Goal: Task Accomplishment & Management: Use online tool/utility

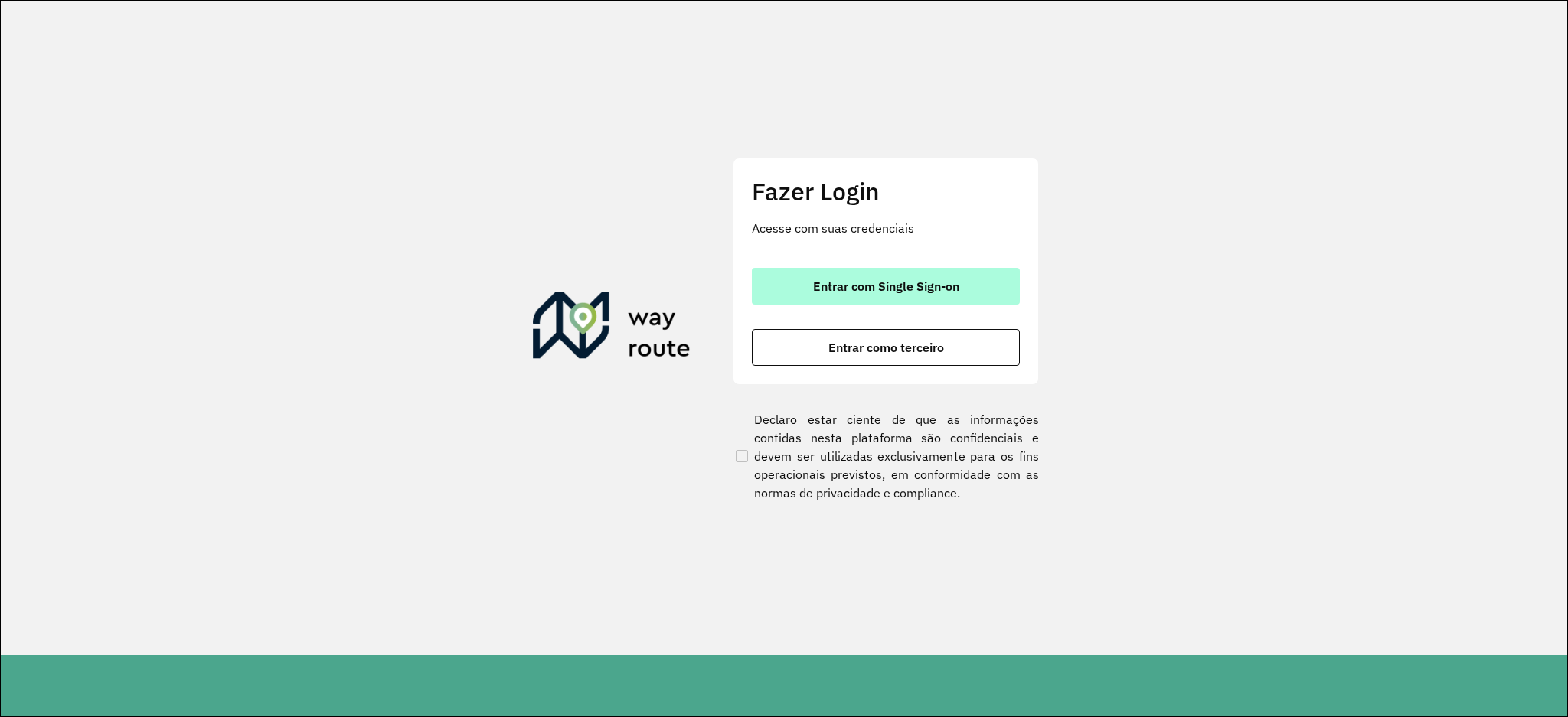
click at [866, 275] on button "Entrar com Single Sign-on" at bounding box center [886, 287] width 268 height 37
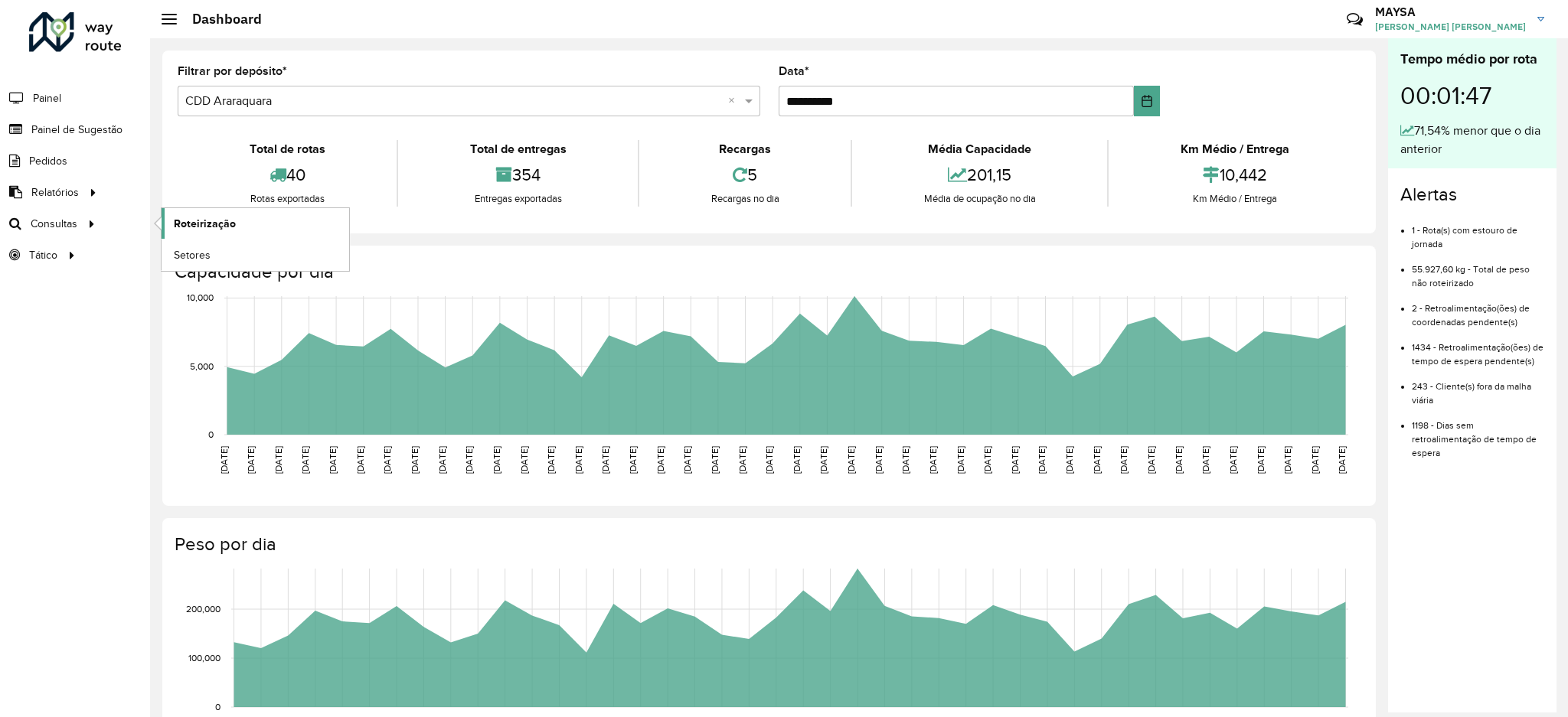
click at [176, 224] on span "Roteirização" at bounding box center [205, 223] width 62 height 16
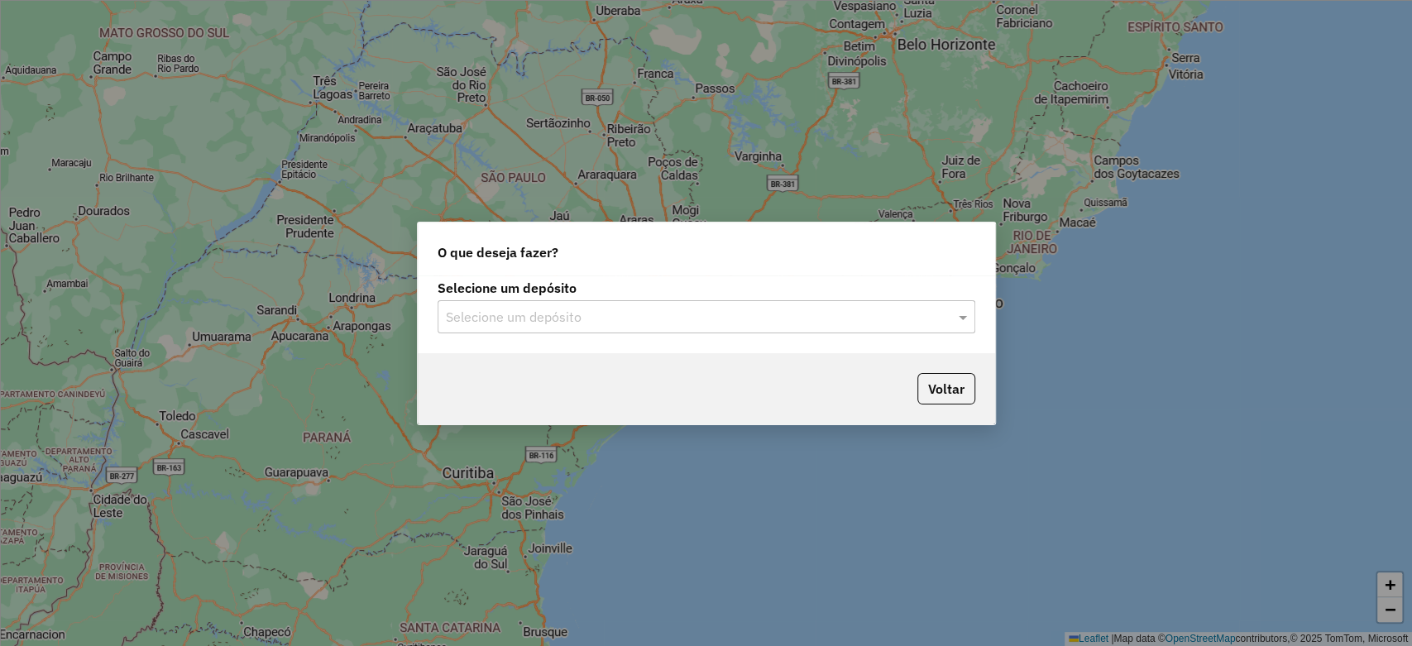
drag, startPoint x: 0, startPoint y: 0, endPoint x: 629, endPoint y: 321, distance: 706.0
click at [629, 321] on input "text" at bounding box center [690, 318] width 488 height 20
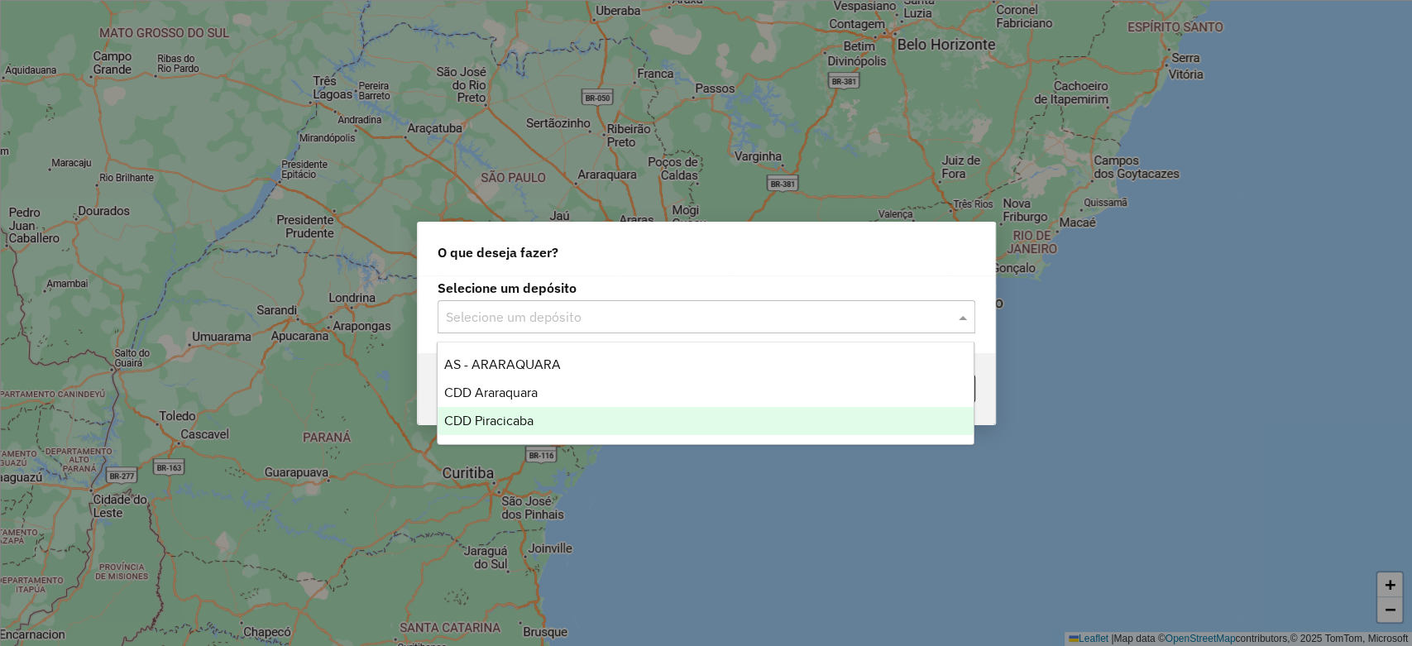
click at [505, 415] on span "CDD Piracicaba" at bounding box center [488, 421] width 89 height 14
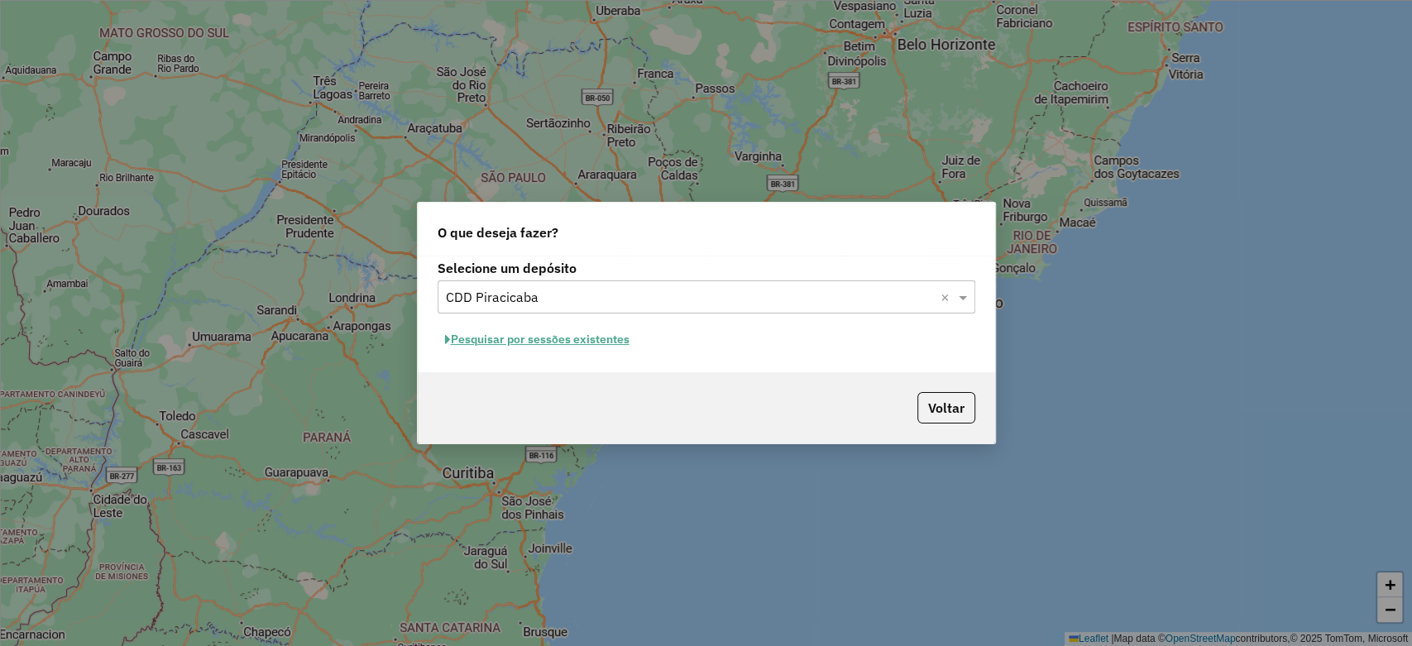
click at [507, 358] on div "Selecione um depósito Selecione um depósito × CDD Piracicaba × Pesquisar por se…" at bounding box center [706, 314] width 577 height 117
click at [540, 333] on button "Pesquisar por sessões existentes" at bounding box center [537, 340] width 199 height 26
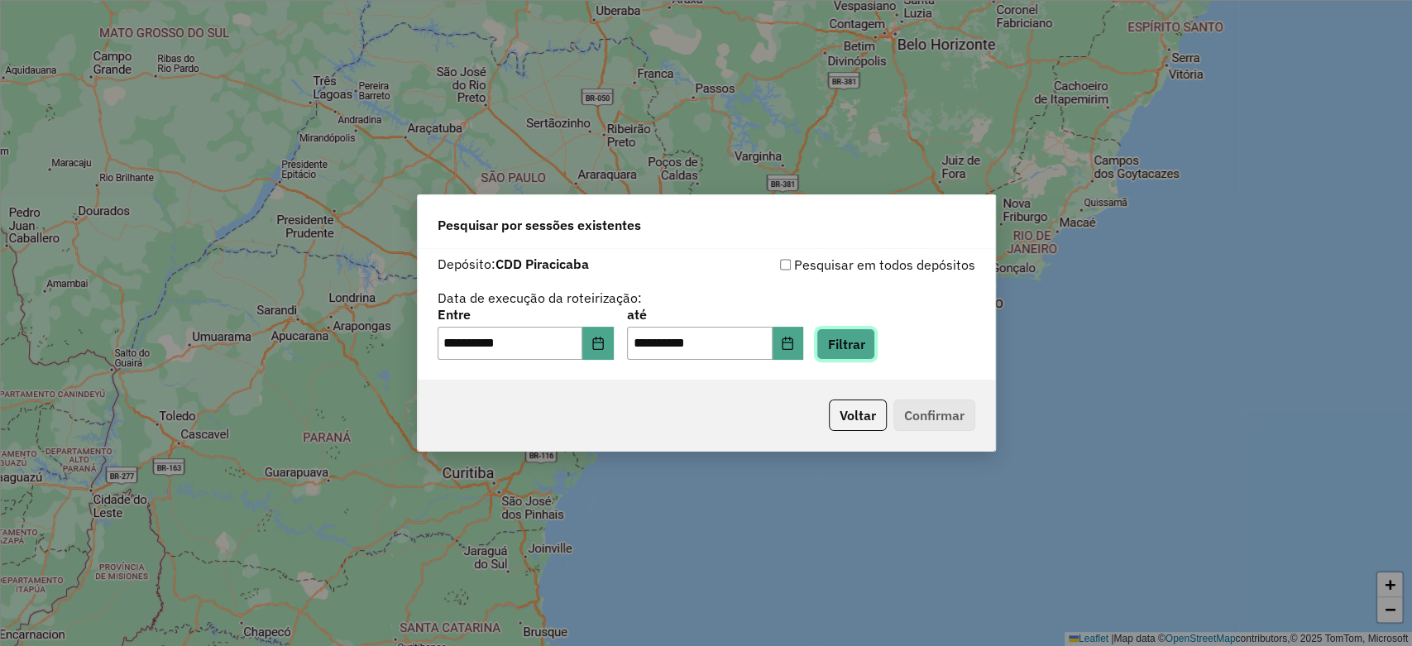
click at [859, 347] on button "Filtrar" at bounding box center [846, 343] width 59 height 31
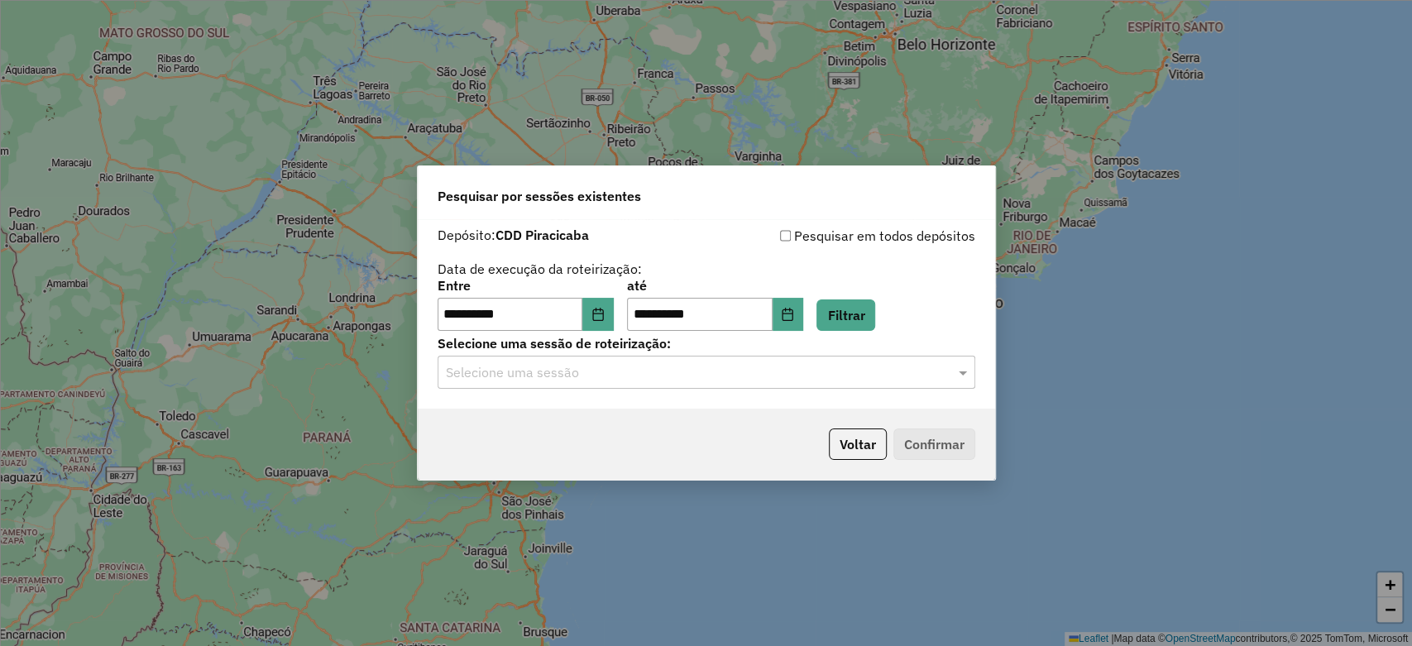
click at [690, 357] on div "Selecione uma sessão" at bounding box center [707, 372] width 538 height 33
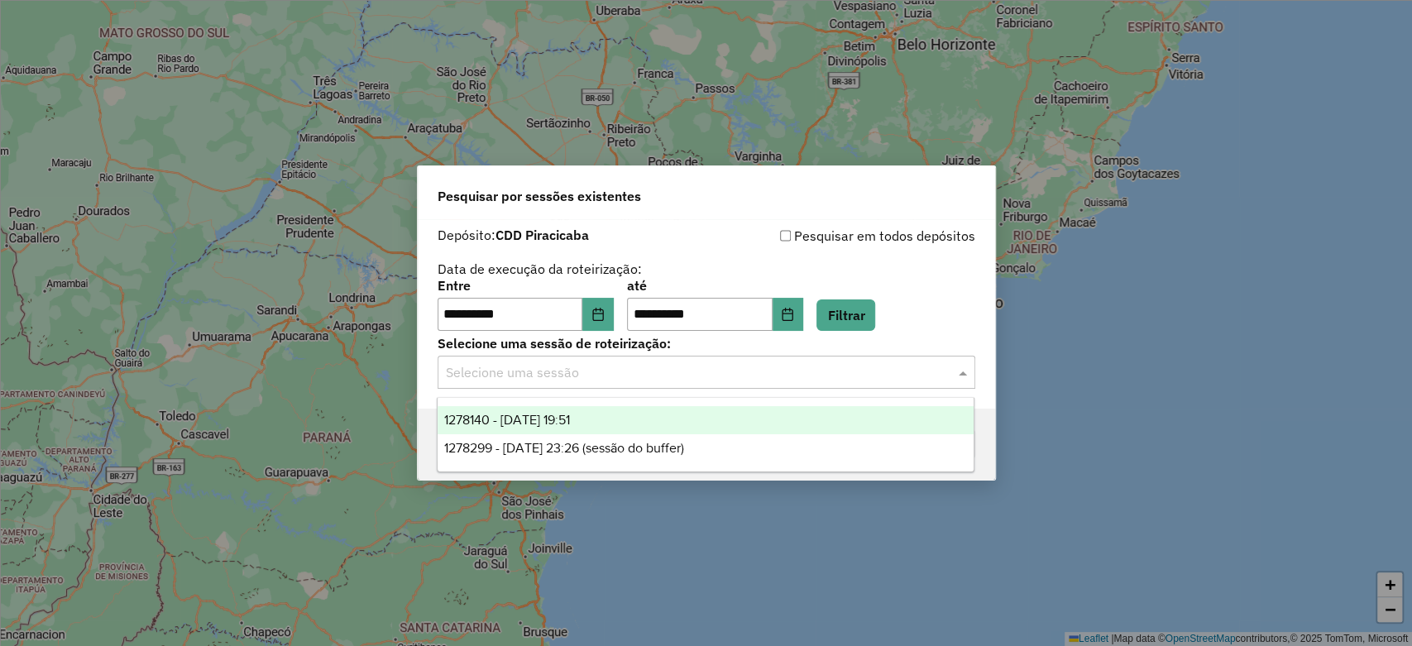
click at [525, 419] on span "1278140 - 18/09/2025 19:51" at bounding box center [507, 420] width 126 height 14
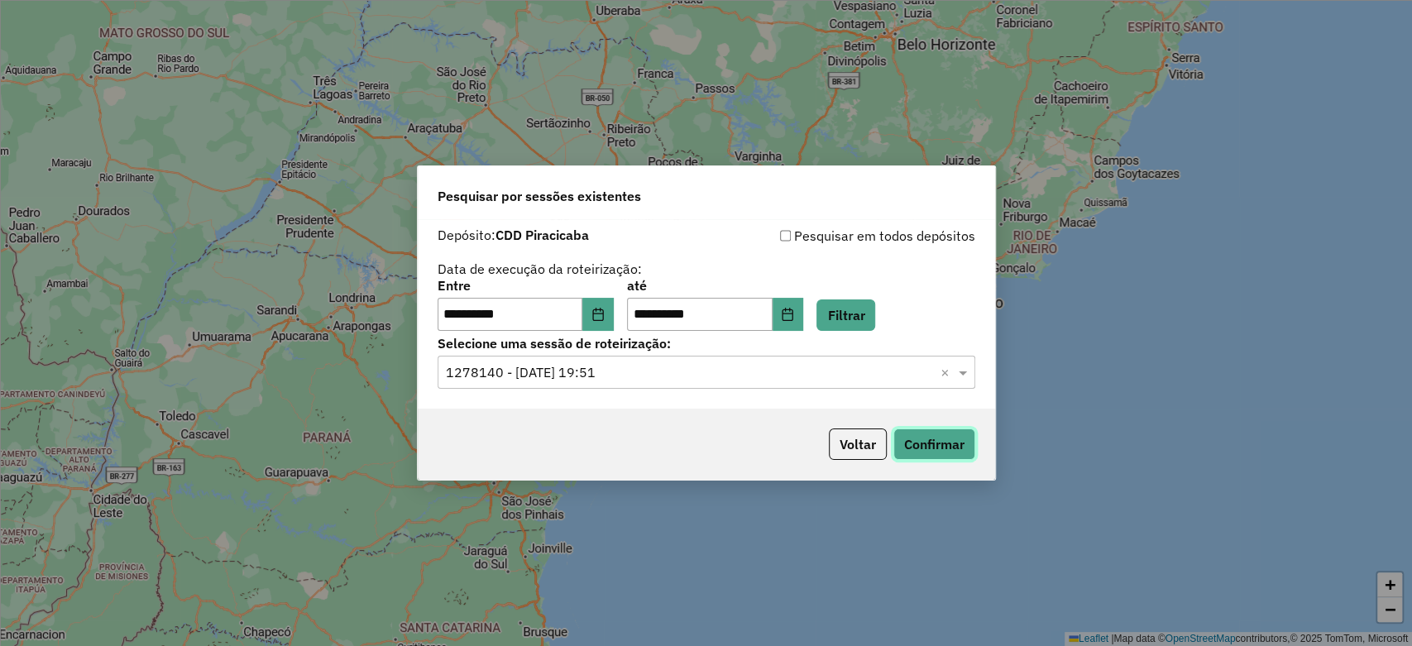
click at [901, 443] on button "Confirmar" at bounding box center [935, 444] width 82 height 31
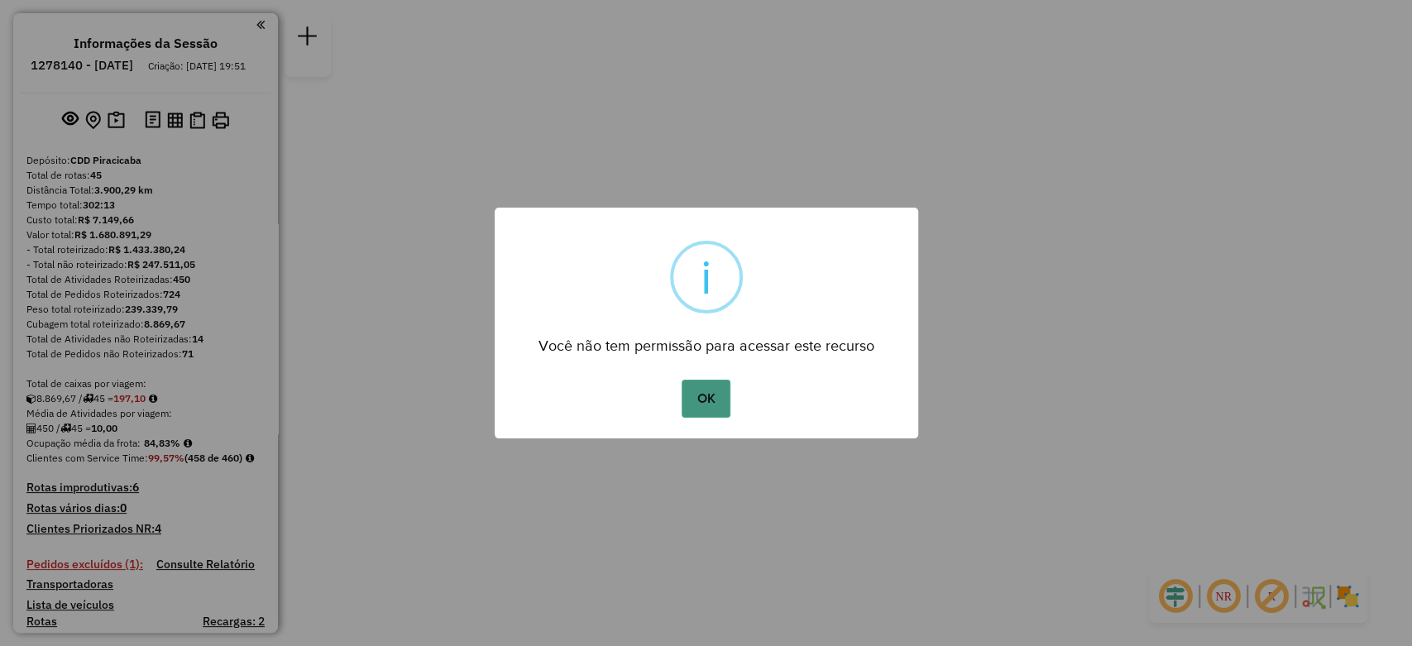
click at [695, 402] on button "OK" at bounding box center [706, 399] width 49 height 38
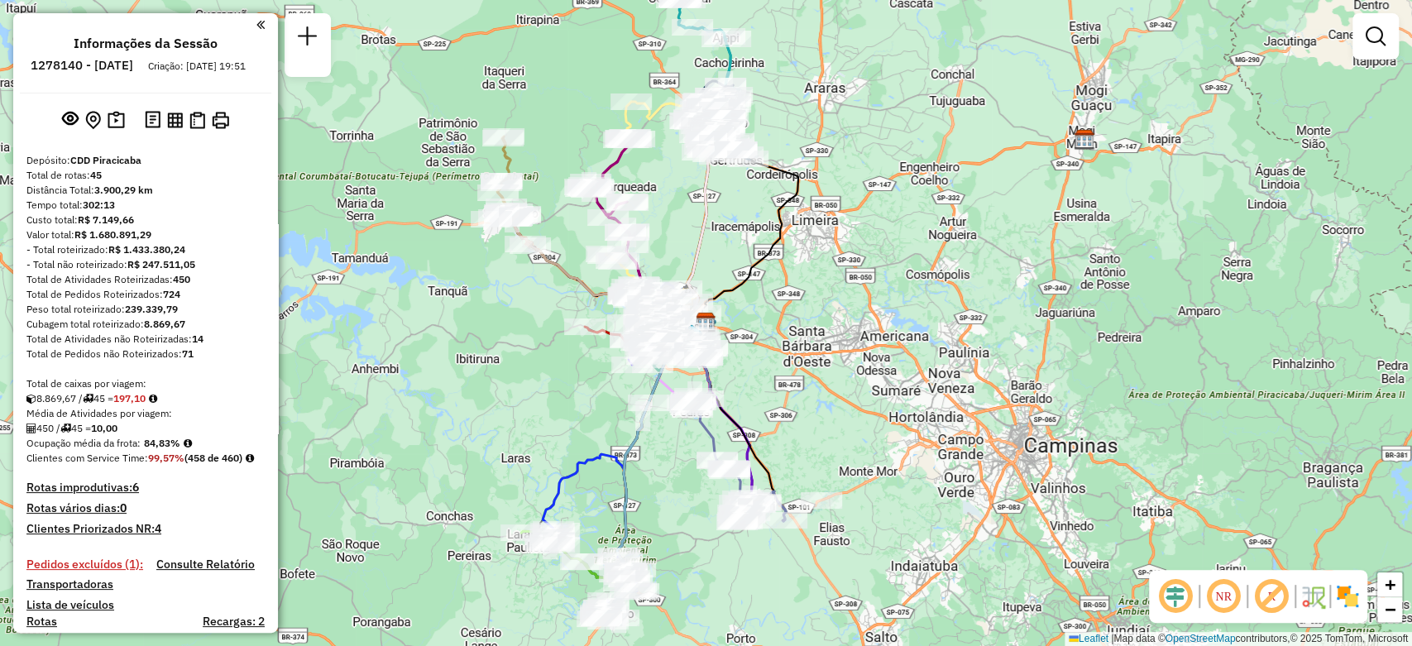
click at [1228, 605] on em at bounding box center [1224, 597] width 40 height 40
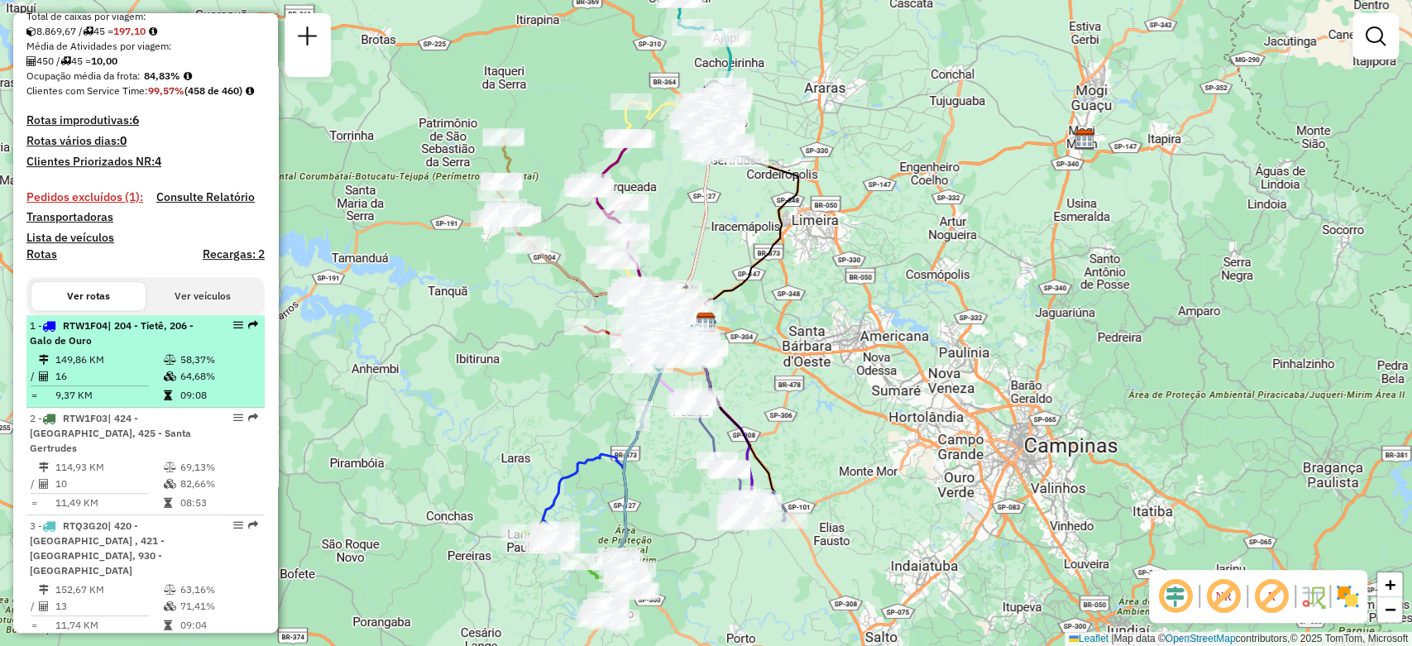
scroll to position [459, 0]
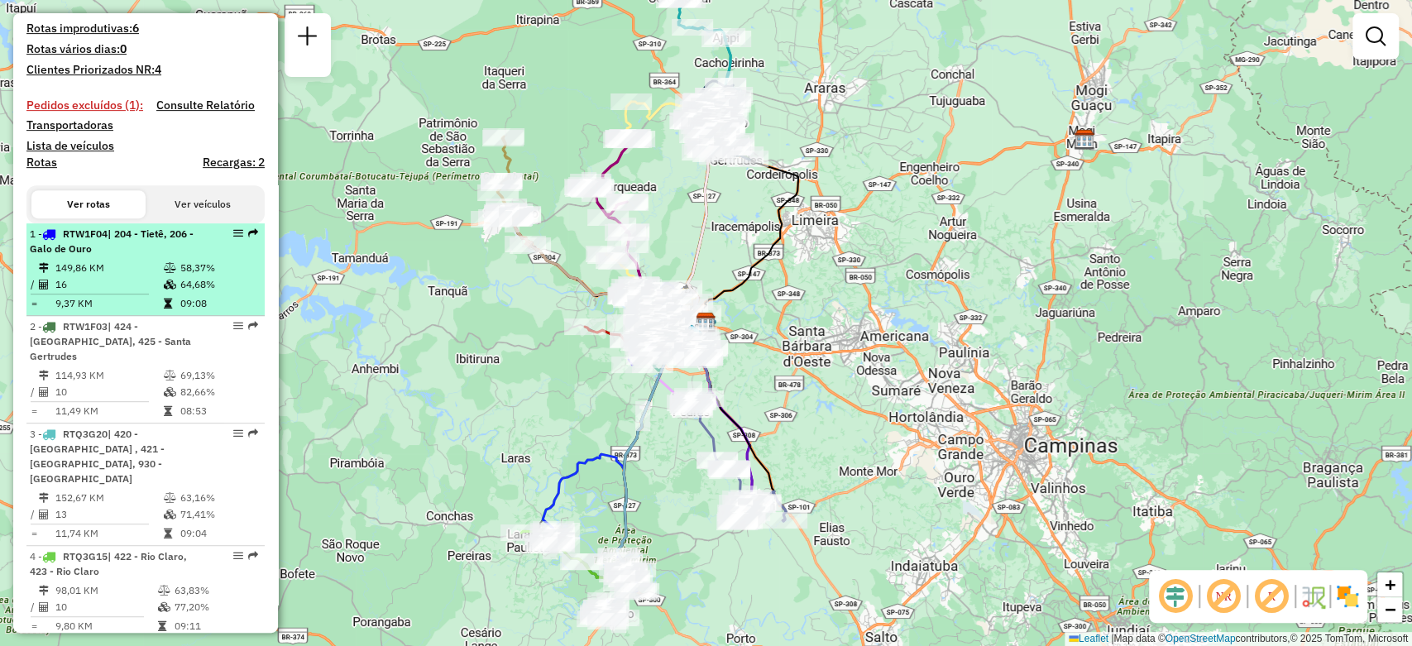
click at [210, 256] on div "1 - RTW1F04 | 204 - Tietê, 206 - Galo de Ouro" at bounding box center [146, 242] width 232 height 30
select select "**********"
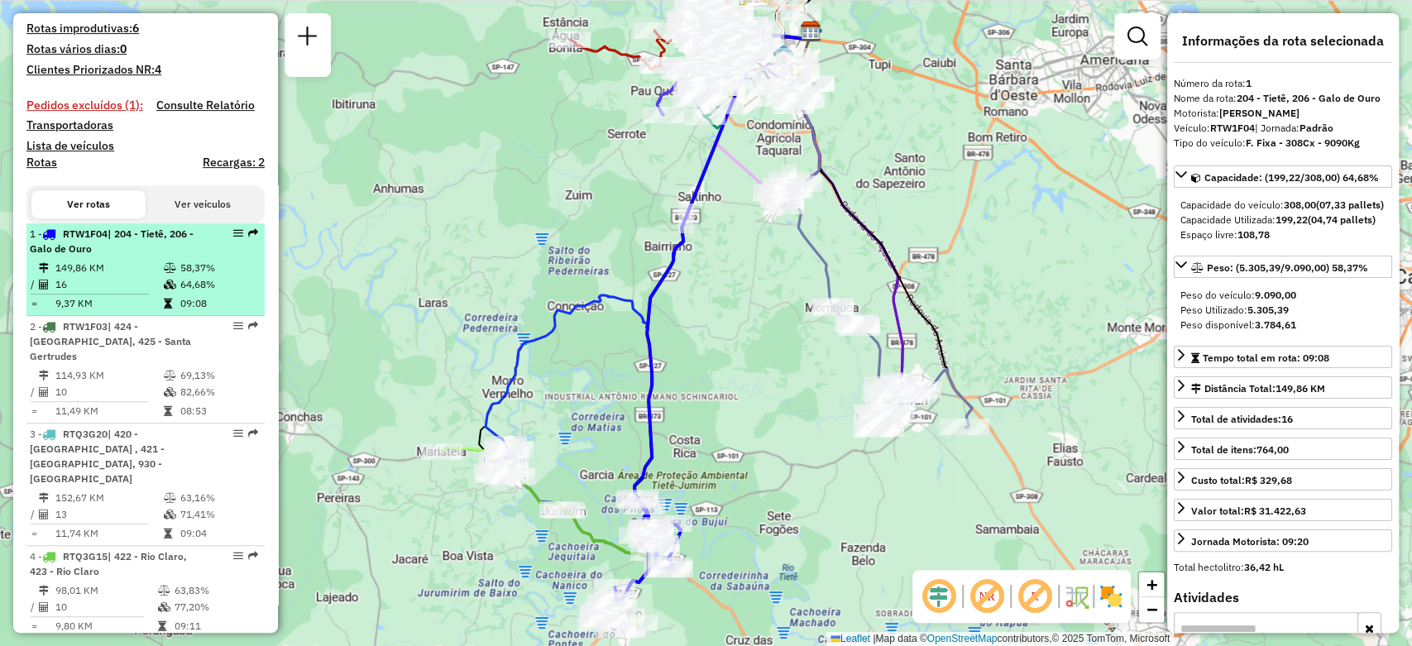
click at [233, 238] on em at bounding box center [238, 233] width 10 height 10
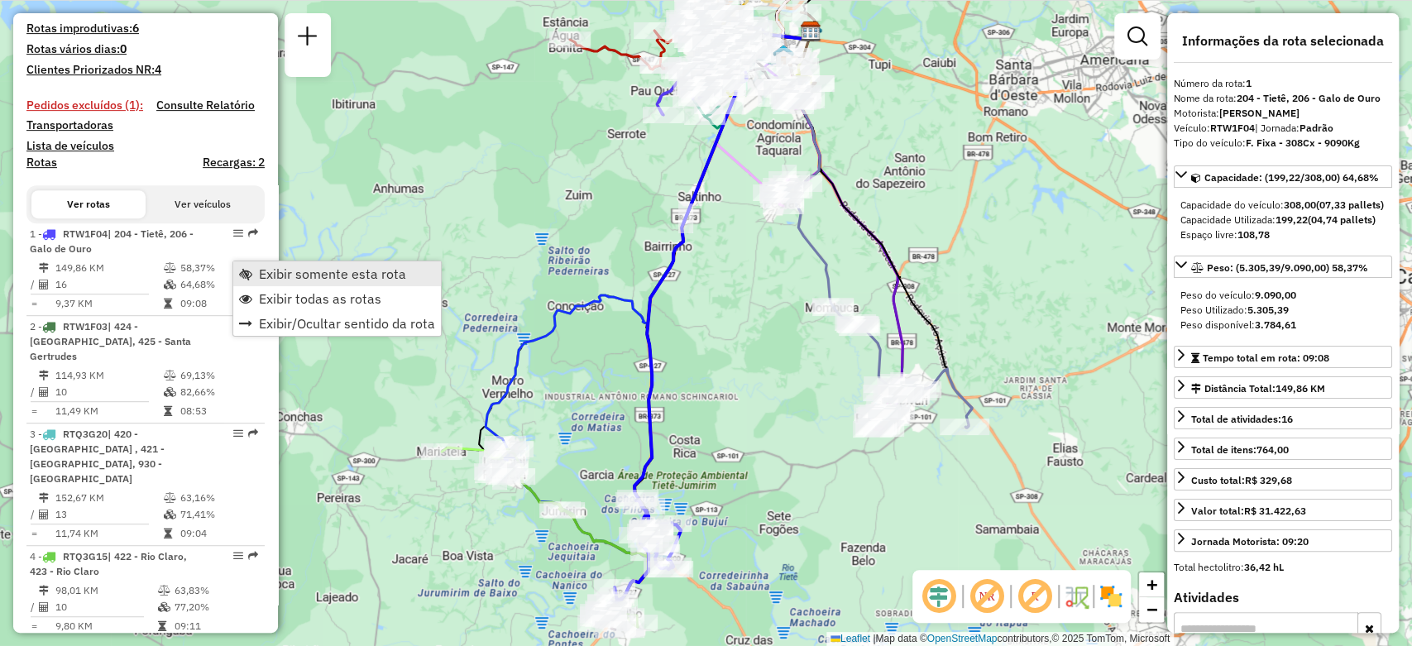
click at [265, 276] on span "Exibir somente esta rota" at bounding box center [332, 273] width 147 height 13
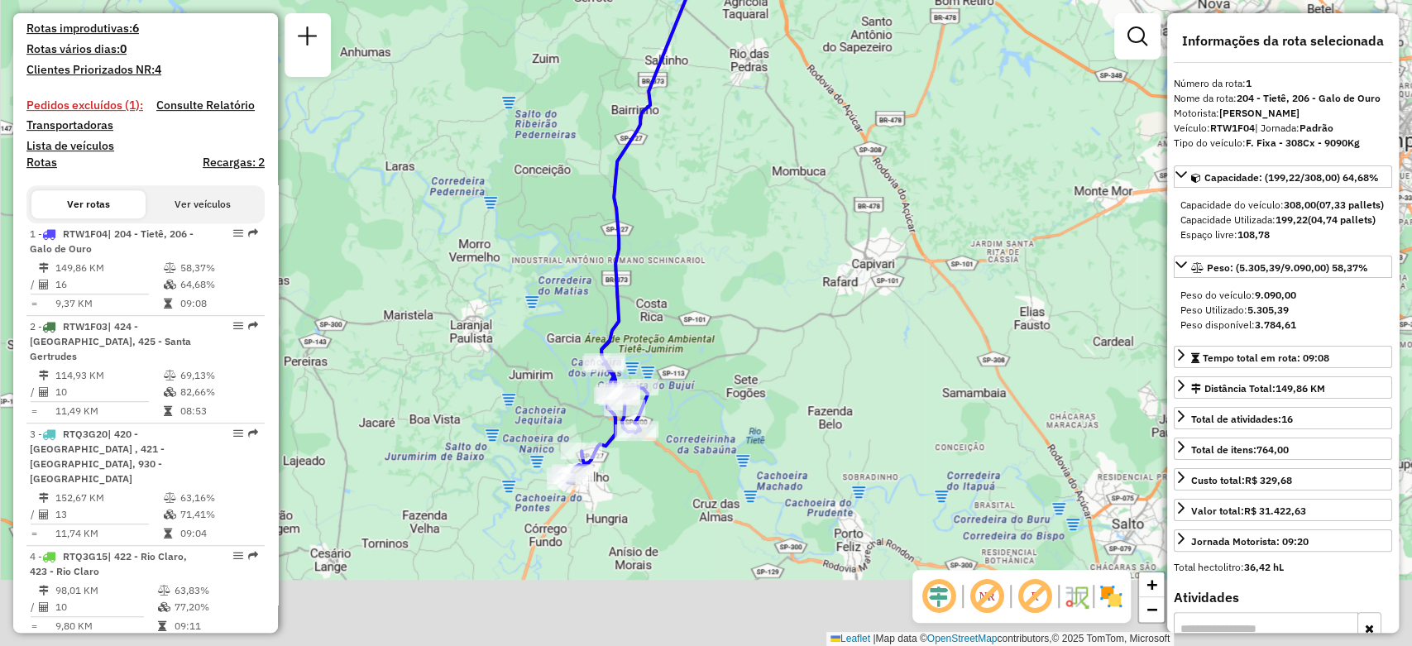
drag, startPoint x: 544, startPoint y: 521, endPoint x: 510, endPoint y: 379, distance: 146.3
click at [510, 379] on div "Janela de atendimento Grade de atendimento Capacidade Transportadoras Veículos …" at bounding box center [706, 323] width 1412 height 646
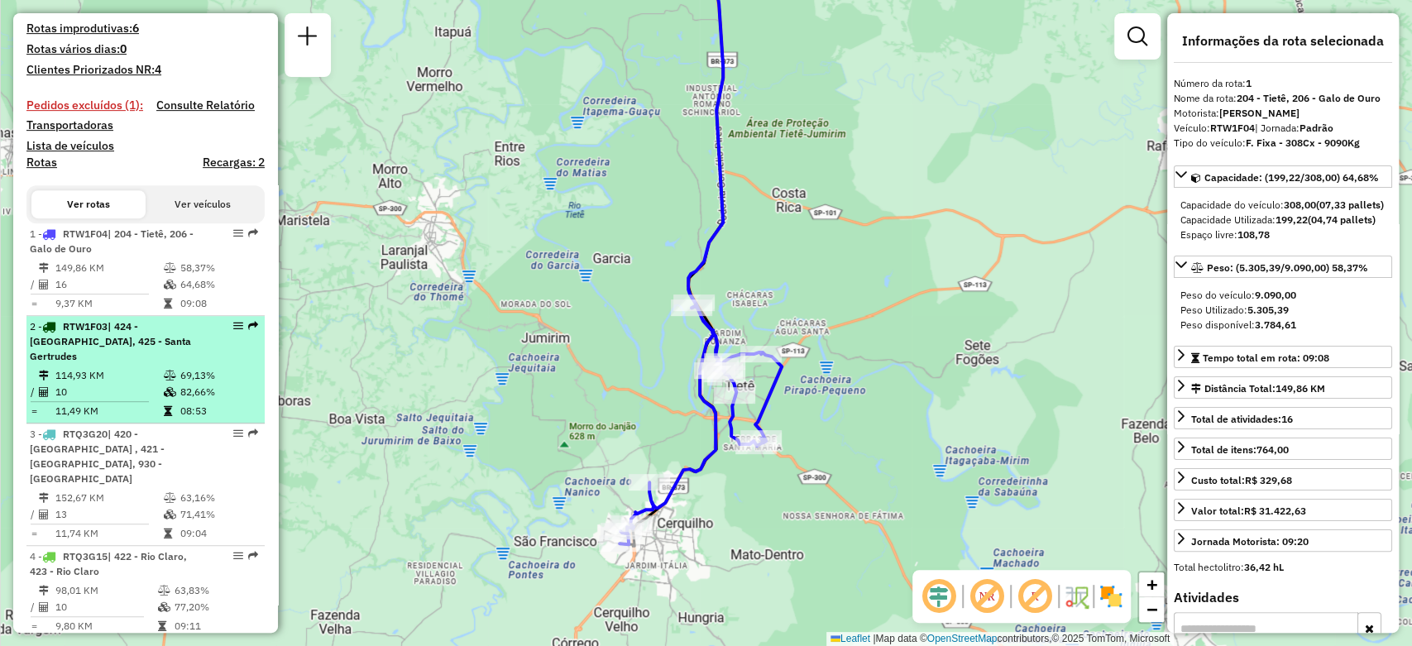
click at [127, 364] on div "2 - RTW1F03 | 424 - [GEOGRAPHIC_DATA], 425 - [GEOGRAPHIC_DATA]" at bounding box center [117, 341] width 175 height 45
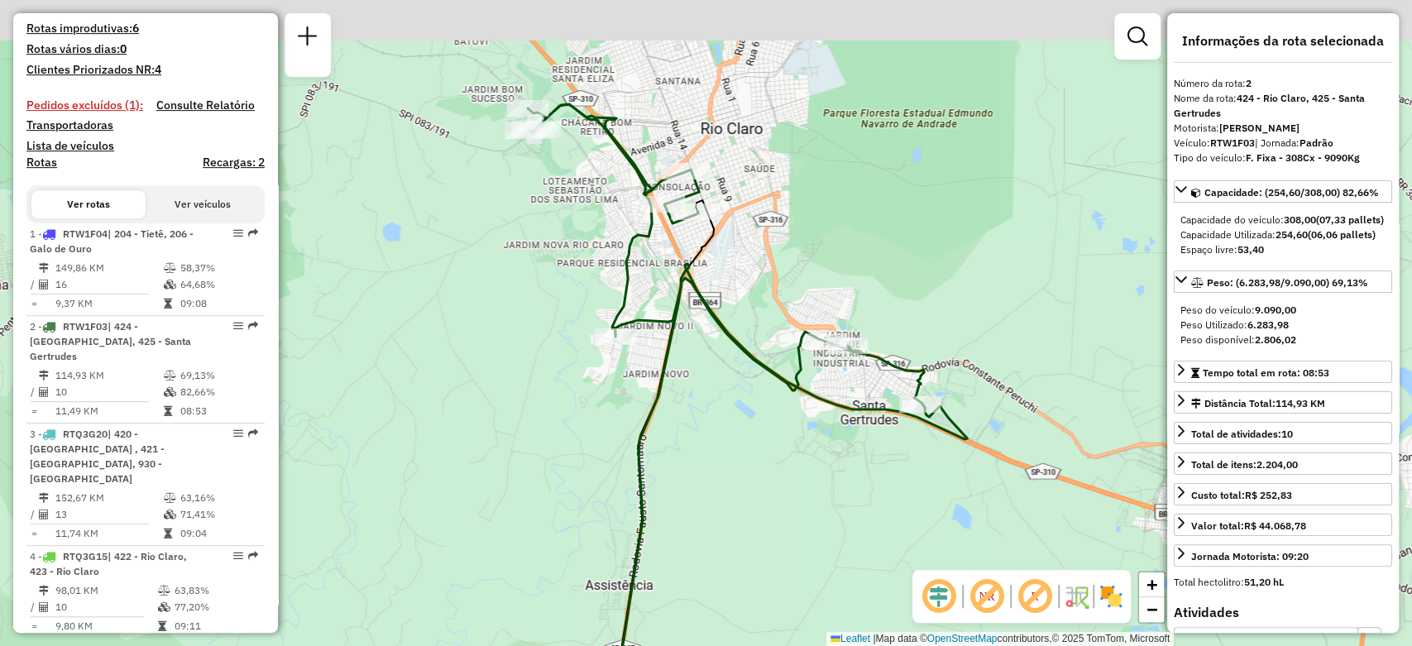
drag, startPoint x: 728, startPoint y: 126, endPoint x: 762, endPoint y: 190, distance: 72.9
click at [762, 190] on div "Janela de atendimento Grade de atendimento Capacidade Transportadoras Veículos …" at bounding box center [706, 323] width 1412 height 646
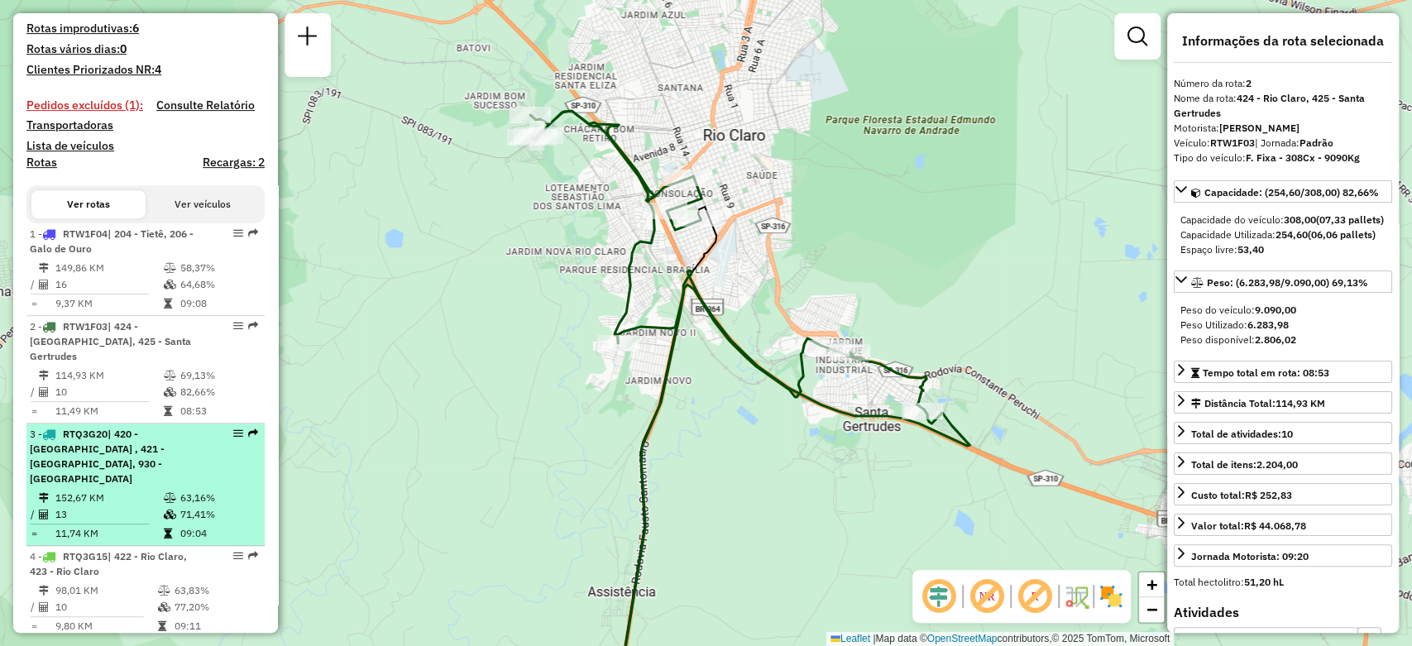
click at [122, 477] on div "3 - RTQ3G20 | 420 - [GEOGRAPHIC_DATA] , 421 - [GEOGRAPHIC_DATA], 930 - [GEOGRAP…" at bounding box center [117, 457] width 175 height 60
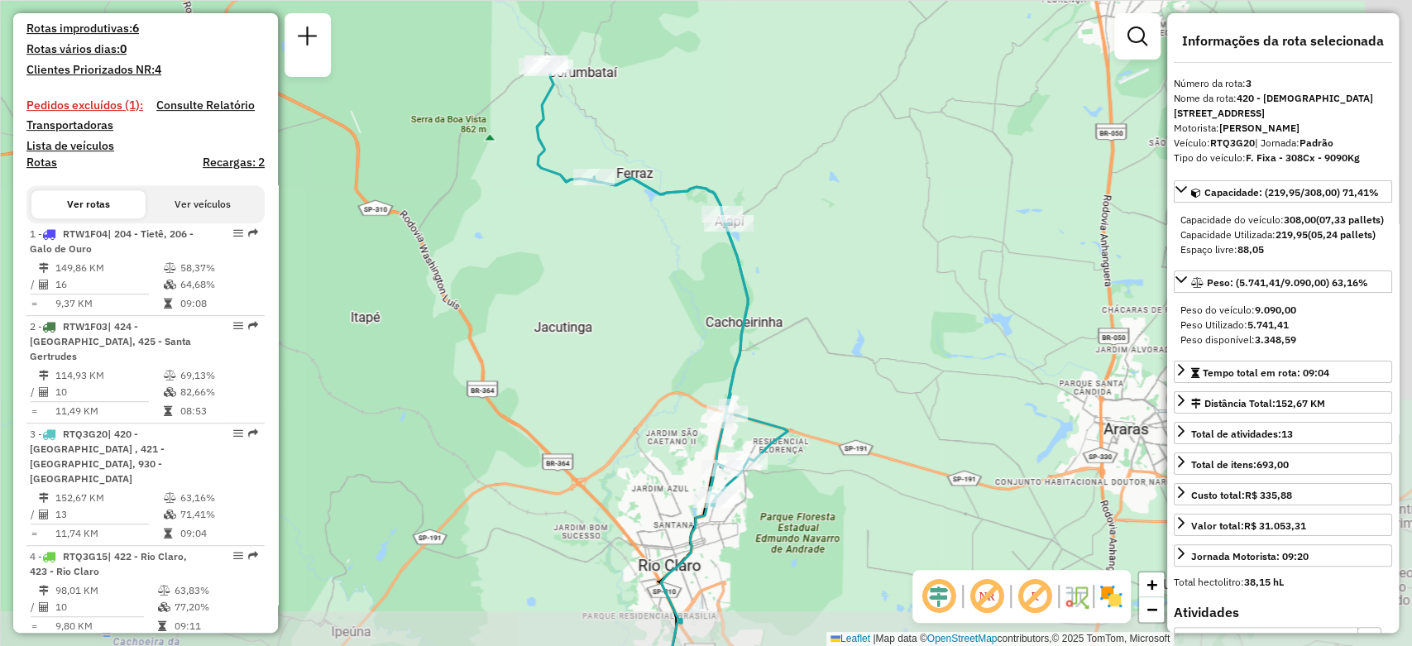
drag, startPoint x: 895, startPoint y: 380, endPoint x: 827, endPoint y: 330, distance: 84.1
click at [827, 330] on div "Janela de atendimento Grade de atendimento Capacidade Transportadoras Veículos …" at bounding box center [706, 323] width 1412 height 646
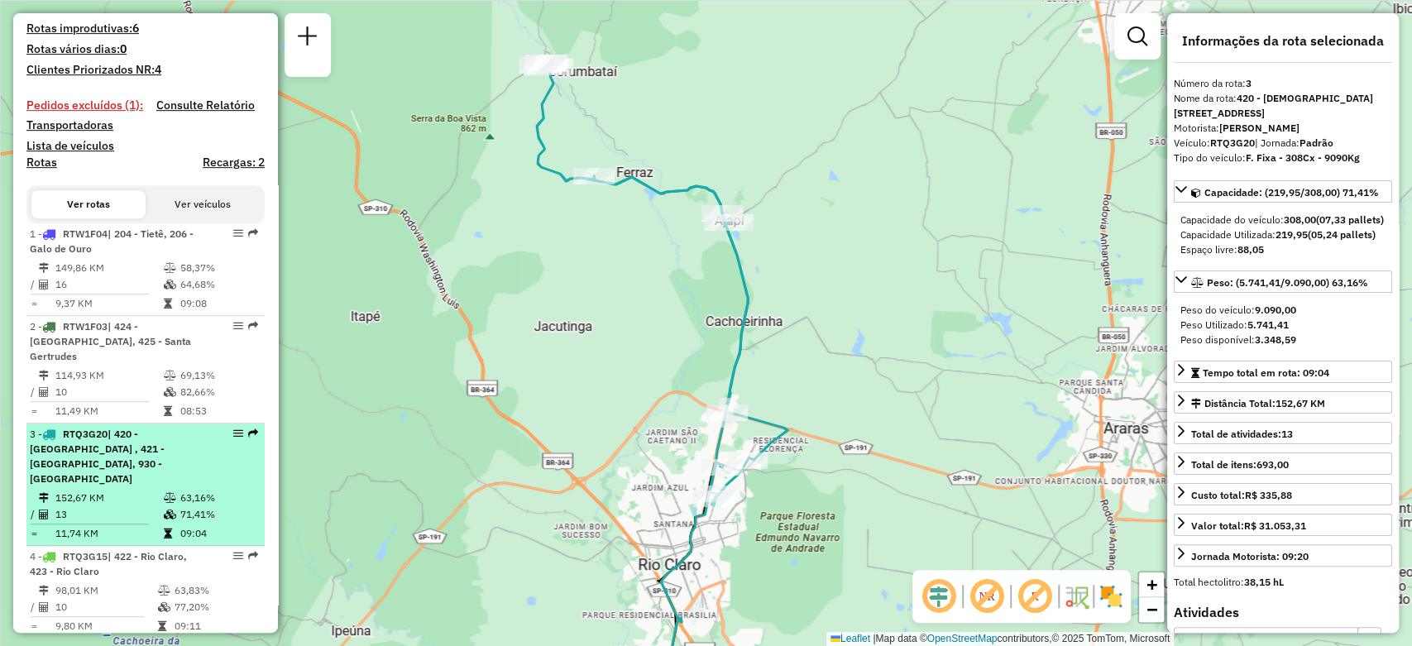
click at [140, 469] on div "3 - RTQ3G20 | 420 - [GEOGRAPHIC_DATA] , 421 - [GEOGRAPHIC_DATA], 930 - [GEOGRAP…" at bounding box center [117, 457] width 175 height 60
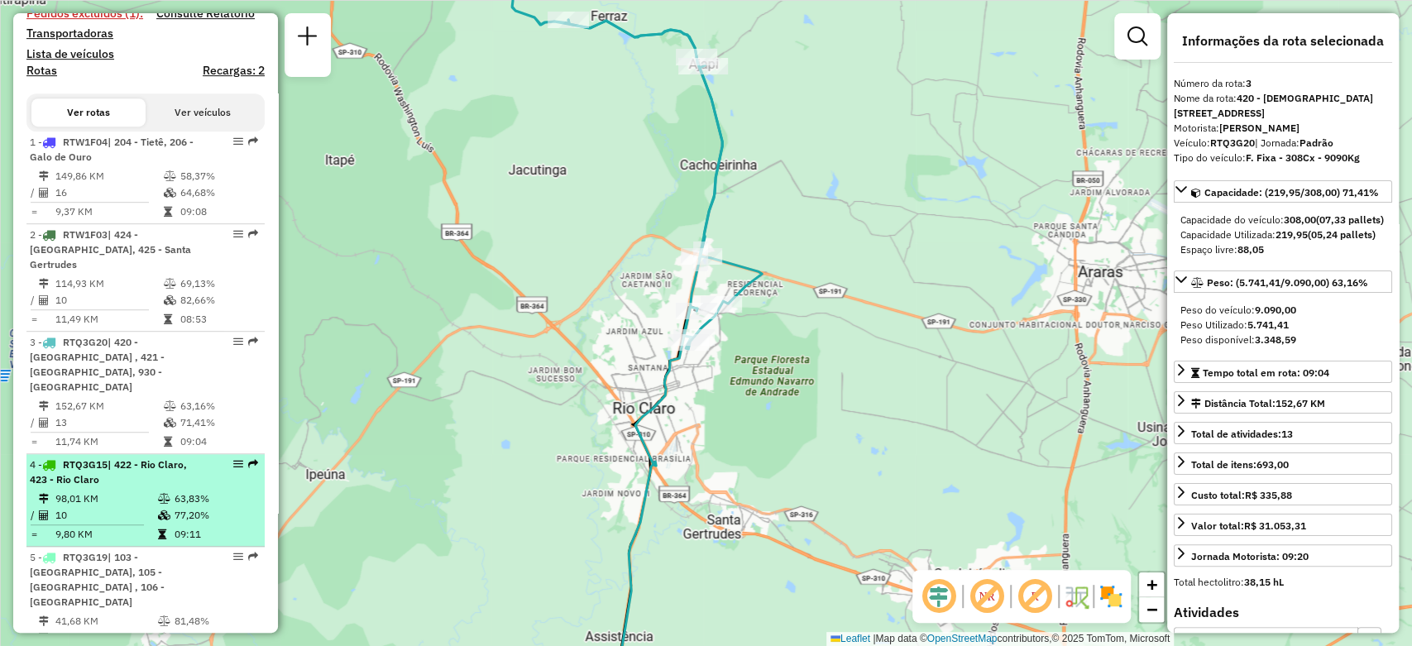
scroll to position [643, 0]
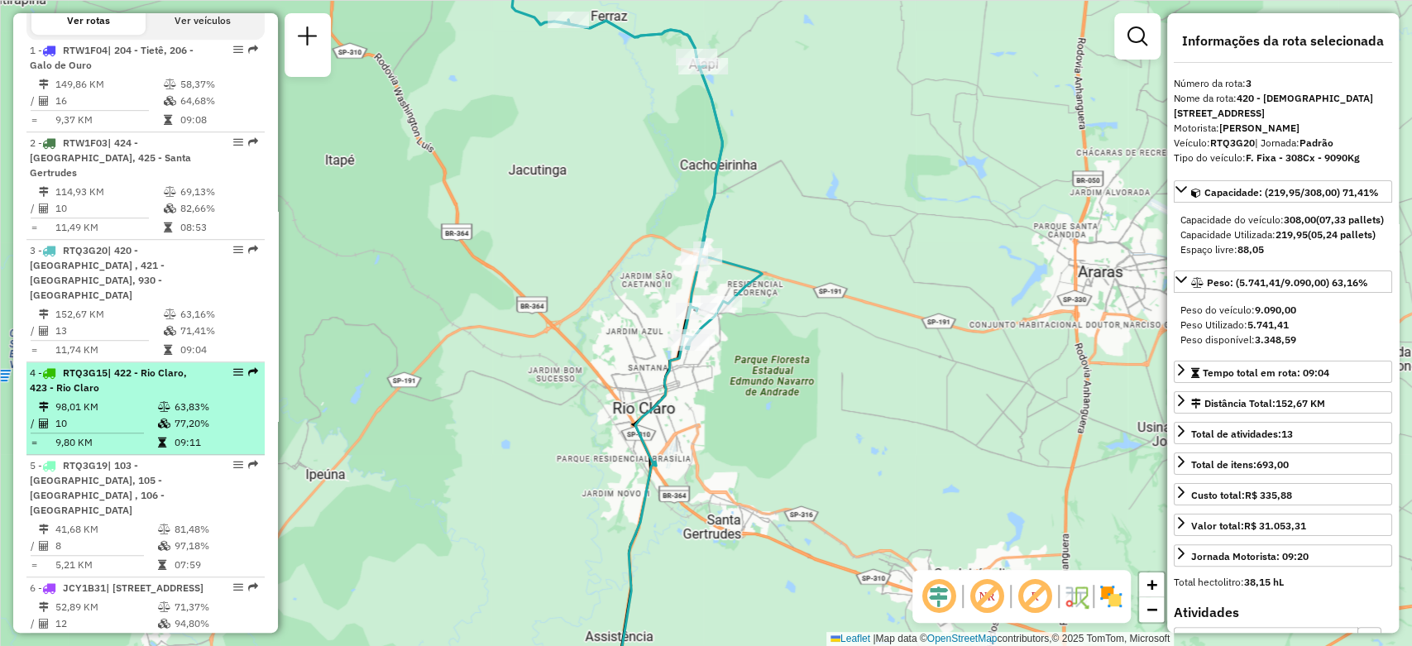
click at [113, 388] on div "4 - RTQ3G15 | 422 - Rio Claro, 423 - Rio Claro" at bounding box center [117, 381] width 175 height 30
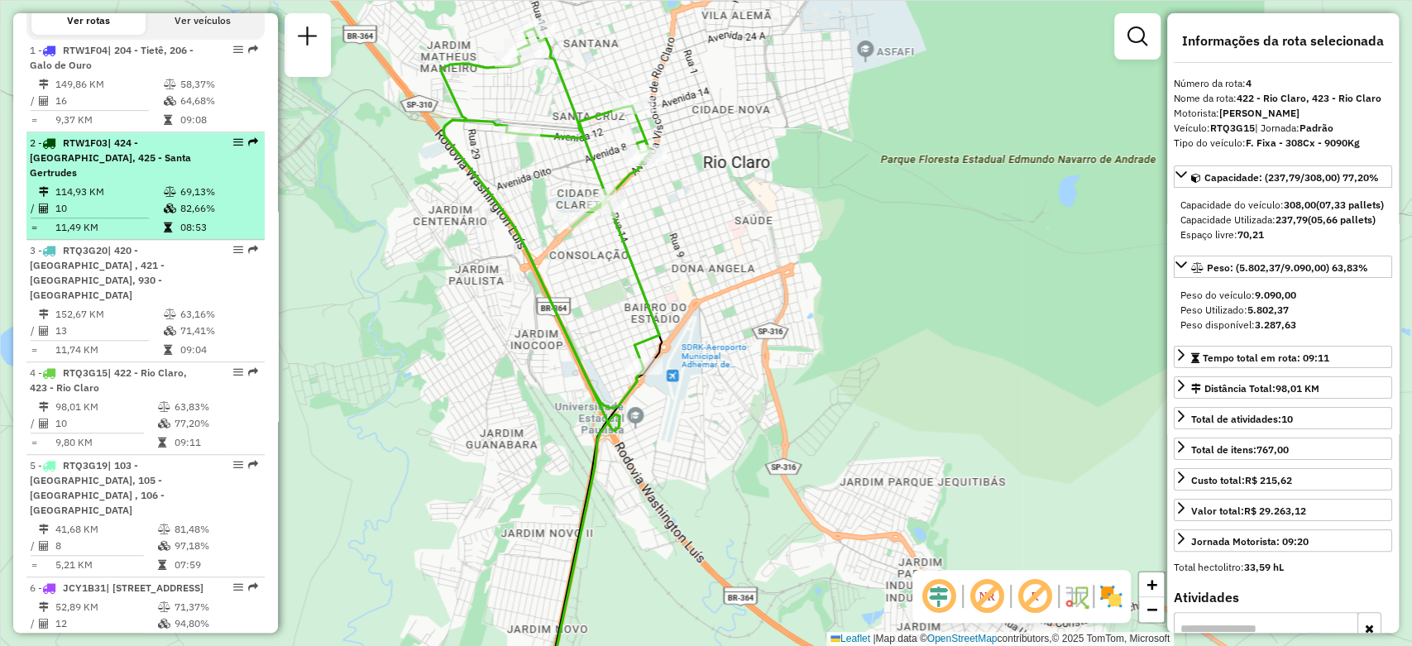
click at [113, 177] on span "| 424 - [GEOGRAPHIC_DATA], 425 - Santa Gertrudes" at bounding box center [110, 158] width 161 height 42
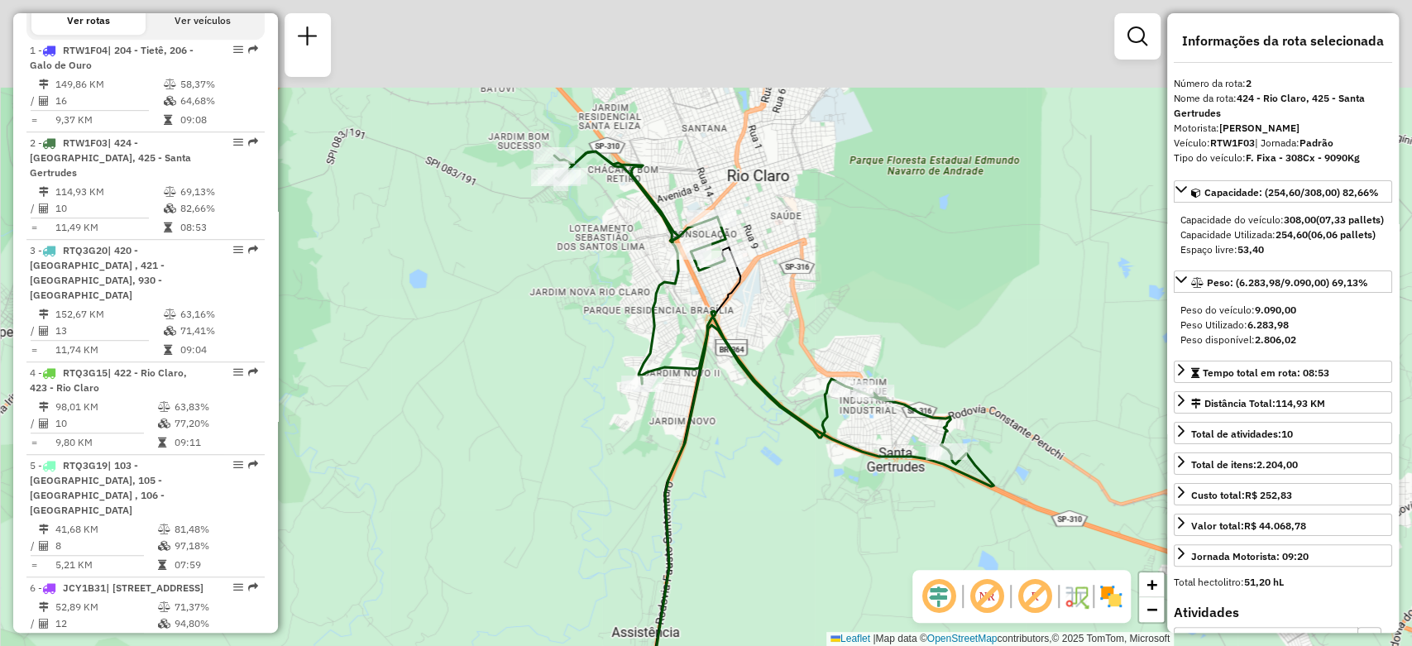
drag, startPoint x: 439, startPoint y: 205, endPoint x: 462, endPoint y: 333, distance: 129.4
click at [462, 333] on div "Janela de atendimento Grade de atendimento Capacidade Transportadoras Veículos …" at bounding box center [706, 323] width 1412 height 646
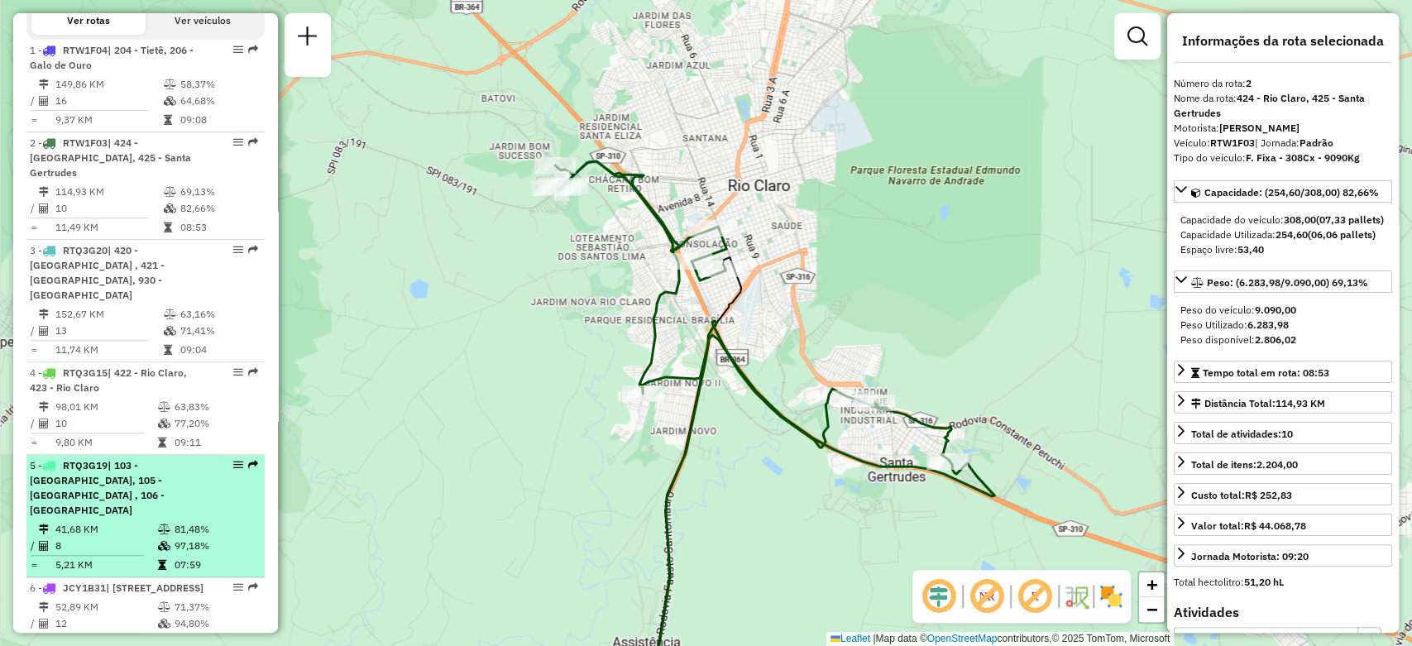
scroll to position [827, 0]
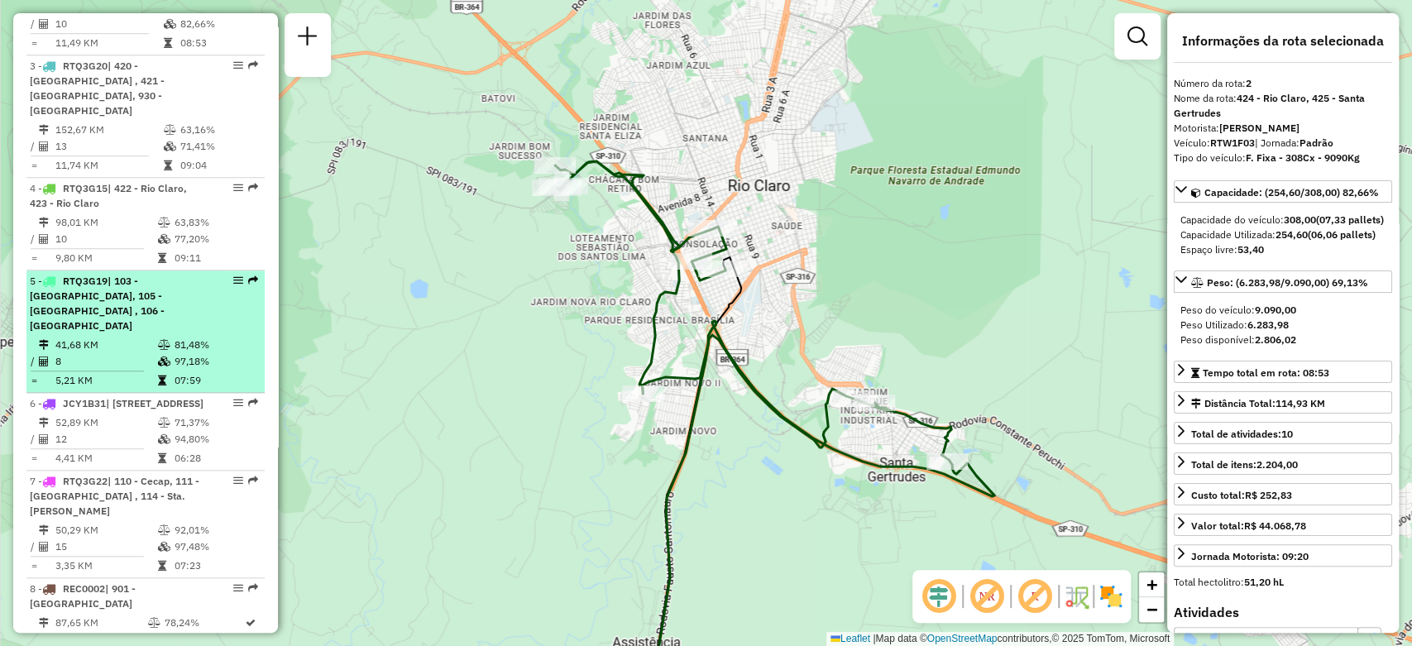
click at [117, 307] on div "5 - RTQ3G19 | 103 - [GEOGRAPHIC_DATA], 105 - [GEOGRAPHIC_DATA] , 106 - [GEOGRAP…" at bounding box center [117, 304] width 175 height 60
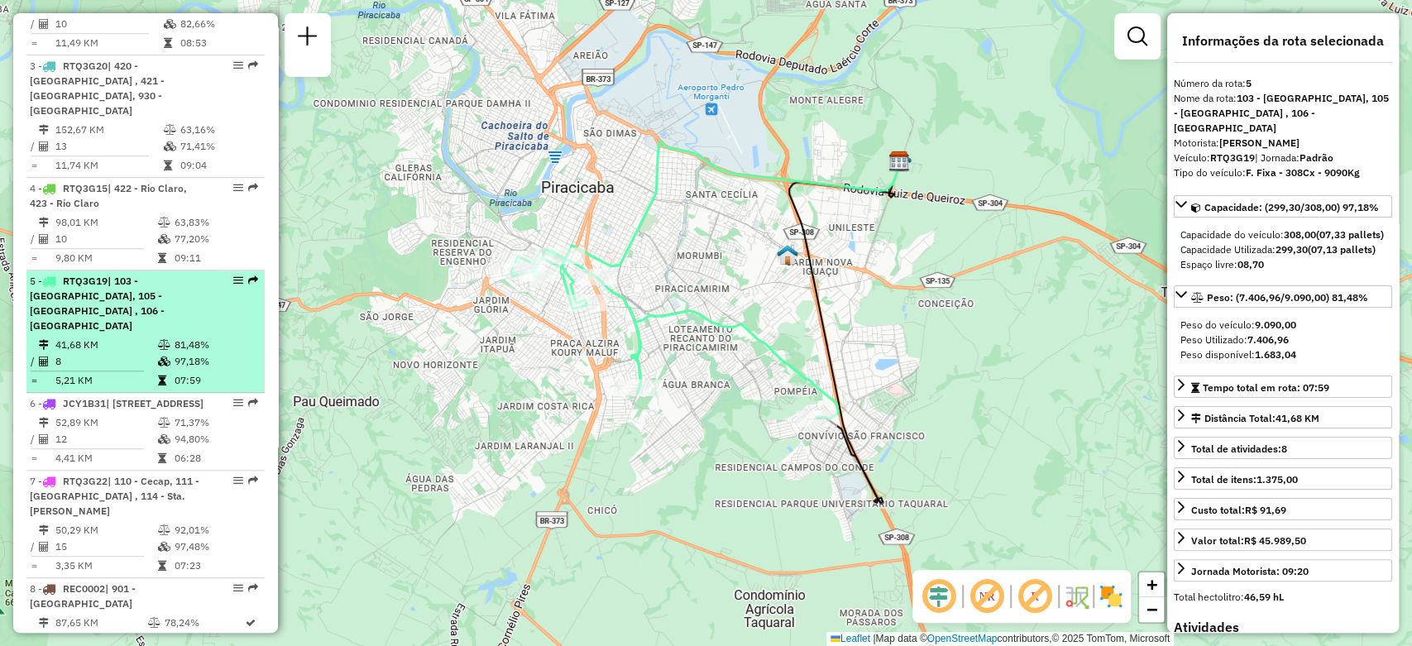
click at [124, 315] on div "5 - RTQ3G19 | 103 - [GEOGRAPHIC_DATA], 105 - [GEOGRAPHIC_DATA] , 106 - [GEOGRAP…" at bounding box center [117, 304] width 175 height 60
click at [112, 300] on span "| 103 - [GEOGRAPHIC_DATA], 105 - [GEOGRAPHIC_DATA] , 106 - [GEOGRAPHIC_DATA]" at bounding box center [97, 303] width 135 height 57
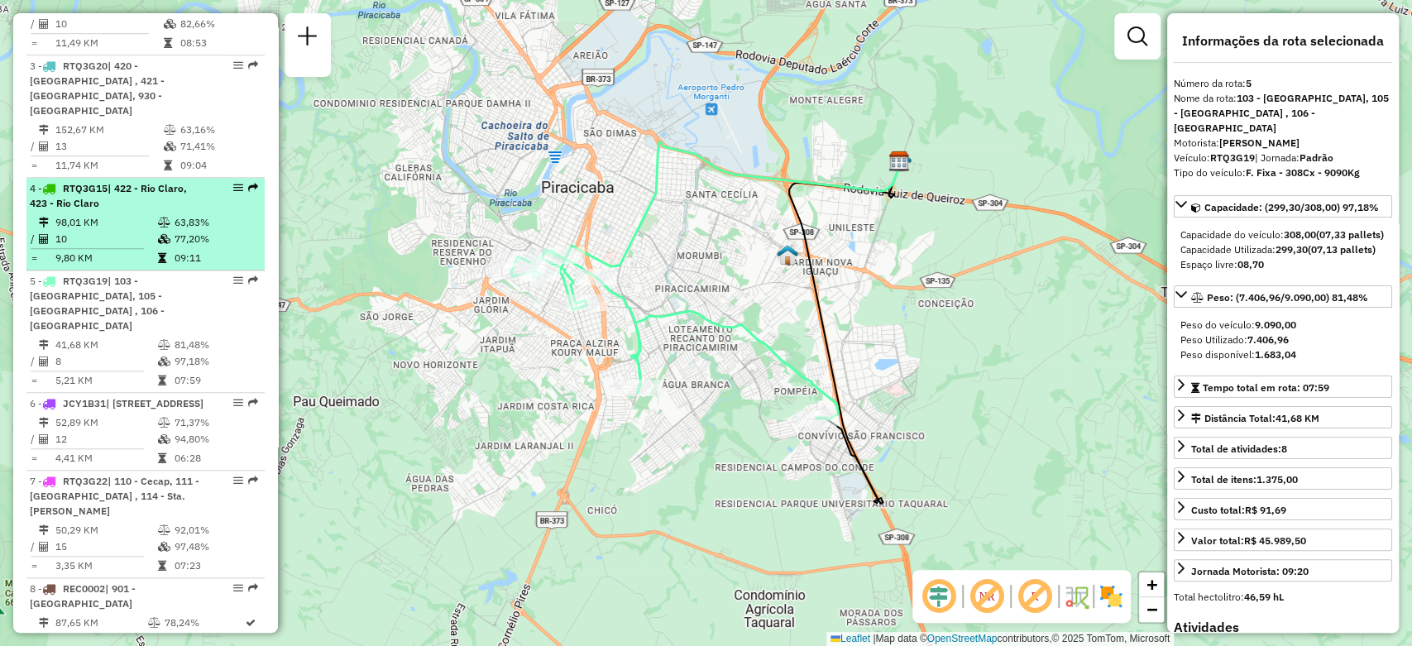
click at [93, 231] on td "10" at bounding box center [106, 239] width 103 height 17
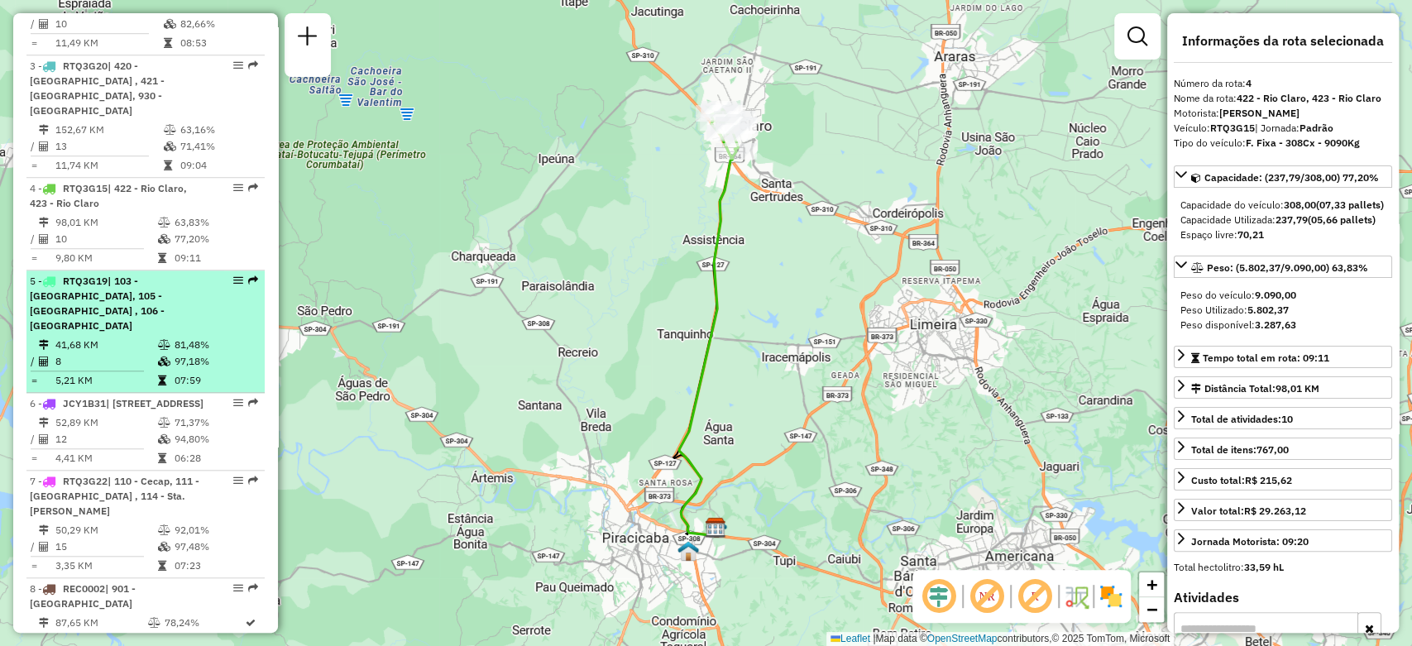
click at [130, 292] on span "| 103 - [GEOGRAPHIC_DATA], 105 - [GEOGRAPHIC_DATA] , 106 - [GEOGRAPHIC_DATA]" at bounding box center [97, 303] width 135 height 57
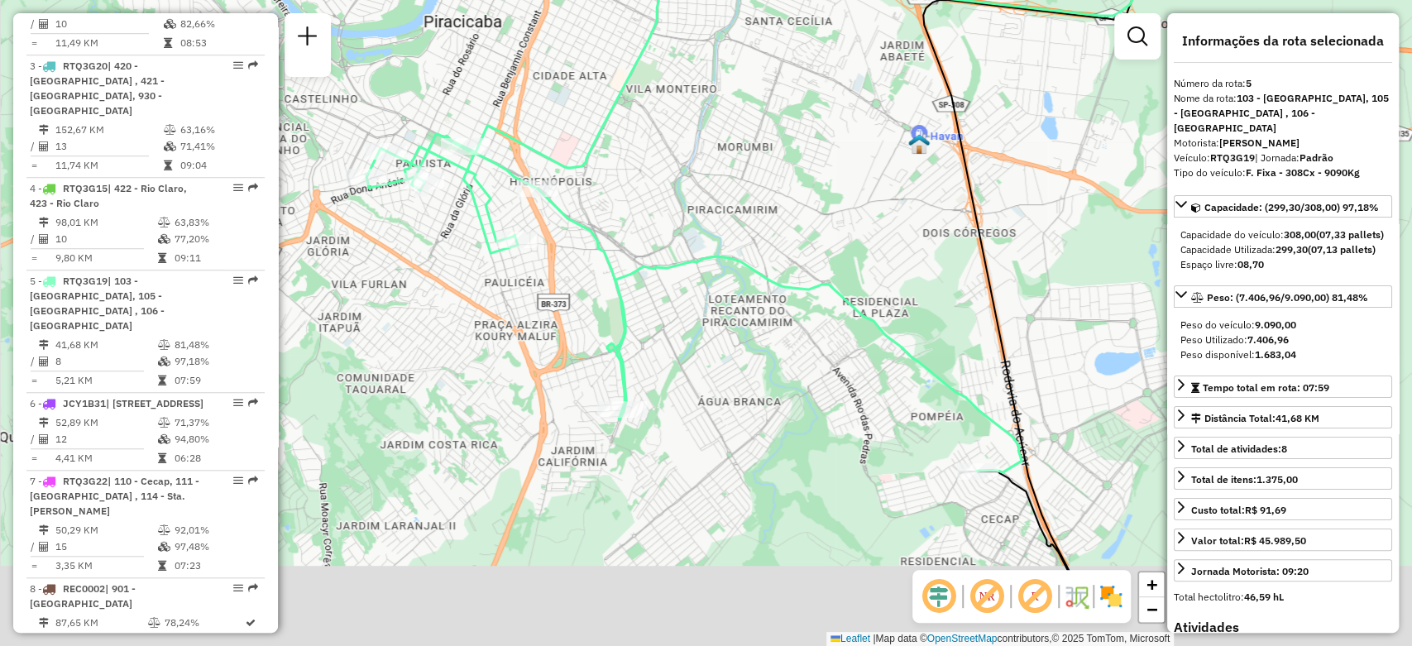
drag, startPoint x: 1033, startPoint y: 395, endPoint x: 991, endPoint y: 283, distance: 120.2
click at [991, 283] on div "Janela de atendimento Grade de atendimento Capacidade Transportadoras Veículos …" at bounding box center [706, 323] width 1412 height 646
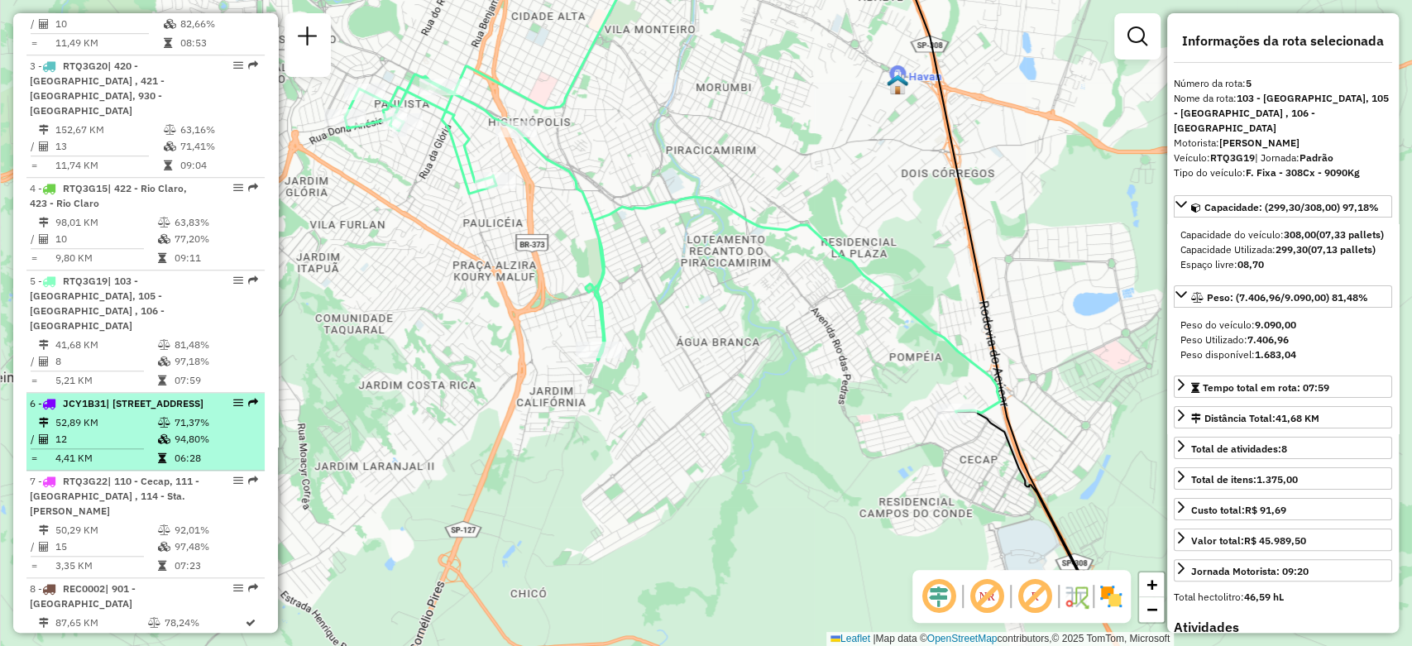
click at [114, 397] on span "| [STREET_ADDRESS]" at bounding box center [155, 403] width 98 height 12
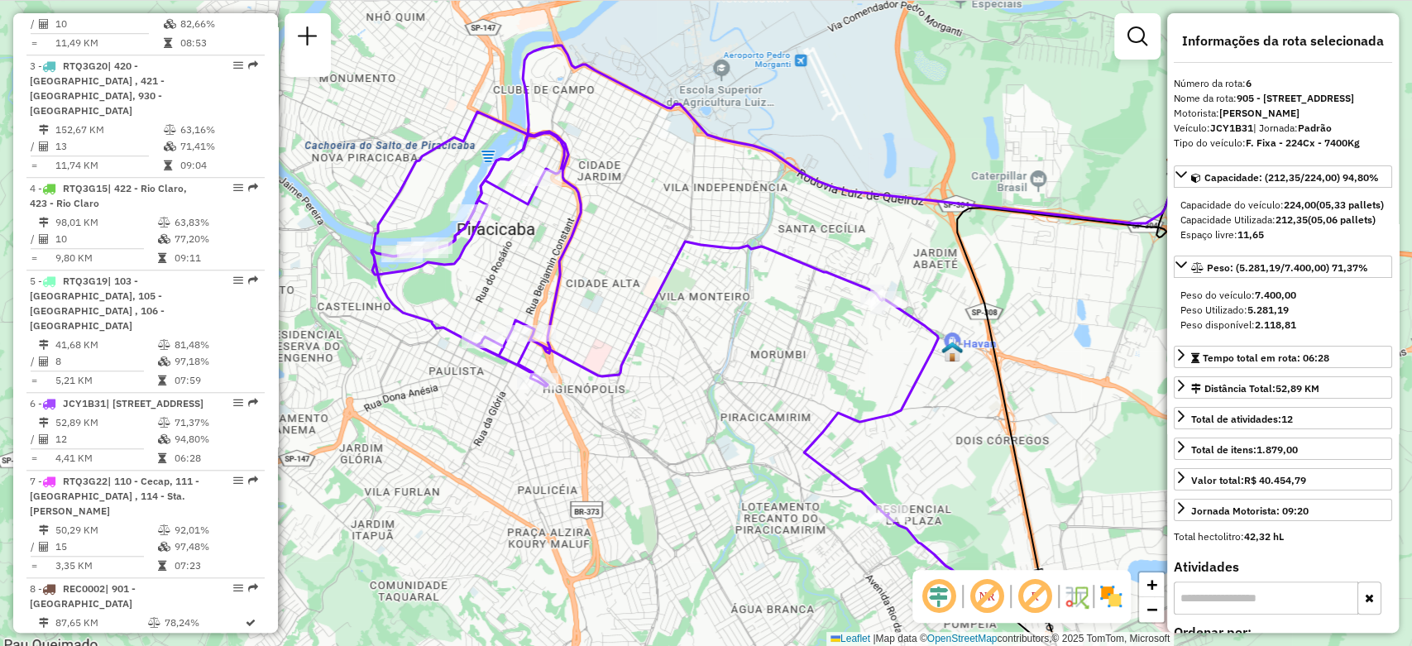
drag, startPoint x: 653, startPoint y: 443, endPoint x: 718, endPoint y: 476, distance: 72.9
click at [718, 476] on div "Janela de atendimento Grade de atendimento Capacidade Transportadoras Veículos …" at bounding box center [706, 323] width 1412 height 646
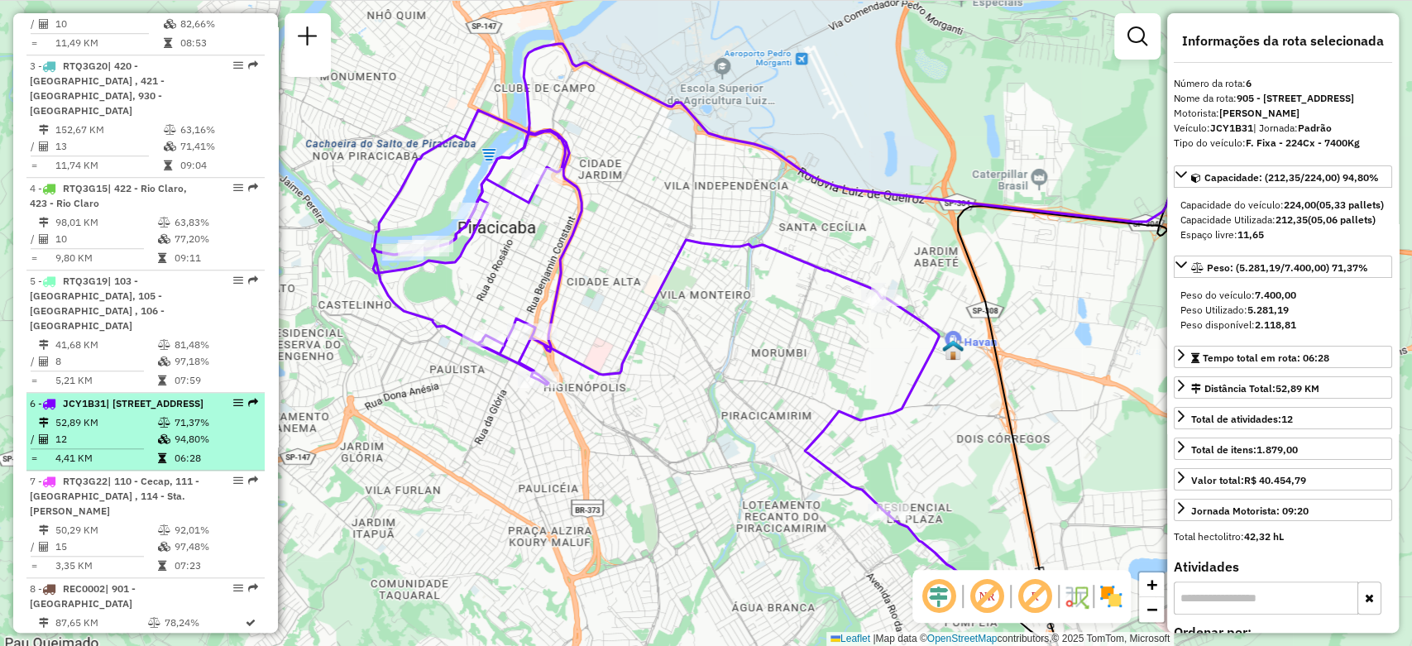
scroll to position [919, 0]
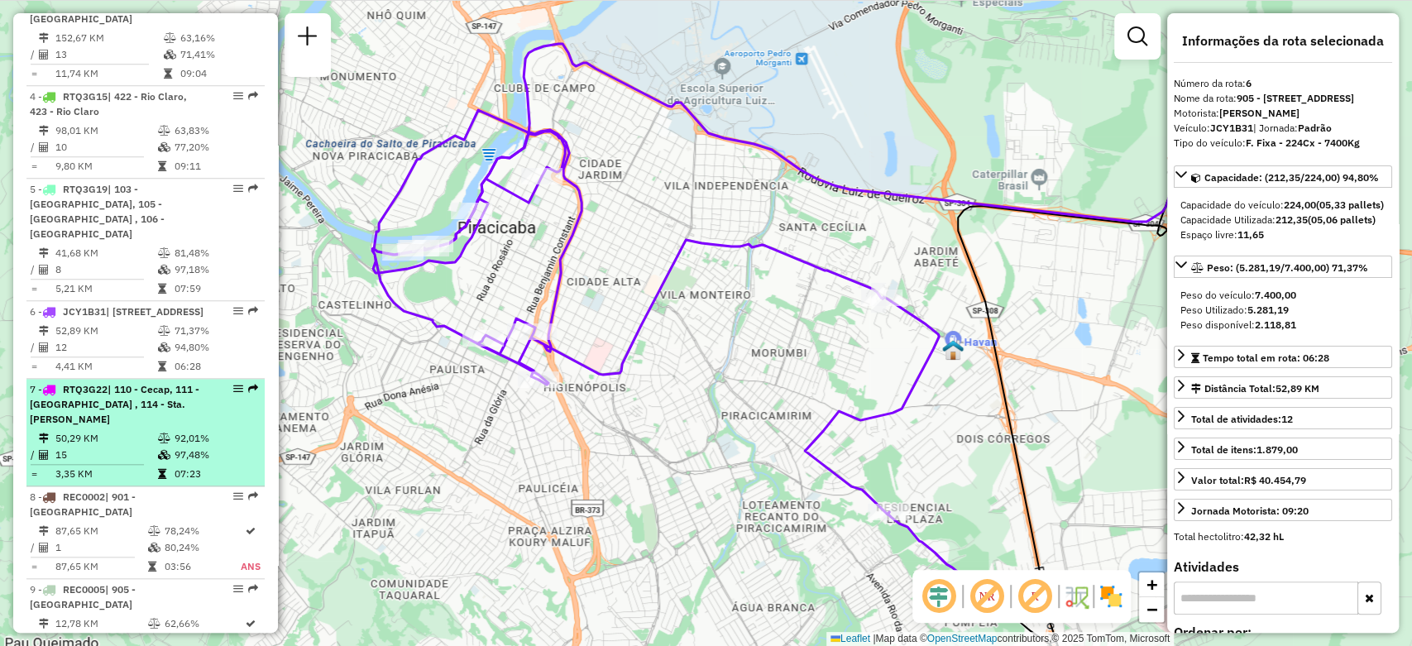
click at [90, 395] on span "RTQ3G22" at bounding box center [85, 389] width 45 height 12
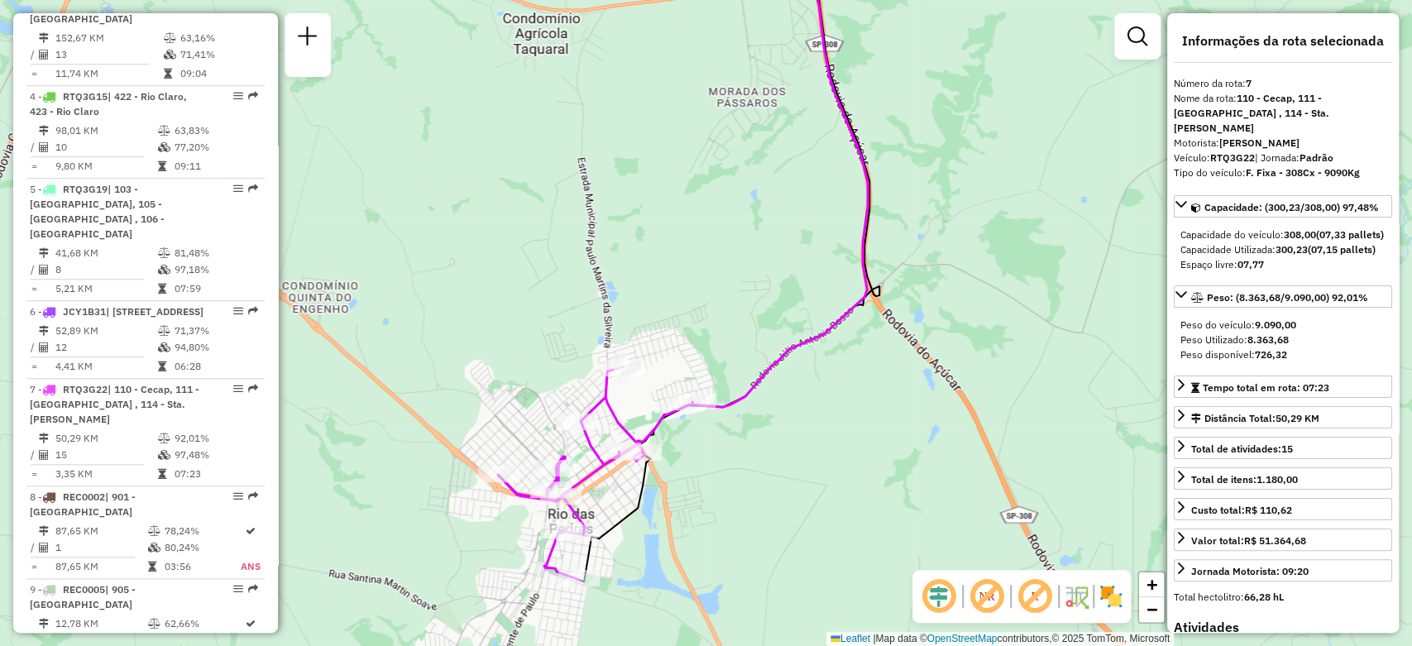
drag, startPoint x: 712, startPoint y: 539, endPoint x: 761, endPoint y: 441, distance: 109.5
click at [761, 441] on div "Janela de atendimento Grade de atendimento Capacidade Transportadoras Veículos …" at bounding box center [706, 323] width 1412 height 646
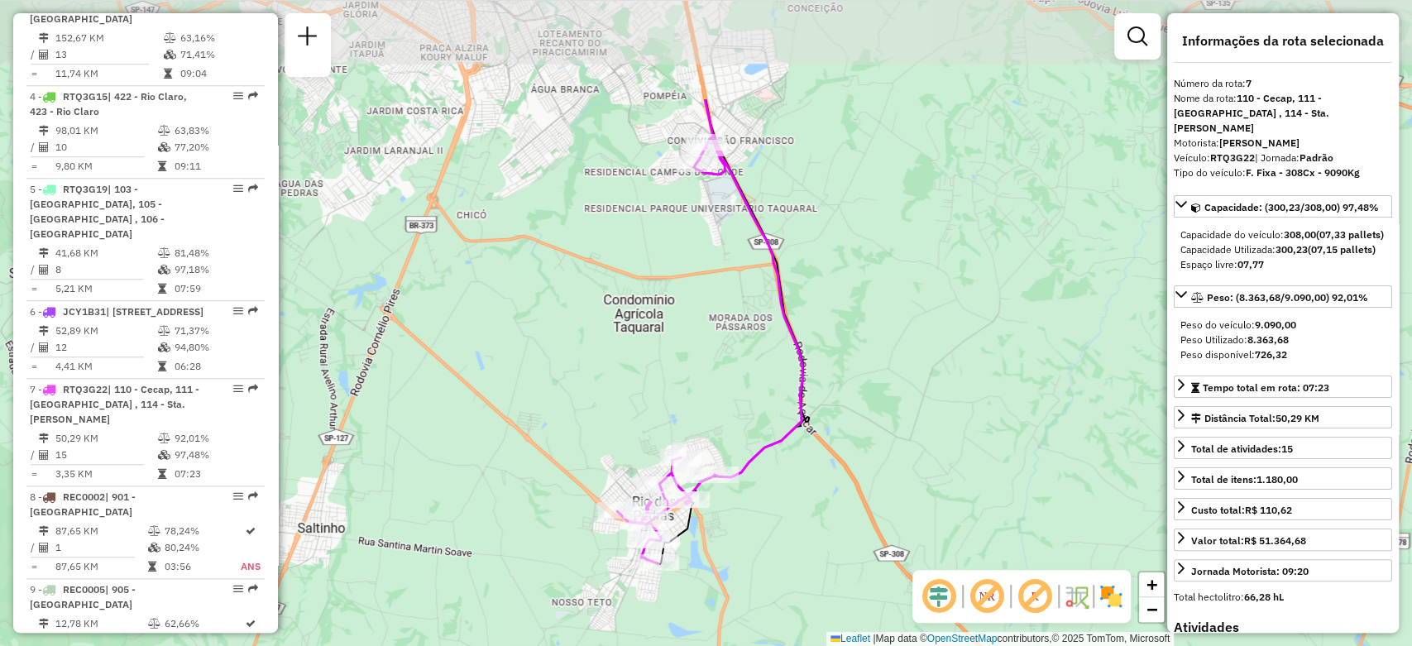
drag, startPoint x: 704, startPoint y: 143, endPoint x: 735, endPoint y: 310, distance: 169.9
click at [735, 310] on div "Janela de atendimento Grade de atendimento Capacidade Transportadoras Veículos …" at bounding box center [706, 323] width 1412 height 646
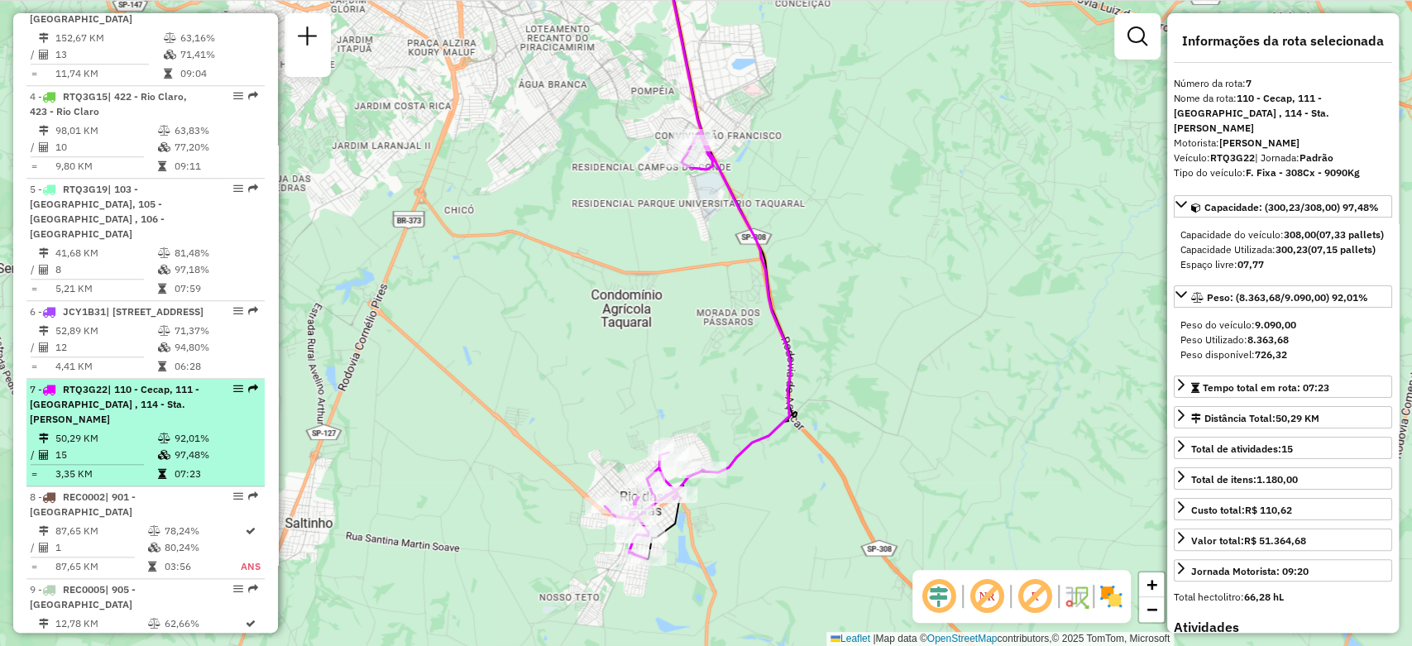
scroll to position [1011, 0]
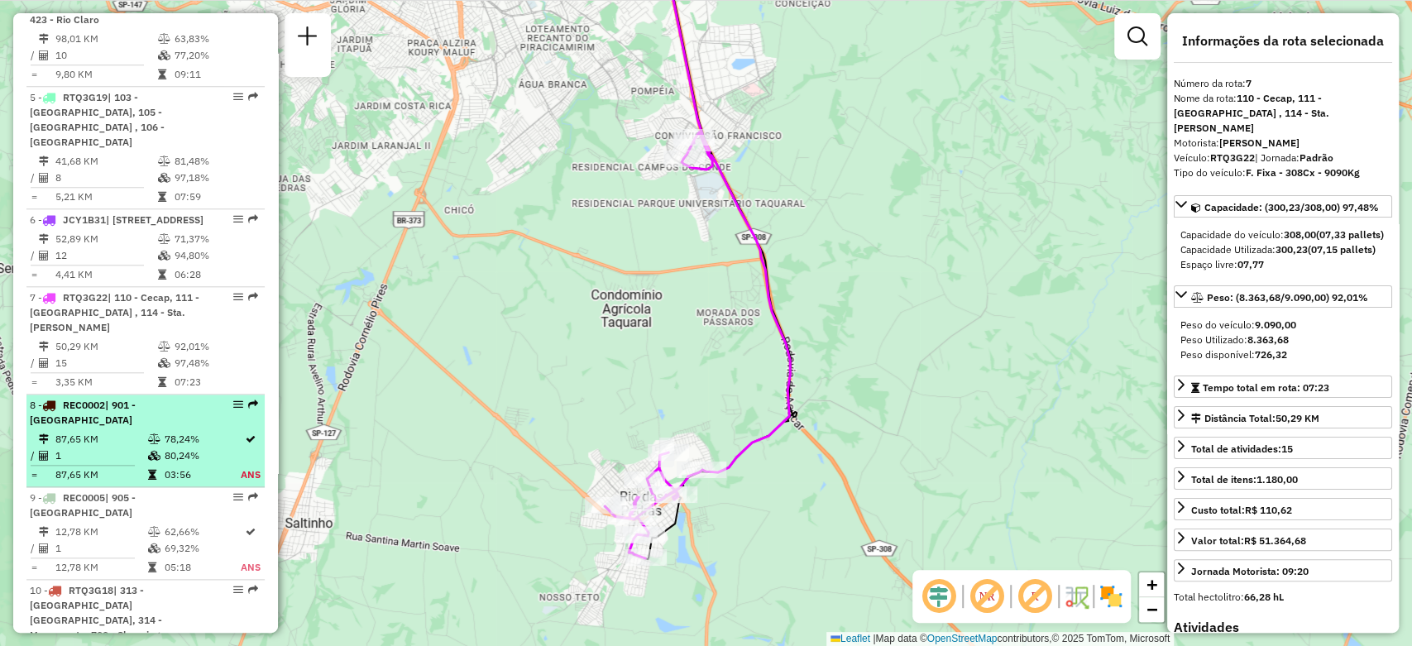
click at [126, 431] on td "87,65 KM" at bounding box center [101, 439] width 93 height 17
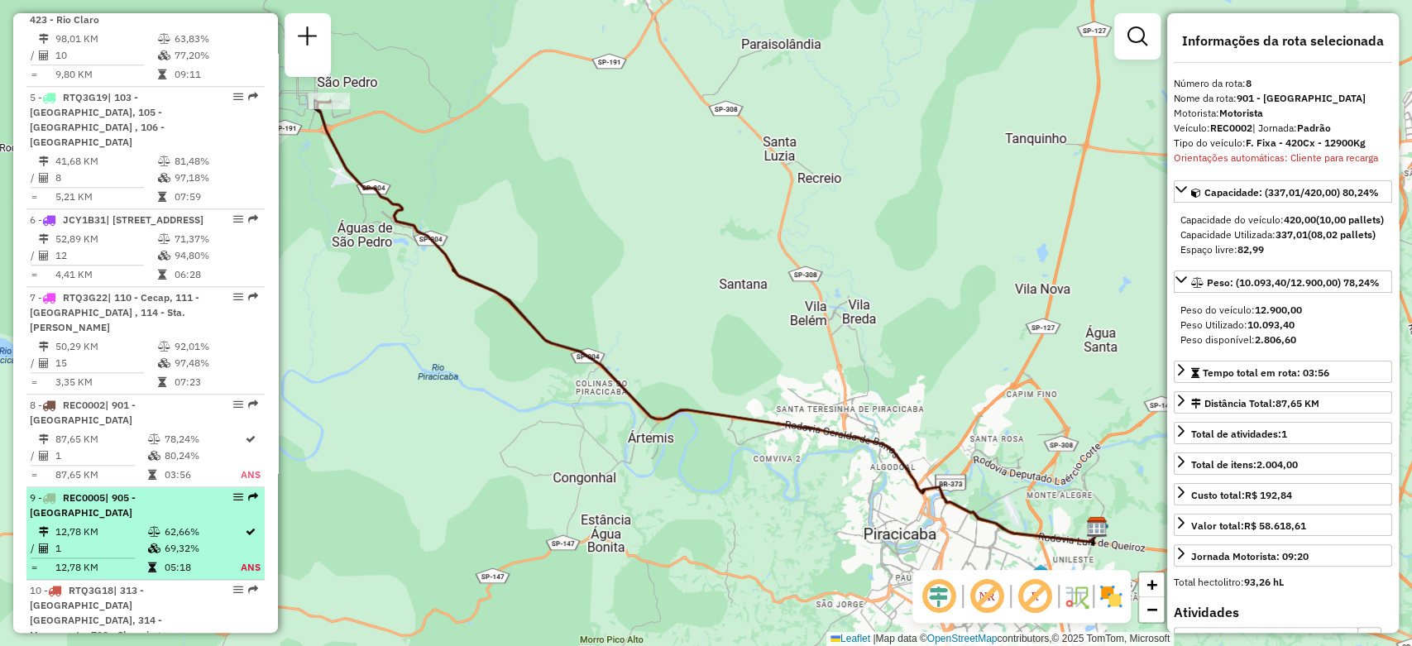
click at [120, 524] on td "12,78 KM" at bounding box center [101, 532] width 93 height 17
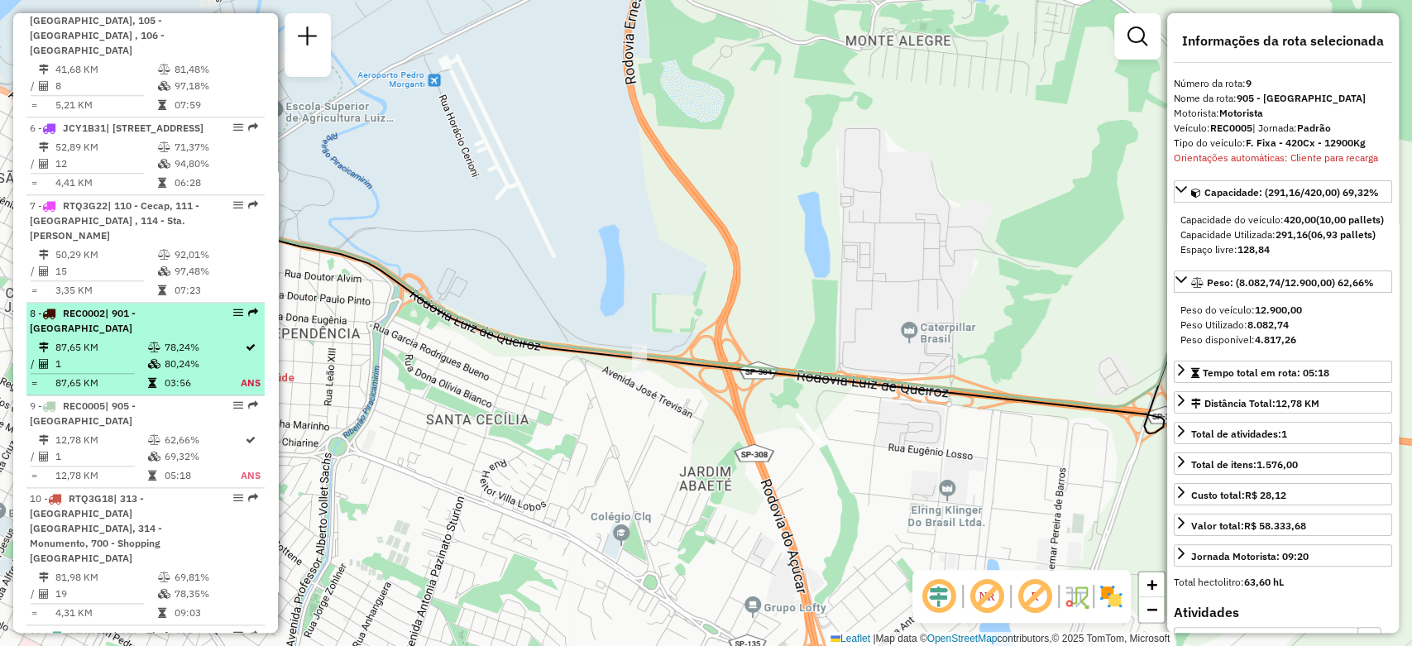
scroll to position [1195, 0]
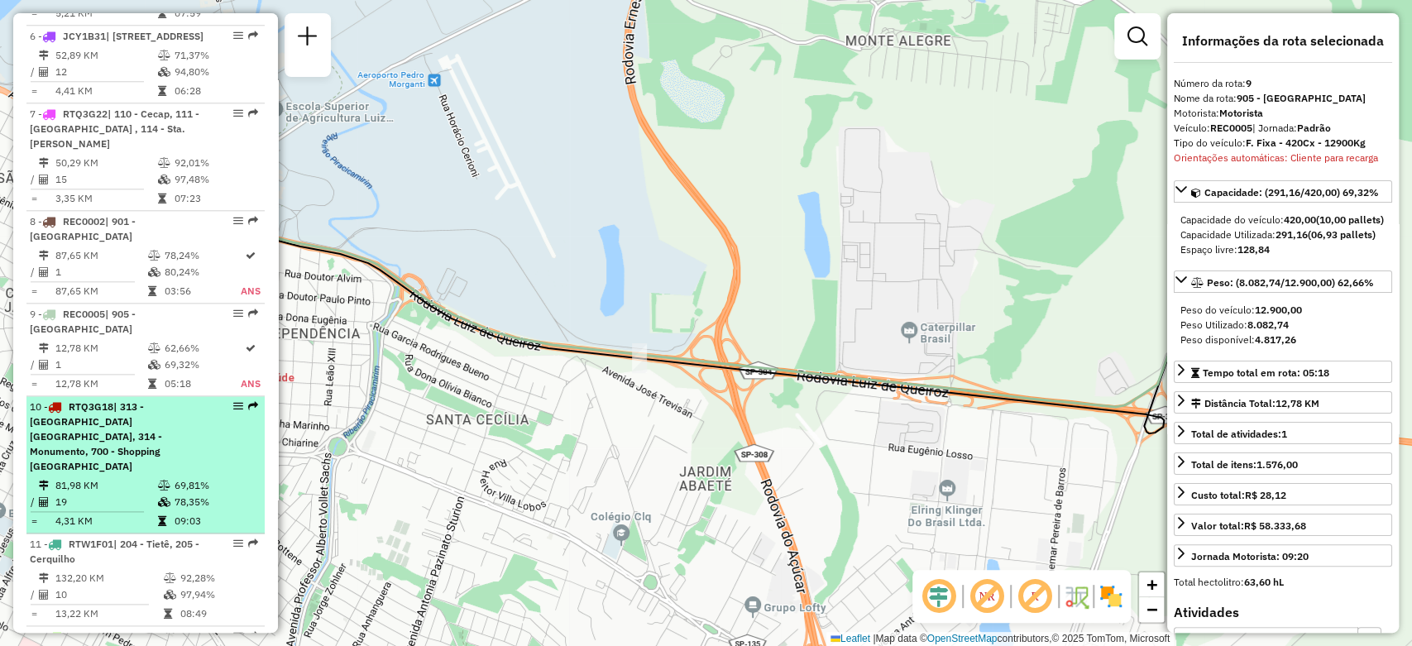
click at [129, 415] on div "10 - RTQ3G18 | 313 - [GEOGRAPHIC_DATA] [GEOGRAPHIC_DATA], 314 - Monumento, 700 …" at bounding box center [117, 437] width 175 height 74
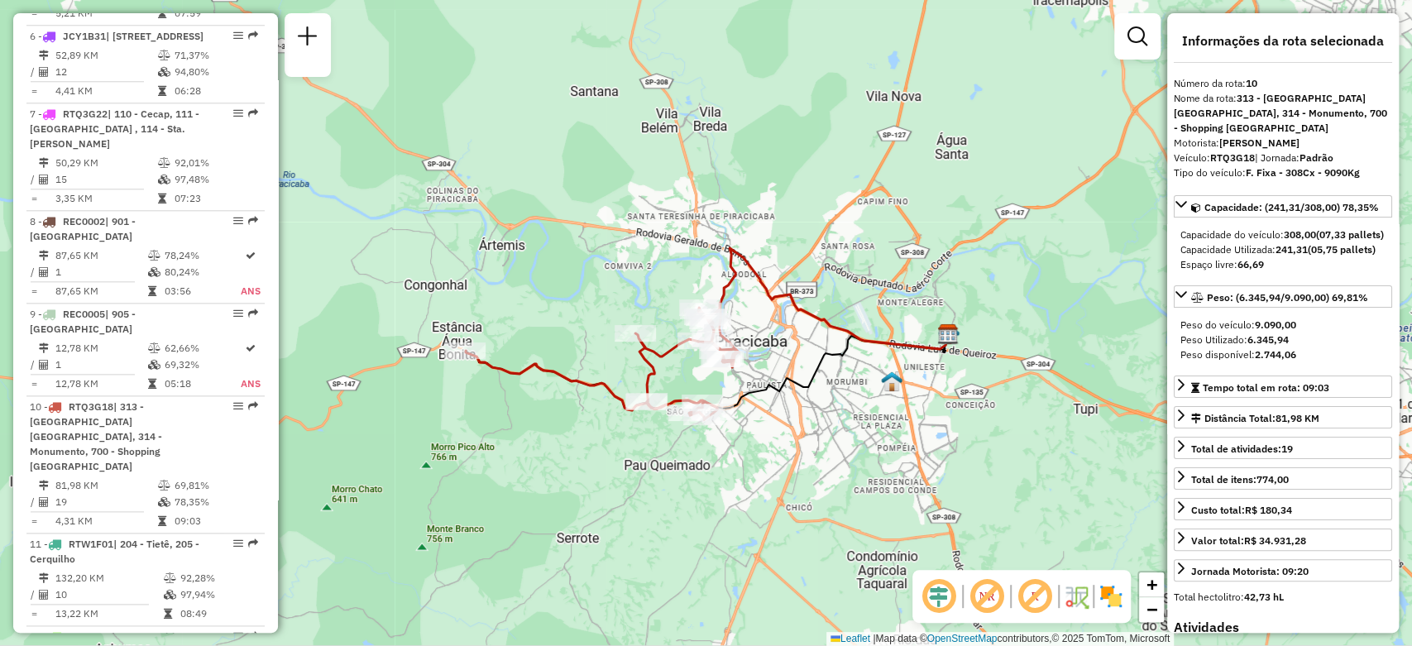
drag, startPoint x: 510, startPoint y: 440, endPoint x: 644, endPoint y: 437, distance: 134.1
click at [644, 437] on div "Janela de atendimento Grade de atendimento Capacidade Transportadoras Veículos …" at bounding box center [706, 323] width 1412 height 646
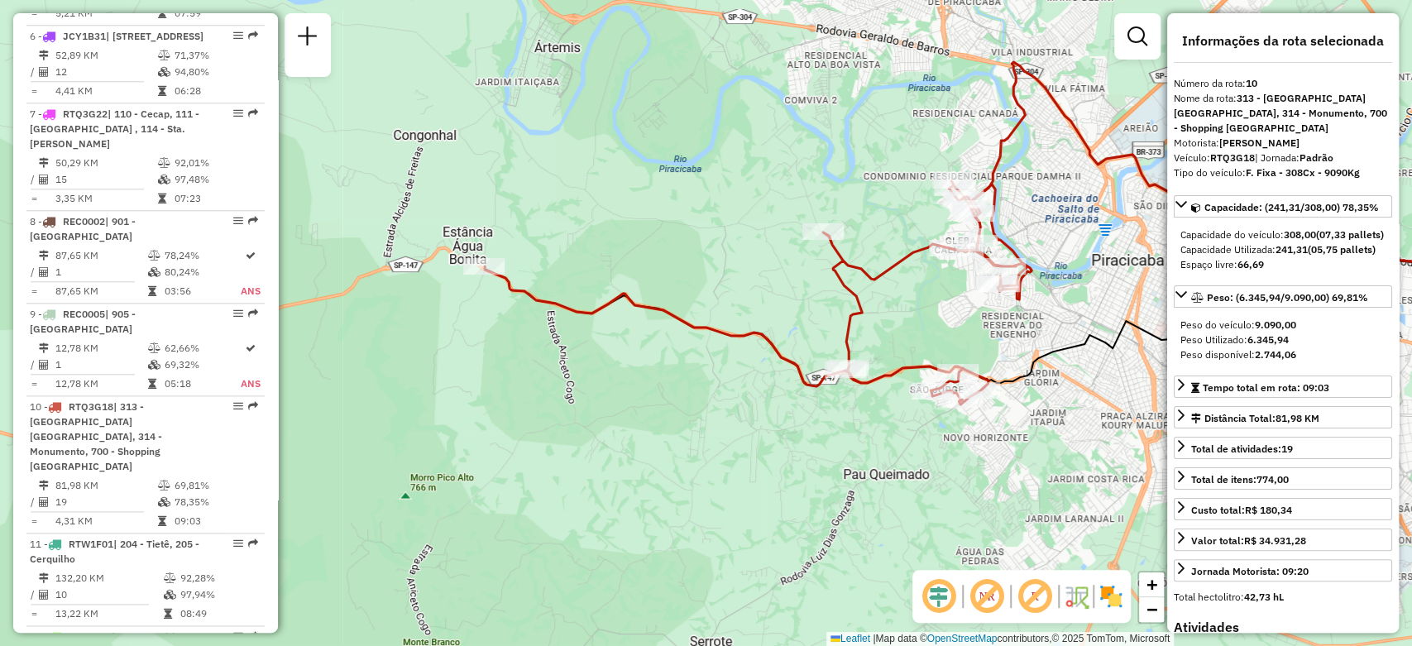
drag, startPoint x: 592, startPoint y: 455, endPoint x: 710, endPoint y: 454, distance: 118.3
click at [710, 454] on div "Janela de atendimento Grade de atendimento Capacidade Transportadoras Veículos …" at bounding box center [706, 323] width 1412 height 646
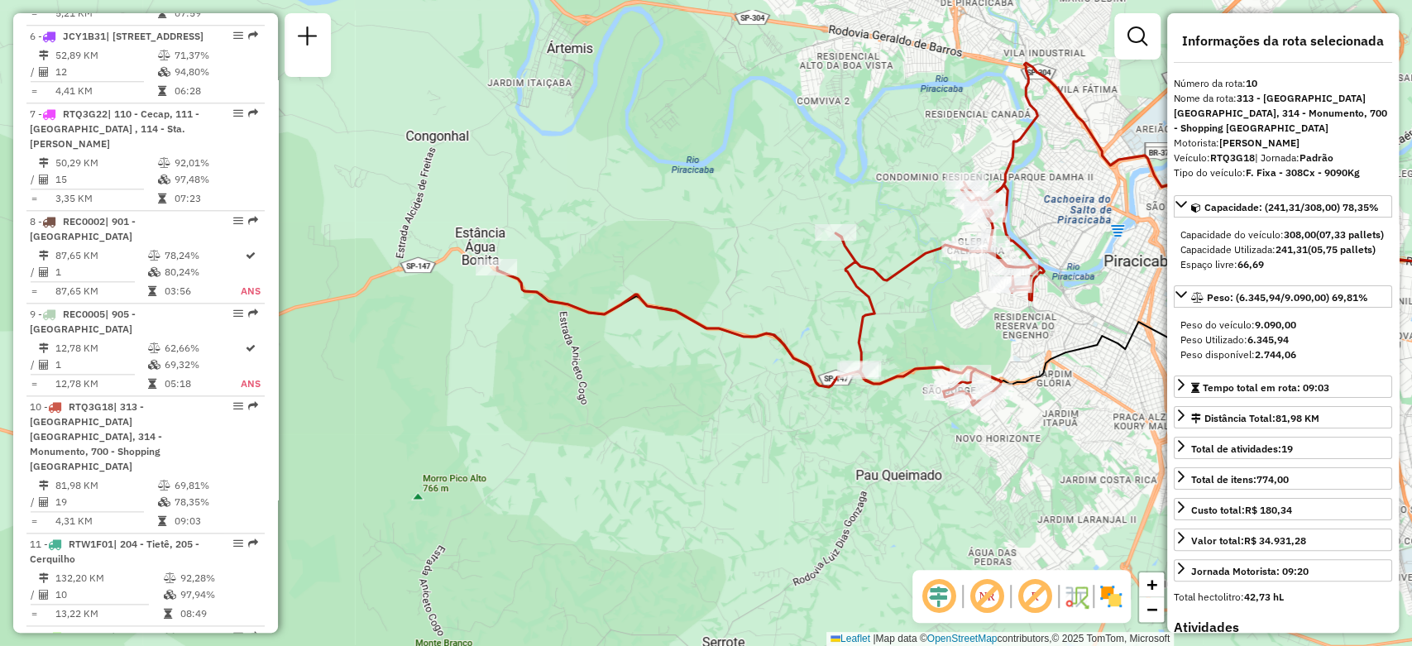
drag, startPoint x: 678, startPoint y: 475, endPoint x: 691, endPoint y: 476, distance: 12.4
click at [691, 476] on div "Janela de atendimento Grade de atendimento Capacidade Transportadoras Veículos …" at bounding box center [706, 323] width 1412 height 646
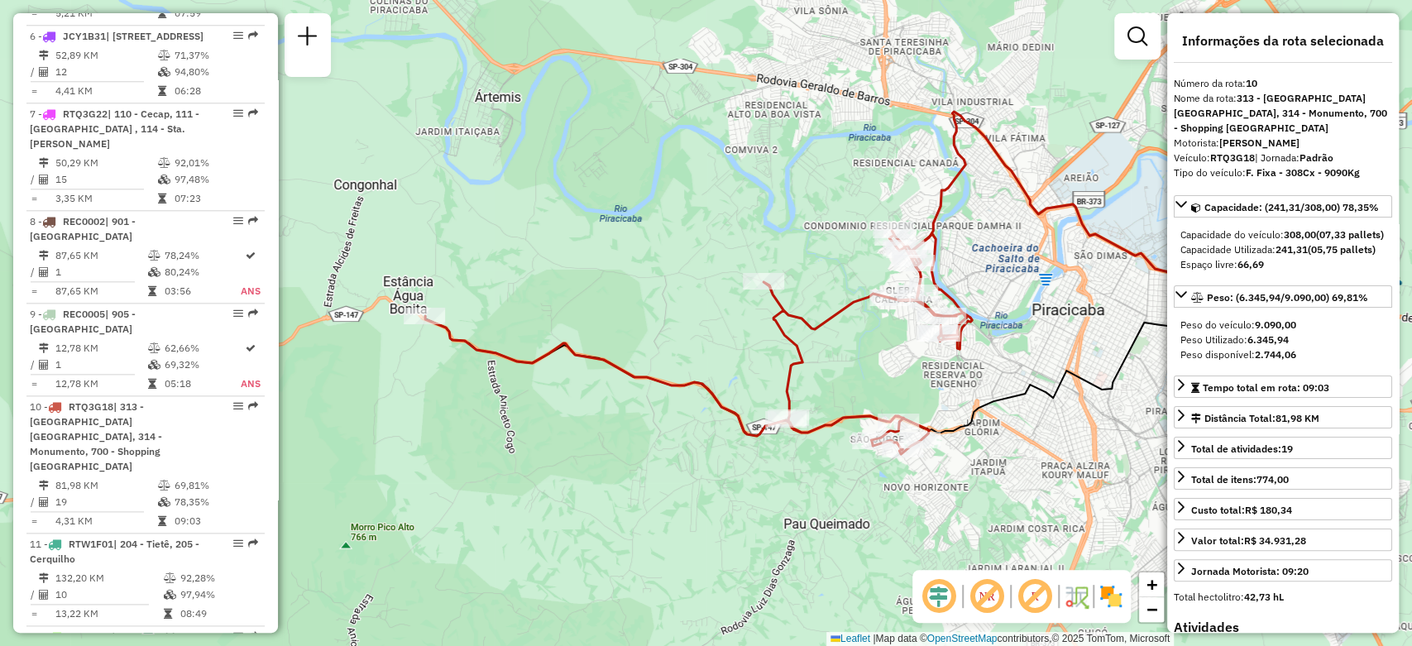
drag, startPoint x: 836, startPoint y: 450, endPoint x: 764, endPoint y: 499, distance: 87.0
click at [764, 499] on div "Janela de atendimento Grade de atendimento Capacidade Transportadoras Veículos …" at bounding box center [706, 323] width 1412 height 646
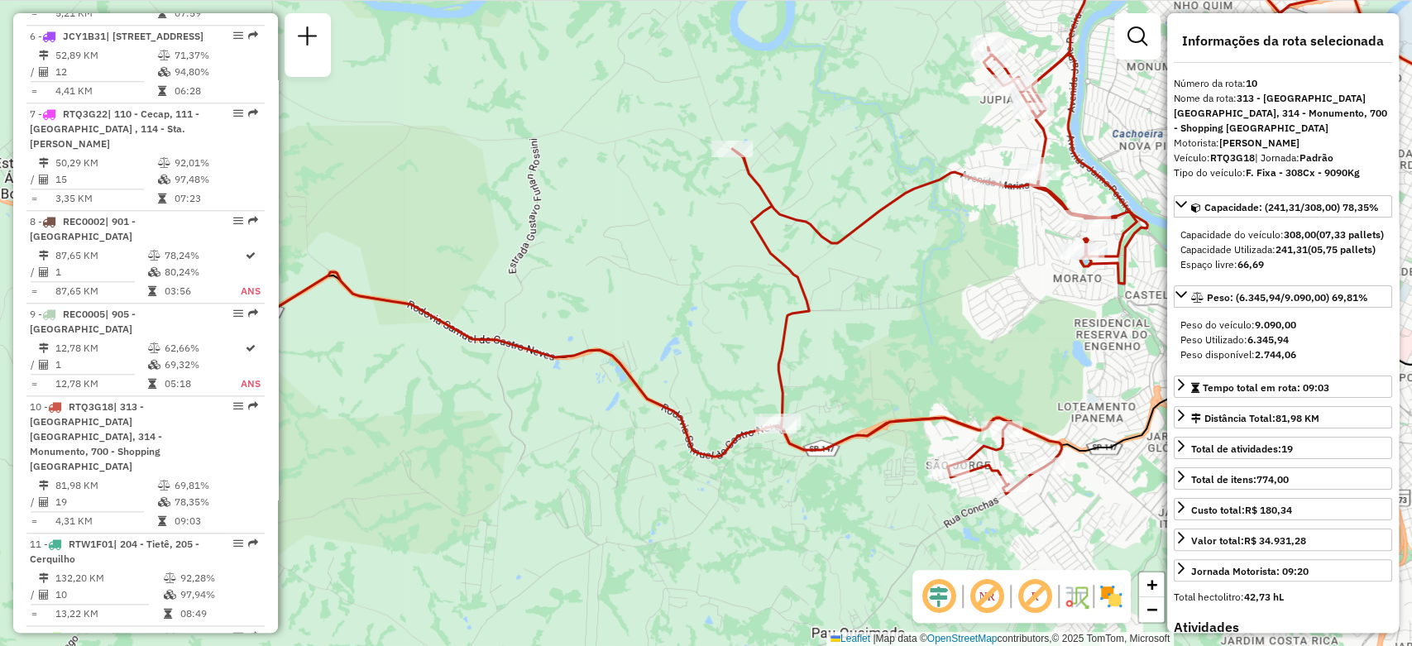
drag, startPoint x: 592, startPoint y: 525, endPoint x: 709, endPoint y: 541, distance: 117.8
click at [709, 541] on div "Janela de atendimento Grade de atendimento Capacidade Transportadoras Veículos …" at bounding box center [706, 323] width 1412 height 646
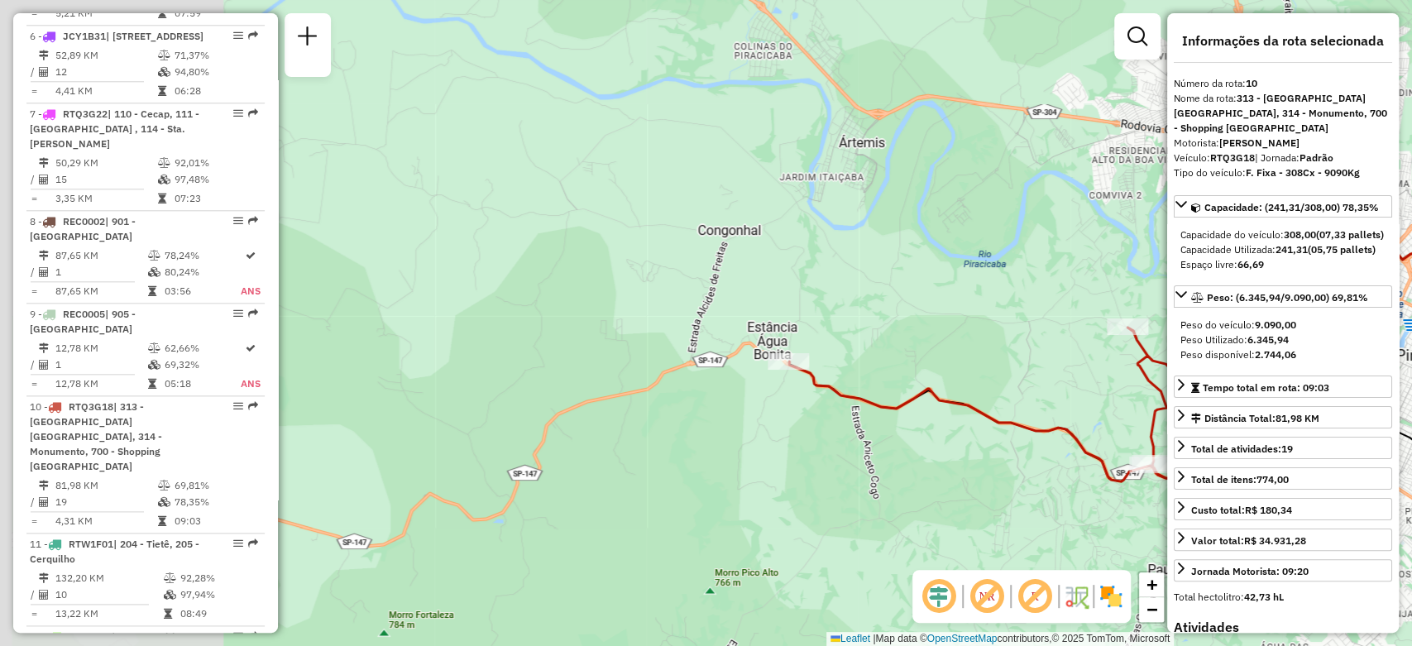
drag, startPoint x: 397, startPoint y: 479, endPoint x: 756, endPoint y: 472, distance: 359.1
click at [756, 472] on div "Janela de atendimento Grade de atendimento Capacidade Transportadoras Veículos …" at bounding box center [706, 323] width 1412 height 646
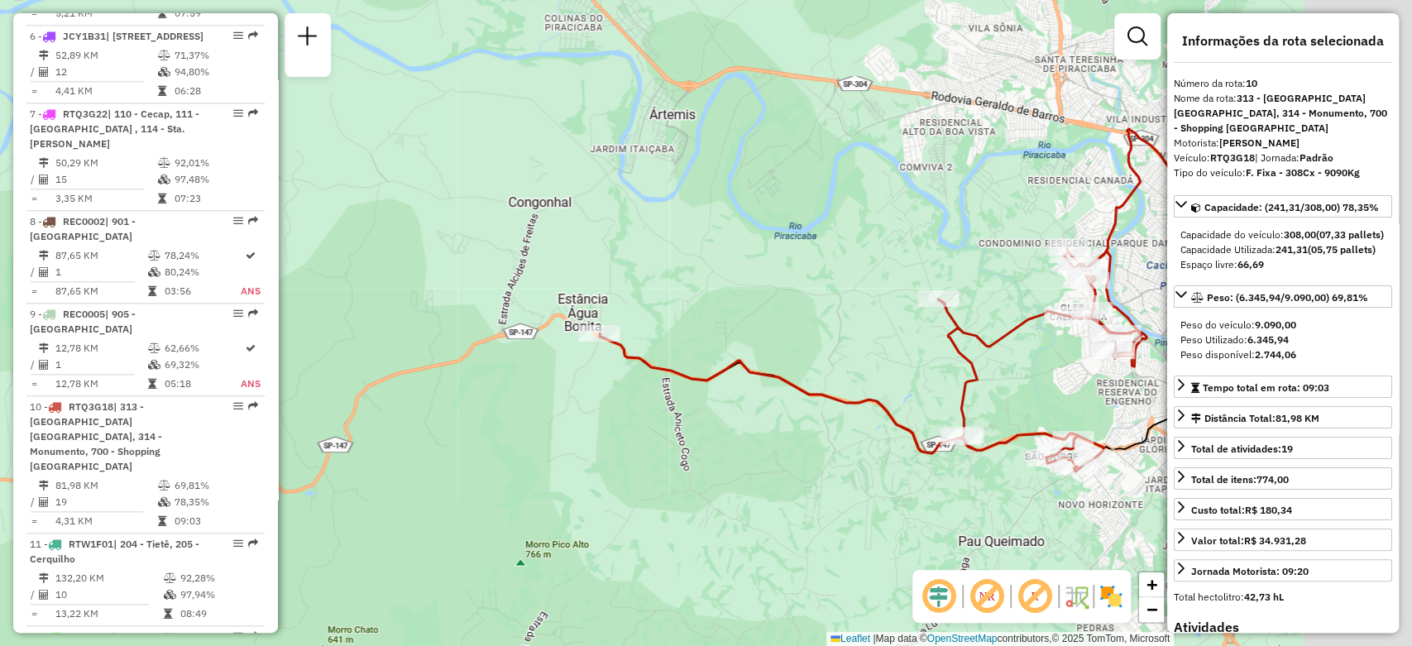
drag, startPoint x: 890, startPoint y: 471, endPoint x: 687, endPoint y: 444, distance: 205.2
click at [687, 444] on div "Janela de atendimento Grade de atendimento Capacidade Transportadoras Veículos …" at bounding box center [706, 323] width 1412 height 646
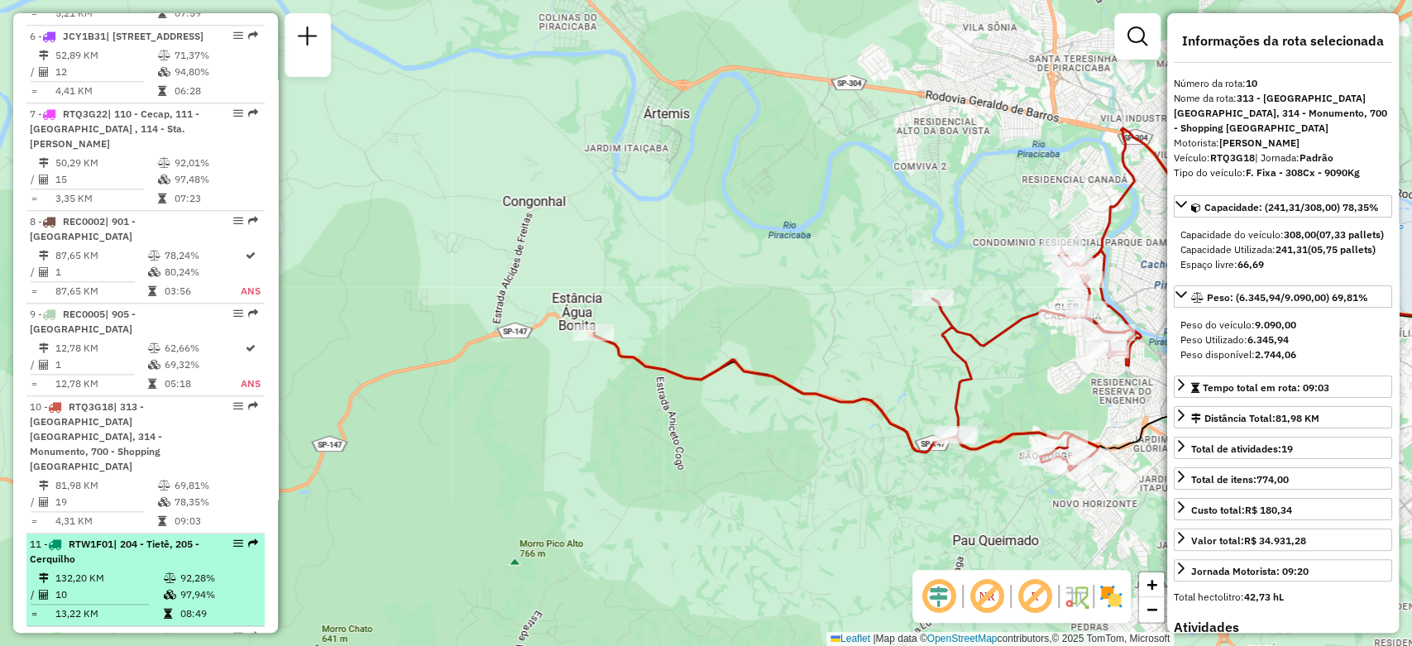
click at [121, 537] on div "11 - RTW1F01 | 204 - Tietê, 205 - Cerquilho" at bounding box center [117, 552] width 175 height 30
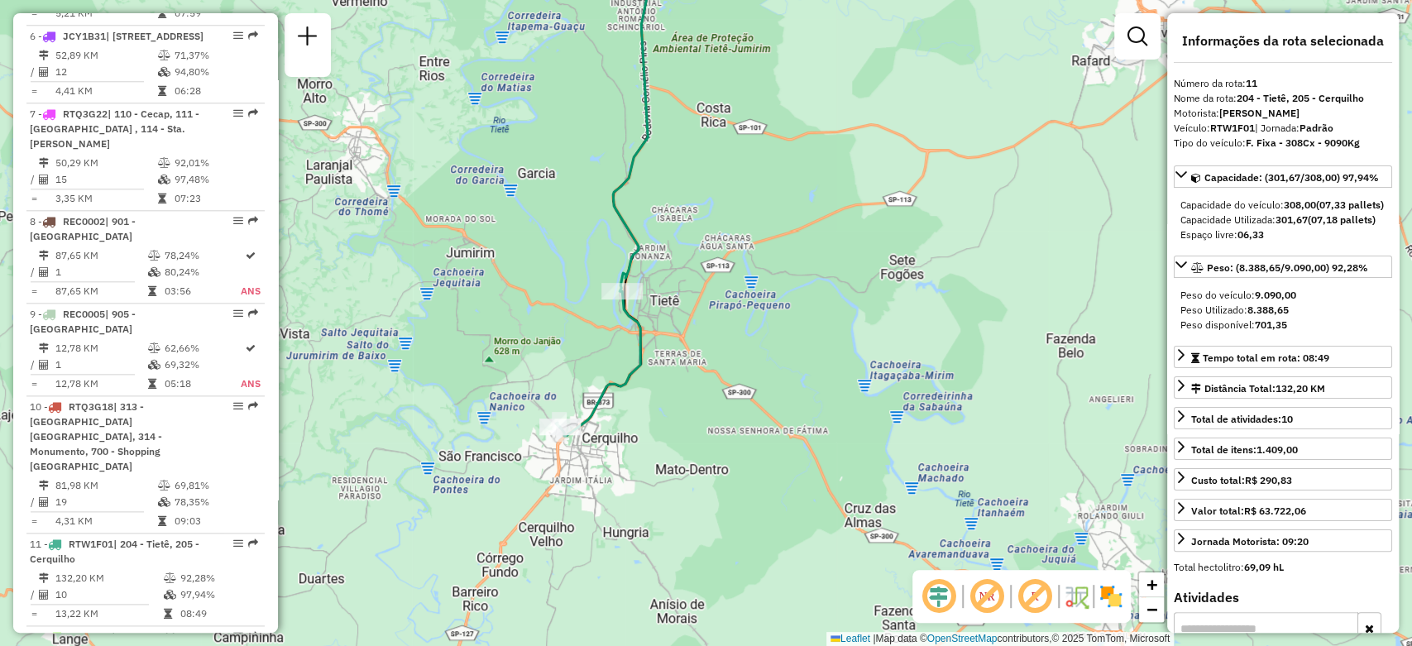
drag, startPoint x: 834, startPoint y: 536, endPoint x: 733, endPoint y: 287, distance: 268.7
click at [733, 287] on div "Janela de atendimento Grade de atendimento Capacidade Transportadoras Veículos …" at bounding box center [706, 323] width 1412 height 646
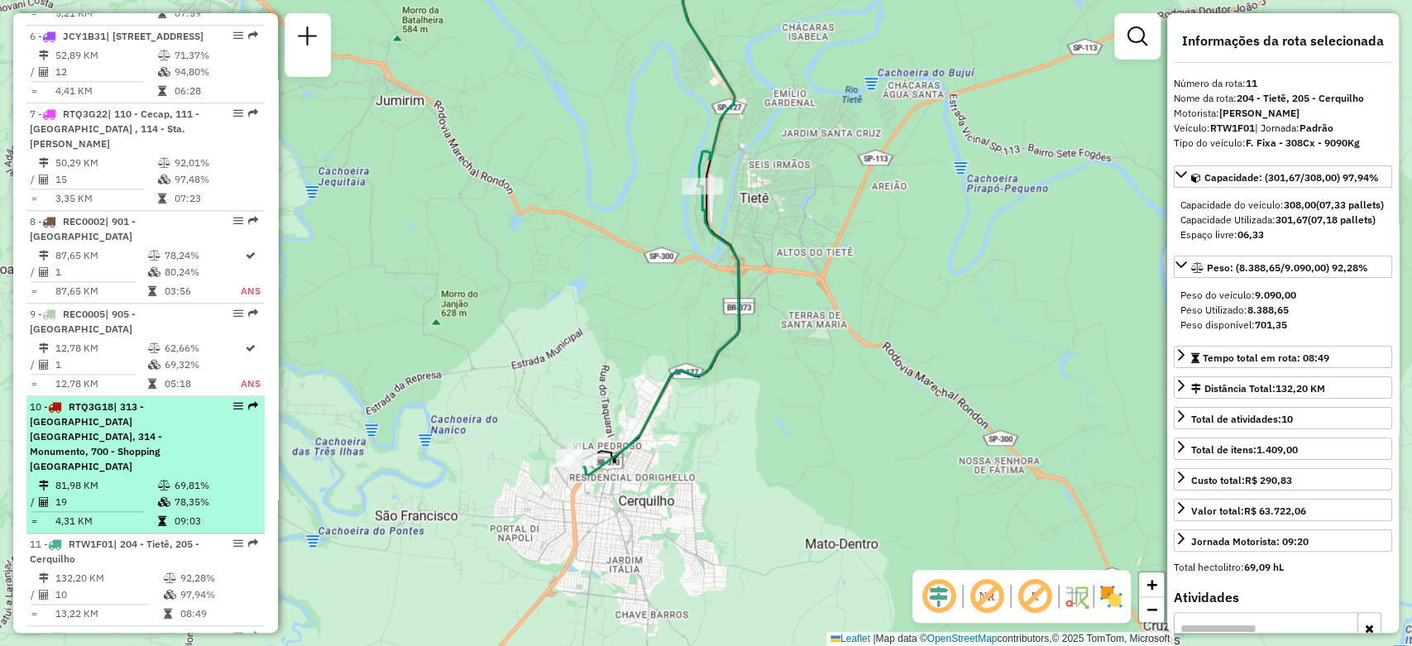
click at [150, 538] on span "| 204 - Tietê, 205 - Cerquilho" at bounding box center [115, 551] width 170 height 27
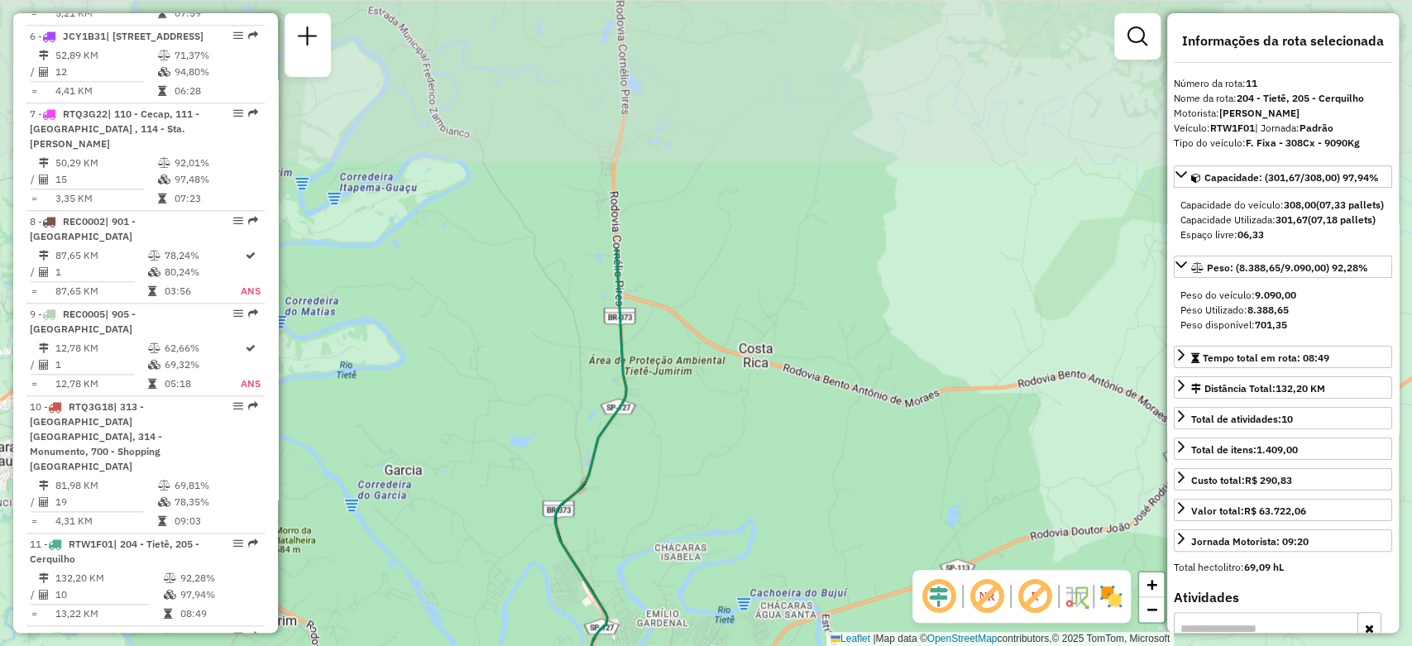
drag, startPoint x: 647, startPoint y: 221, endPoint x: 645, endPoint y: 528, distance: 306.9
click at [644, 534] on div "Janela de atendimento Grade de atendimento Capacidade Transportadoras Veículos …" at bounding box center [706, 323] width 1412 height 646
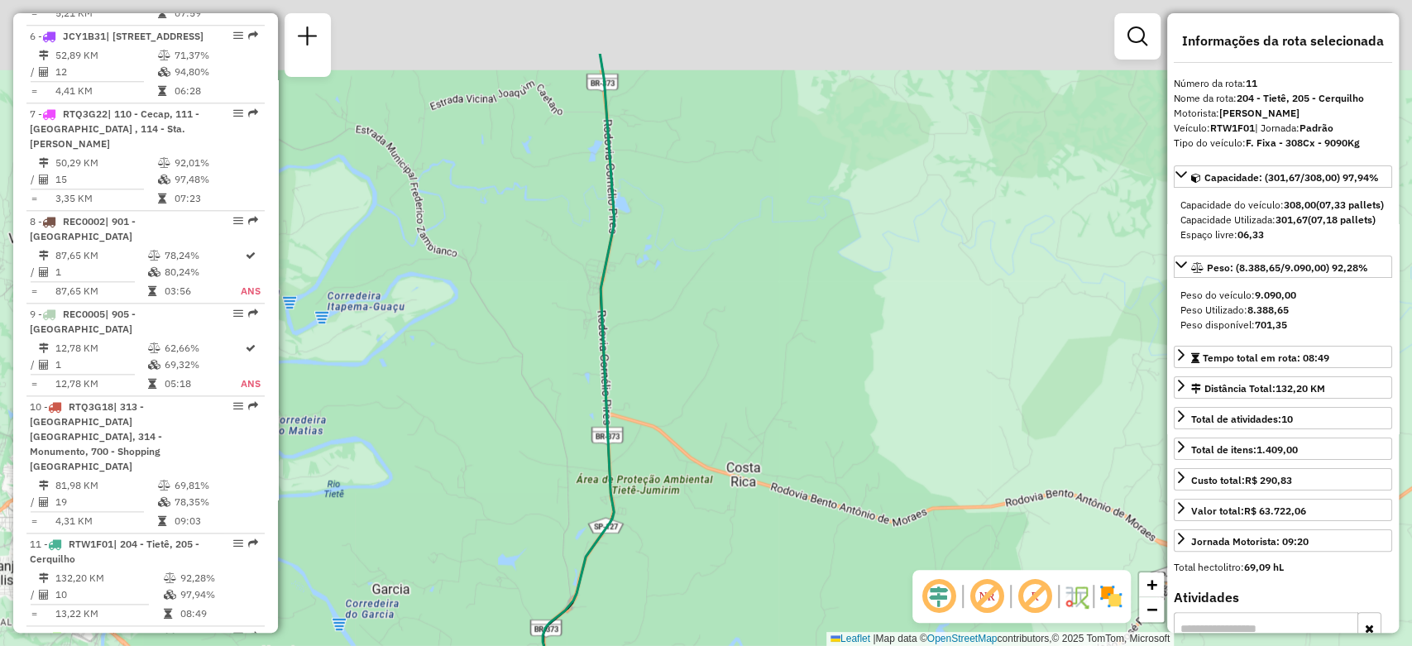
drag, startPoint x: 673, startPoint y: 220, endPoint x: 652, endPoint y: 483, distance: 263.9
click at [652, 485] on div "Janela de atendimento Grade de atendimento Capacidade Transportadoras Veículos …" at bounding box center [706, 323] width 1412 height 646
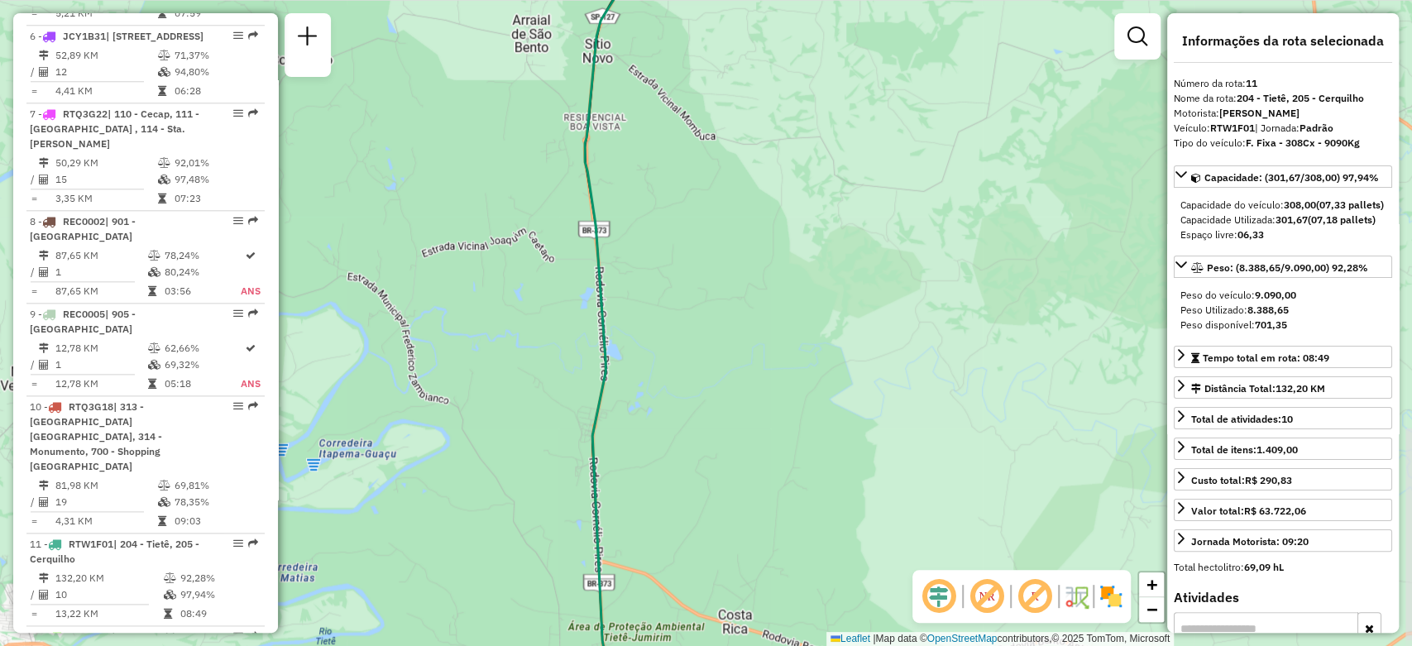
drag, startPoint x: 683, startPoint y: 220, endPoint x: 697, endPoint y: 471, distance: 251.0
click at [697, 471] on div "Janela de atendimento Grade de atendimento Capacidade Transportadoras Veículos …" at bounding box center [706, 323] width 1412 height 646
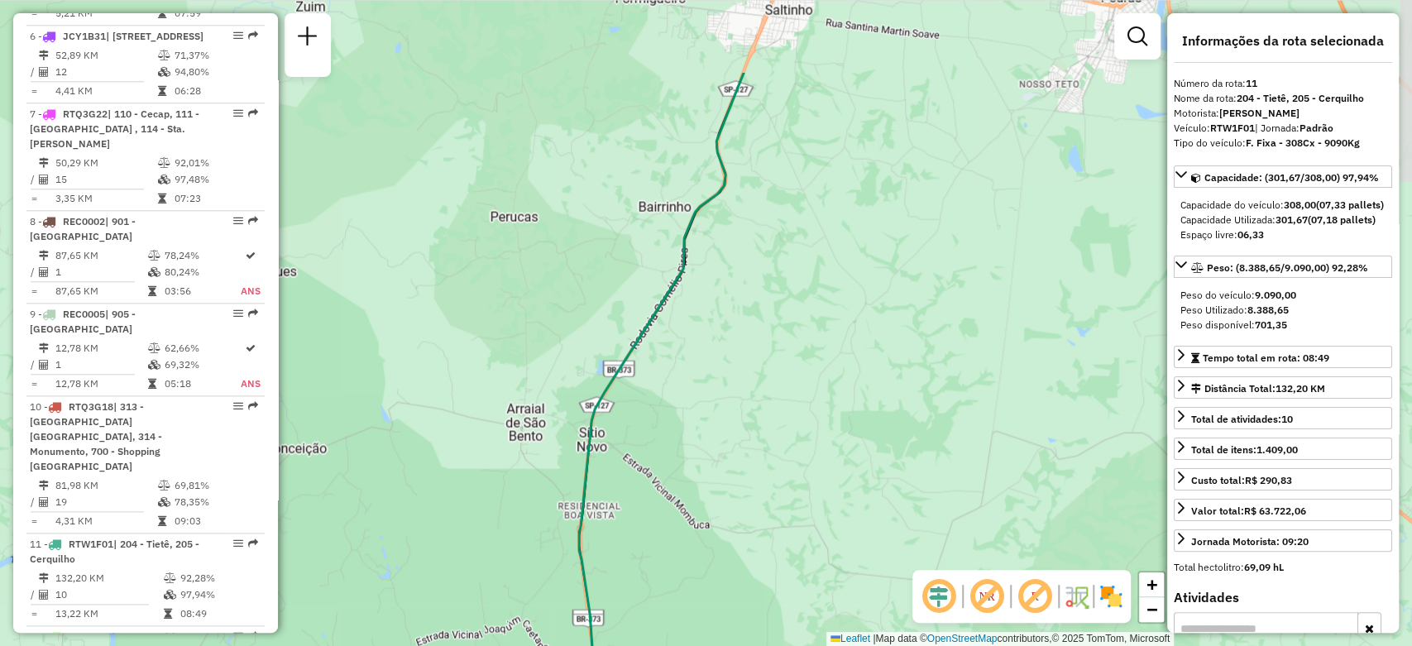
drag, startPoint x: 728, startPoint y: 320, endPoint x: 714, endPoint y: 496, distance: 176.8
click at [714, 496] on div "Janela de atendimento Grade de atendimento Capacidade Transportadoras Veículos …" at bounding box center [706, 323] width 1412 height 646
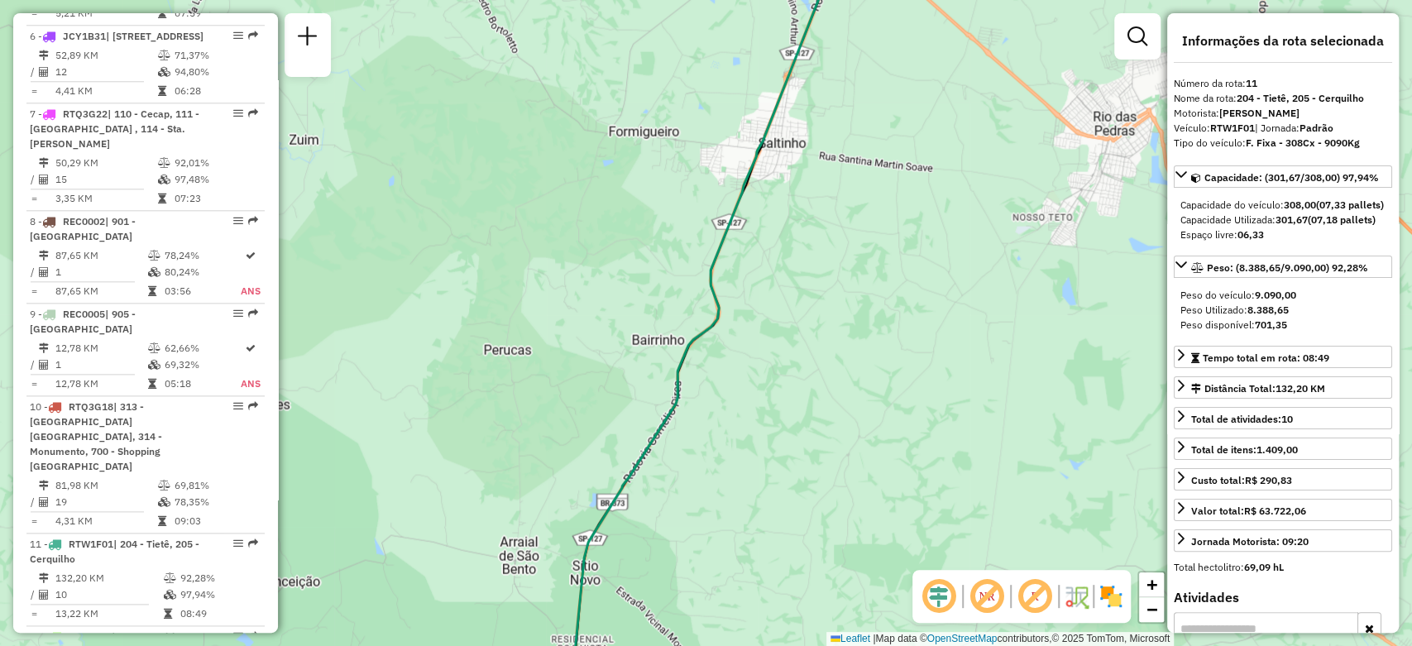
drag, startPoint x: 774, startPoint y: 328, endPoint x: 725, endPoint y: 486, distance: 164.6
click at [725, 521] on div "Janela de atendimento Grade de atendimento Capacidade Transportadoras Veículos …" at bounding box center [706, 323] width 1412 height 646
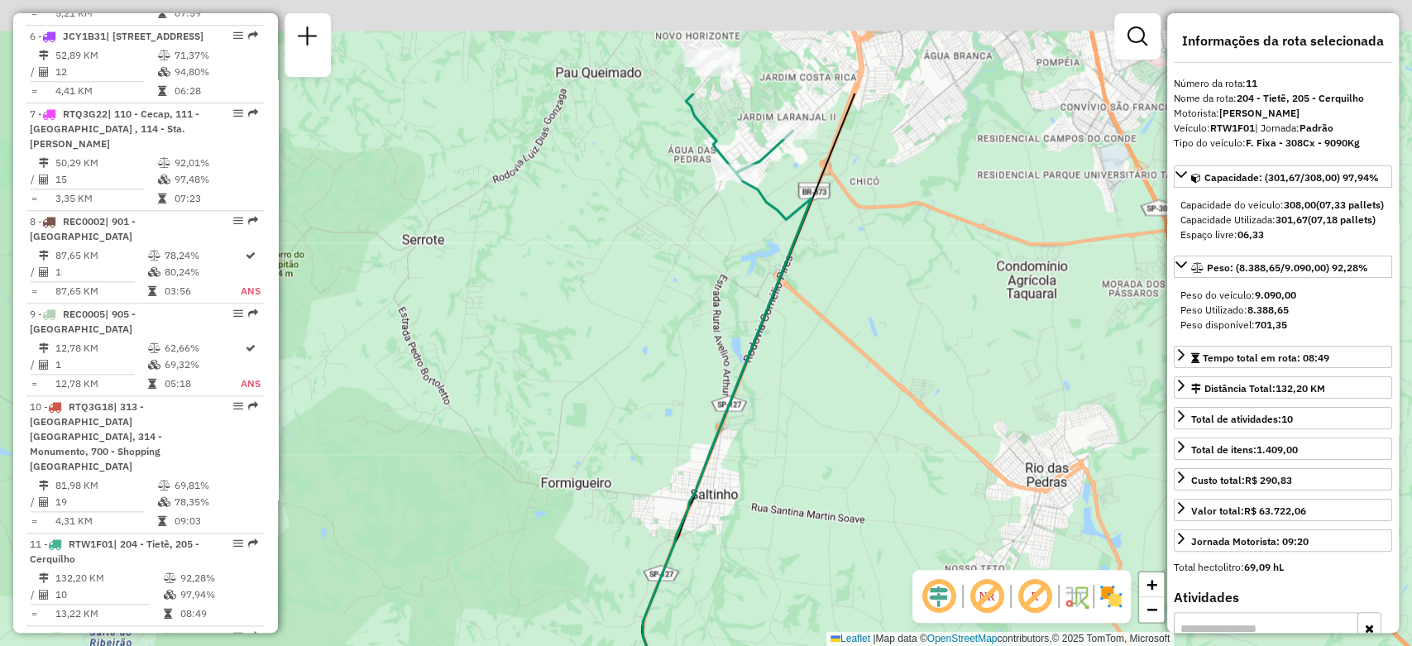
drag, startPoint x: 783, startPoint y: 442, endPoint x: 764, endPoint y: 574, distance: 133.7
click at [764, 574] on div "Janela de atendimento Grade de atendimento Capacidade Transportadoras Veículos …" at bounding box center [706, 323] width 1412 height 646
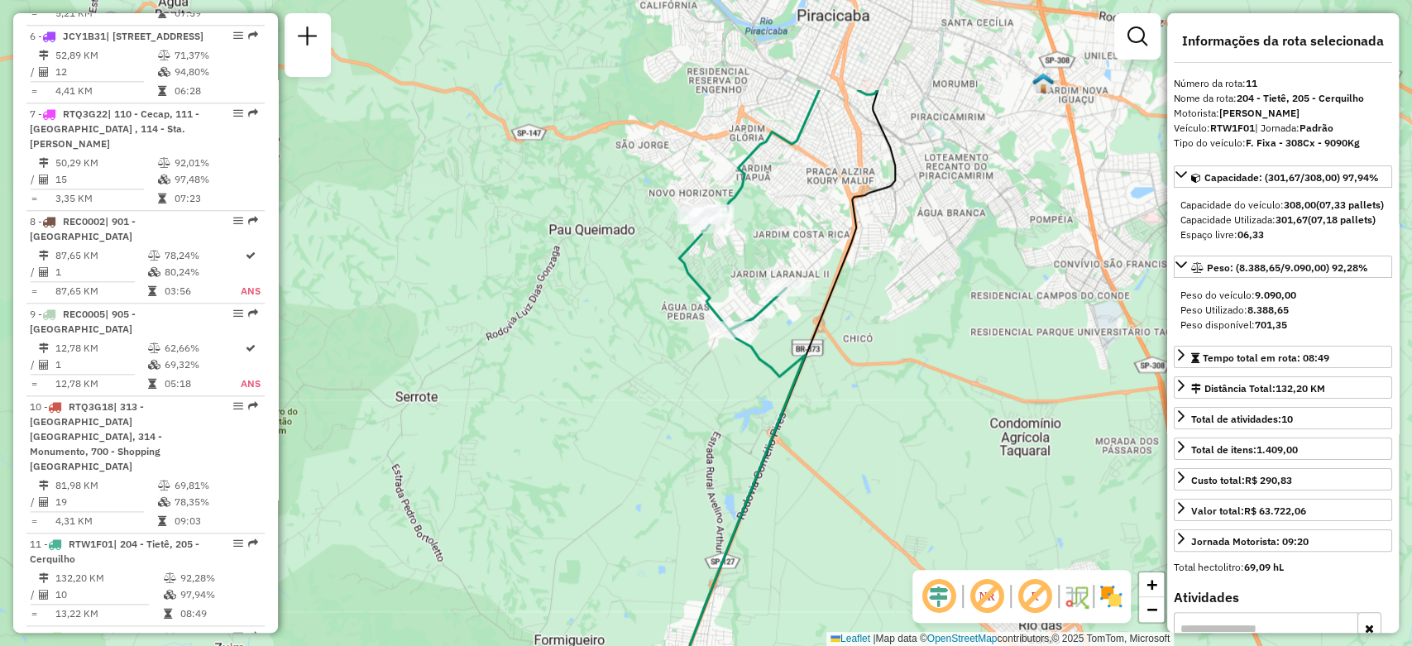
drag, startPoint x: 834, startPoint y: 314, endPoint x: 820, endPoint y: 481, distance: 166.9
click at [820, 481] on div "Janela de atendimento Grade de atendimento Capacidade Transportadoras Veículos …" at bounding box center [706, 323] width 1412 height 646
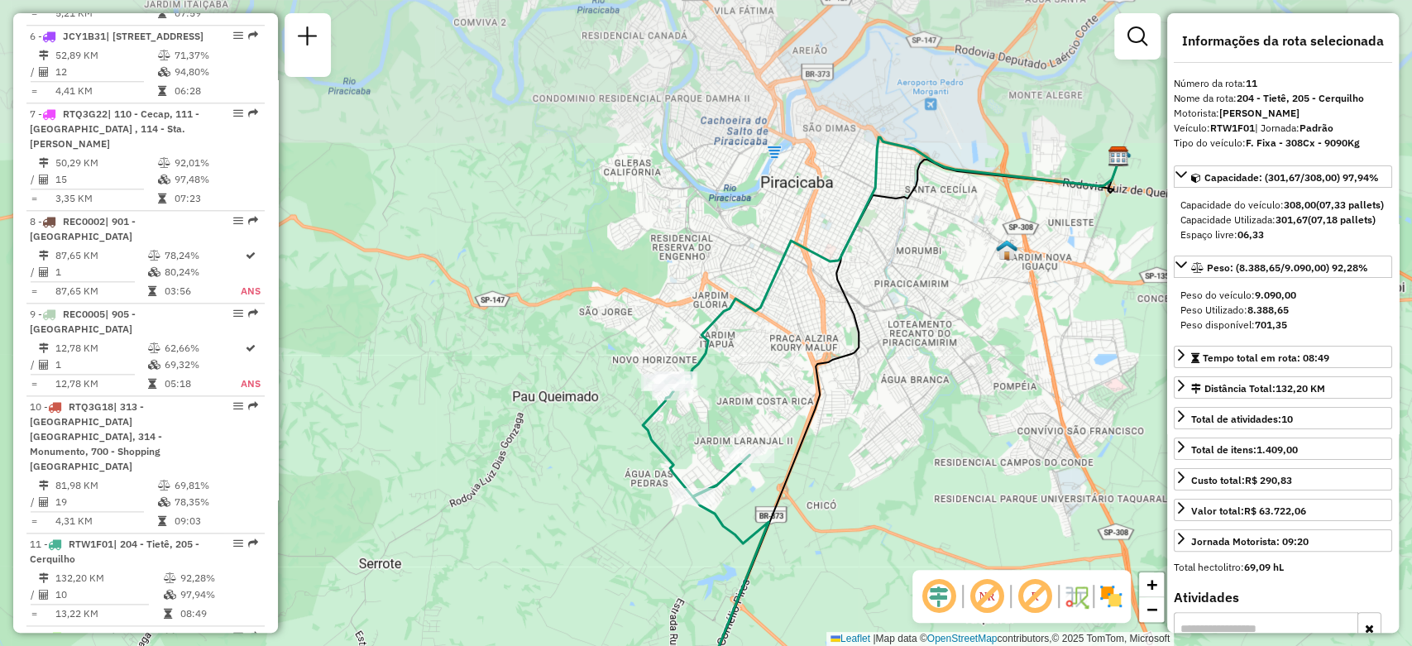
drag, startPoint x: 875, startPoint y: 273, endPoint x: 852, endPoint y: 419, distance: 147.4
click at [852, 419] on div "Janela de atendimento Grade de atendimento Capacidade Transportadoras Veículos …" at bounding box center [706, 323] width 1412 height 646
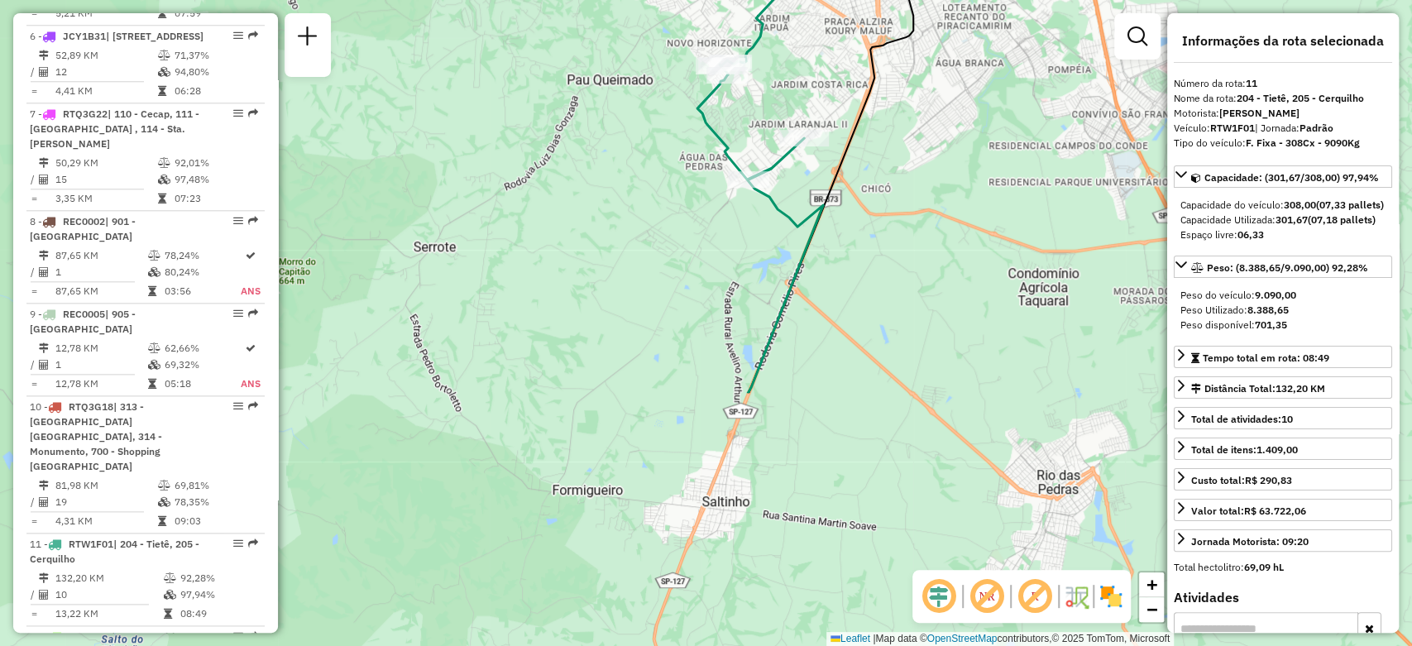
drag, startPoint x: 528, startPoint y: 549, endPoint x: 590, endPoint y: 189, distance: 366.0
click at [589, 189] on div "Janela de atendimento Grade de atendimento Capacidade Transportadoras Veículos …" at bounding box center [706, 323] width 1412 height 646
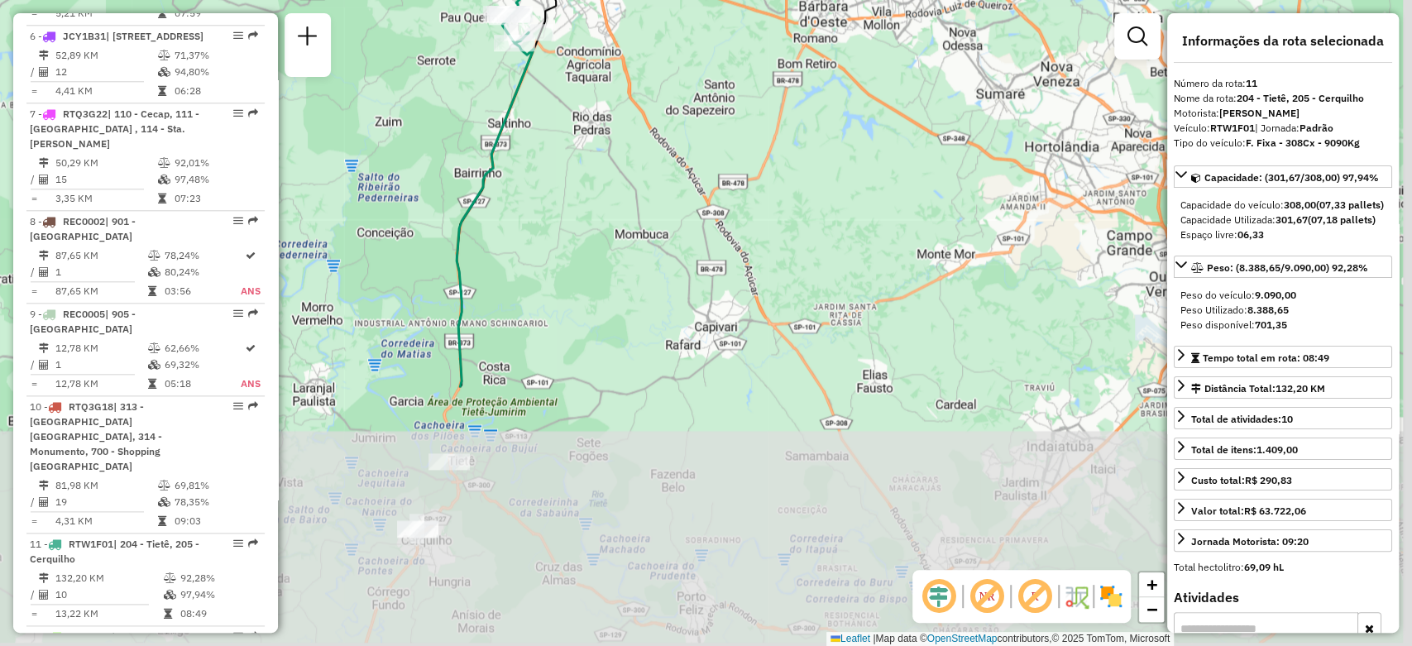
drag, startPoint x: 575, startPoint y: 493, endPoint x: 509, endPoint y: 157, distance: 342.4
click at [509, 157] on div "Janela de atendimento Grade de atendimento Capacidade Transportadoras Veículos …" at bounding box center [706, 323] width 1412 height 646
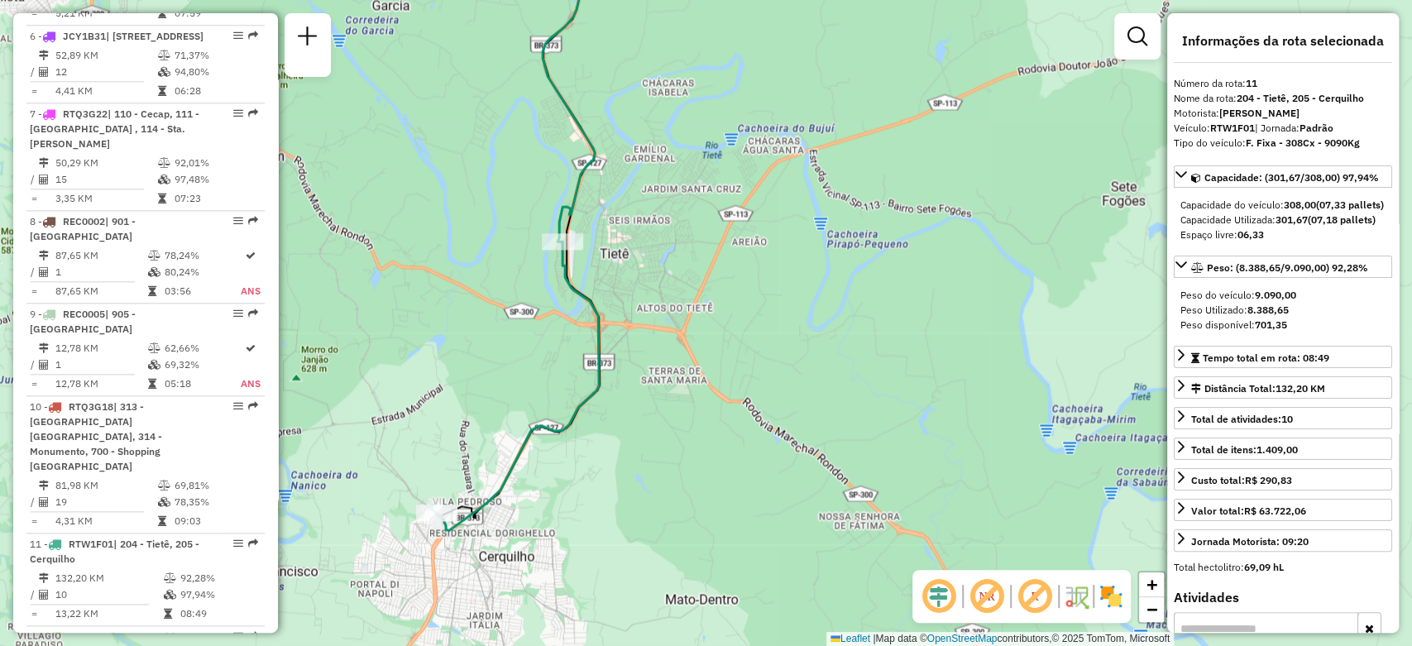
drag, startPoint x: 433, startPoint y: 458, endPoint x: 553, endPoint y: 492, distance: 125.5
click at [553, 492] on div "Janela de atendimento Grade de atendimento Capacidade Transportadoras Veículos …" at bounding box center [706, 323] width 1412 height 646
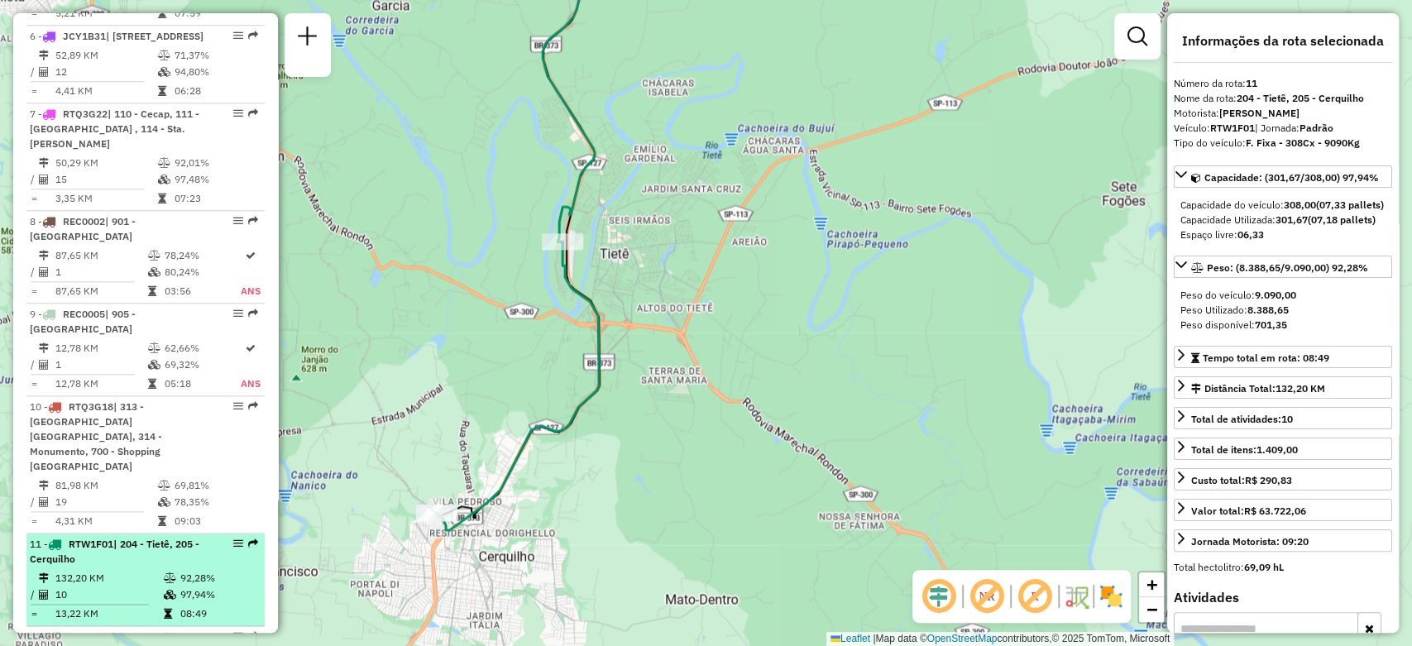
scroll to position [1287, 0]
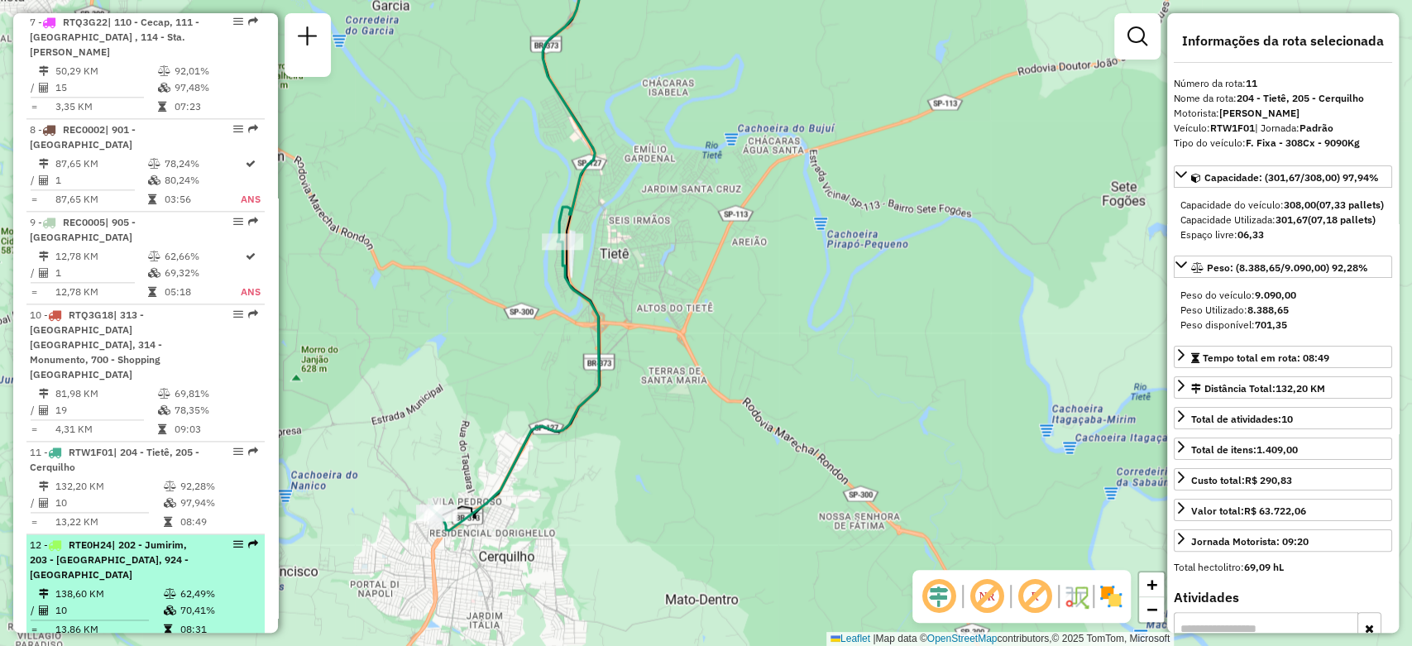
click at [132, 586] on td "138,60 KM" at bounding box center [109, 594] width 108 height 17
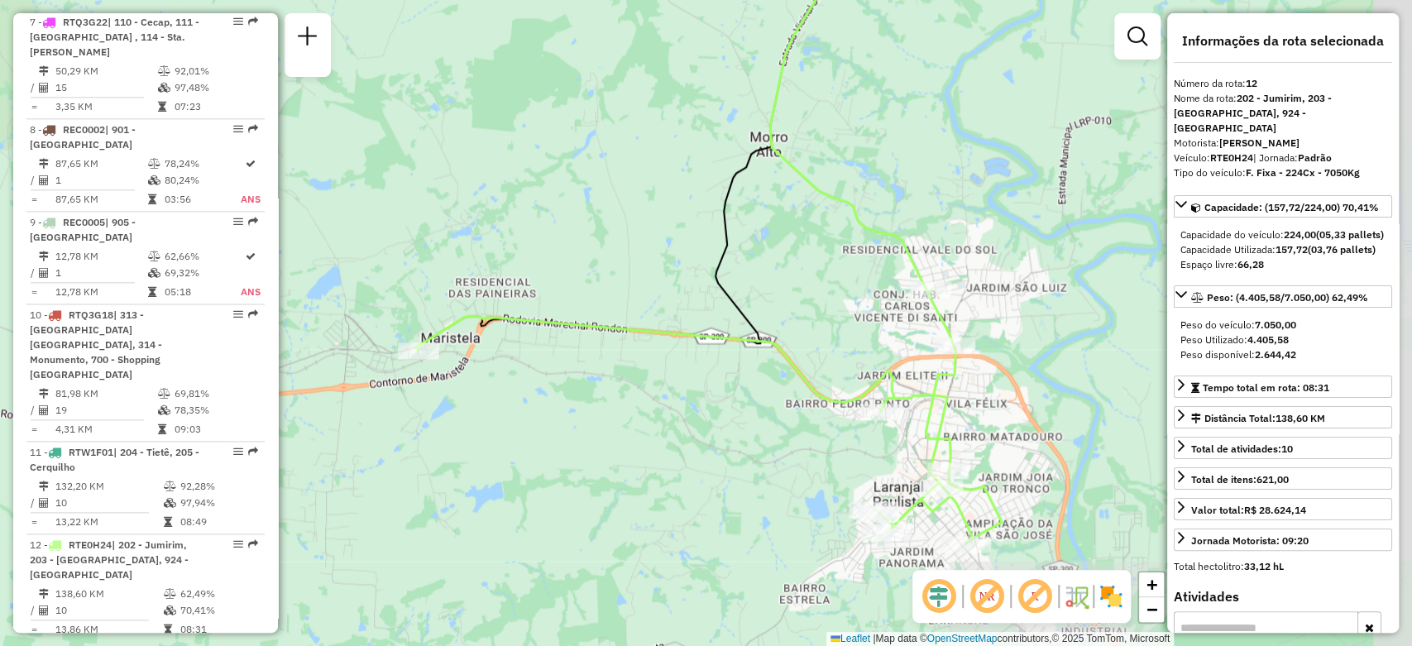
drag, startPoint x: 635, startPoint y: 524, endPoint x: 531, endPoint y: 438, distance: 135.2
click at [531, 438] on div "Janela de atendimento Grade de atendimento Capacidade Transportadoras Veículos …" at bounding box center [706, 323] width 1412 height 646
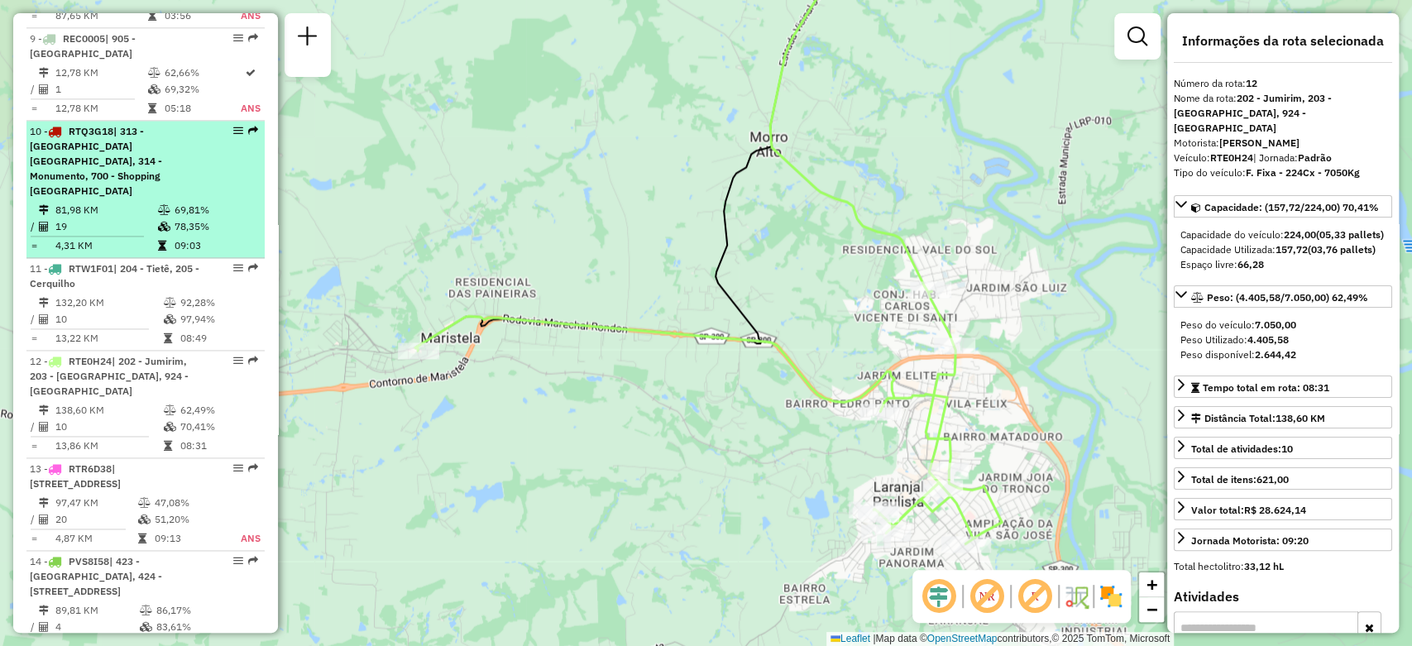
click at [92, 125] on span "| 313 - [GEOGRAPHIC_DATA] [GEOGRAPHIC_DATA], 314 - Monumento, 700 - Shopping [G…" at bounding box center [96, 161] width 132 height 72
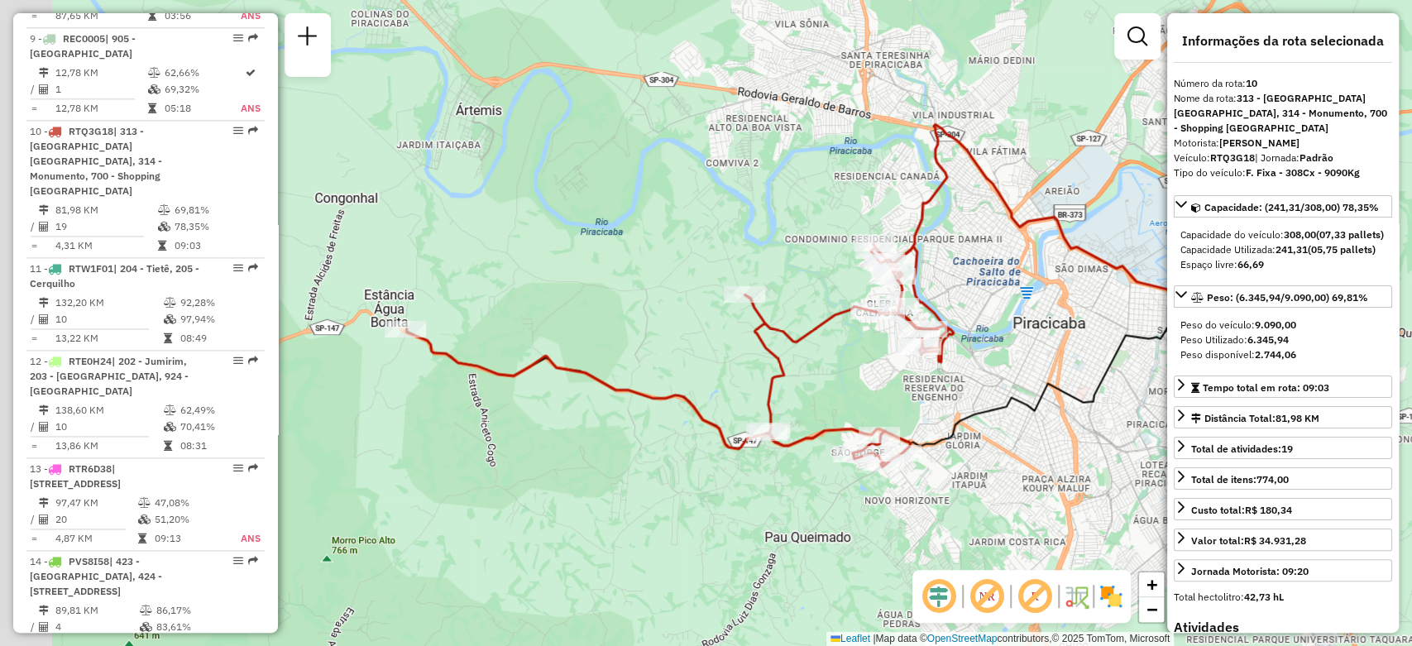
drag, startPoint x: 525, startPoint y: 362, endPoint x: 748, endPoint y: 335, distance: 224.2
click at [748, 335] on div "Janela de atendimento Grade de atendimento Capacidade Transportadoras Veículos …" at bounding box center [706, 323] width 1412 height 646
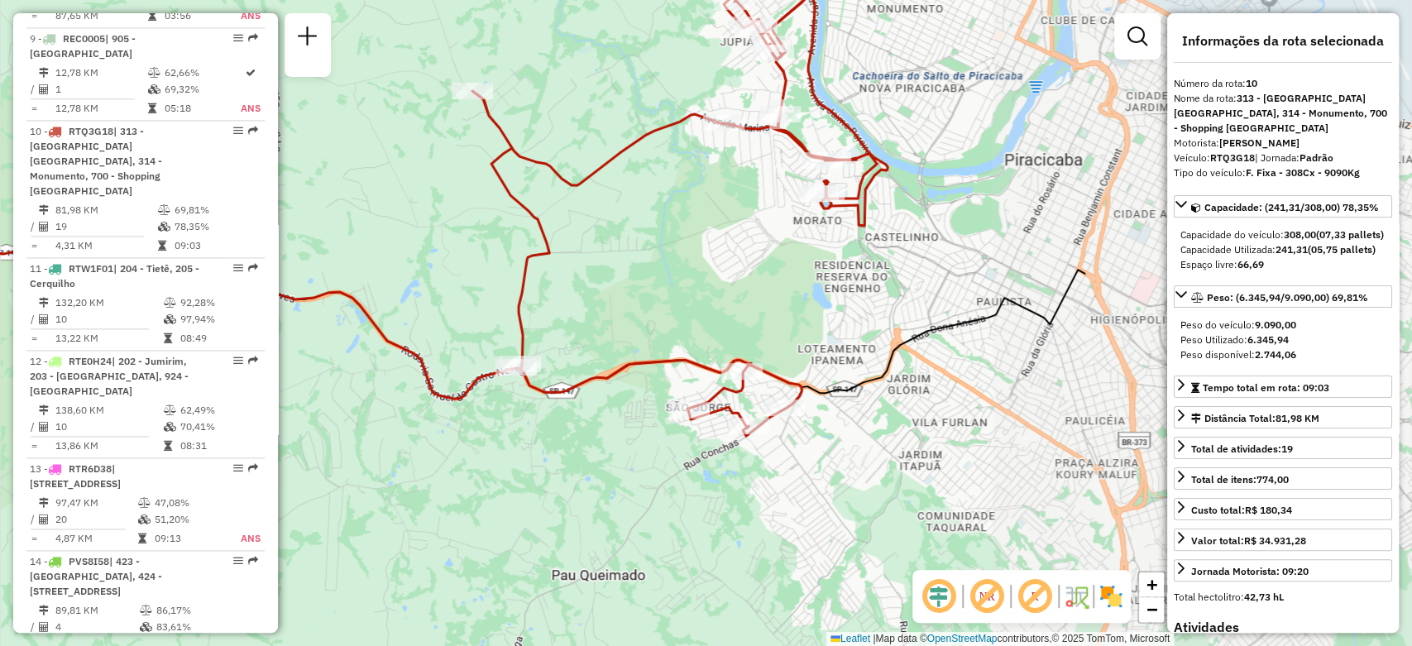
drag, startPoint x: 1033, startPoint y: 410, endPoint x: 563, endPoint y: 290, distance: 485.0
click at [564, 291] on div "Janela de atendimento Grade de atendimento Capacidade Transportadoras Veículos …" at bounding box center [706, 323] width 1412 height 646
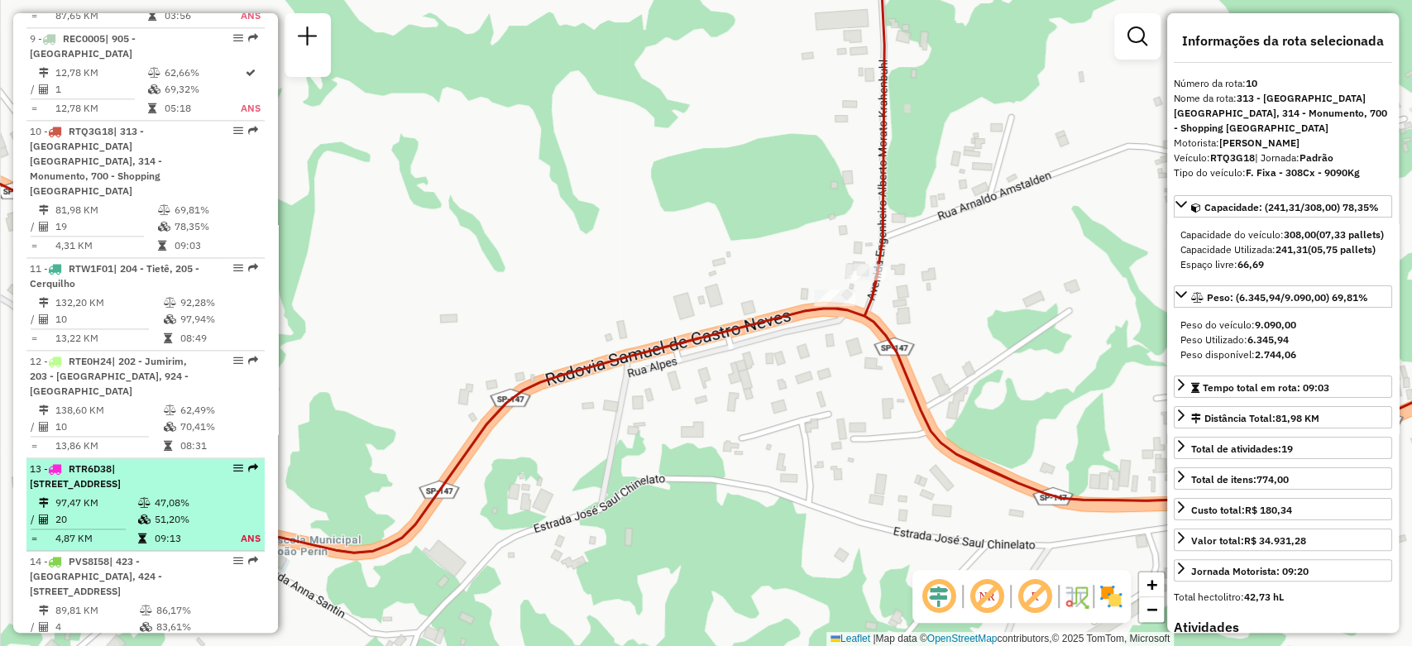
click at [121, 462] on span "| [STREET_ADDRESS]" at bounding box center [75, 475] width 91 height 27
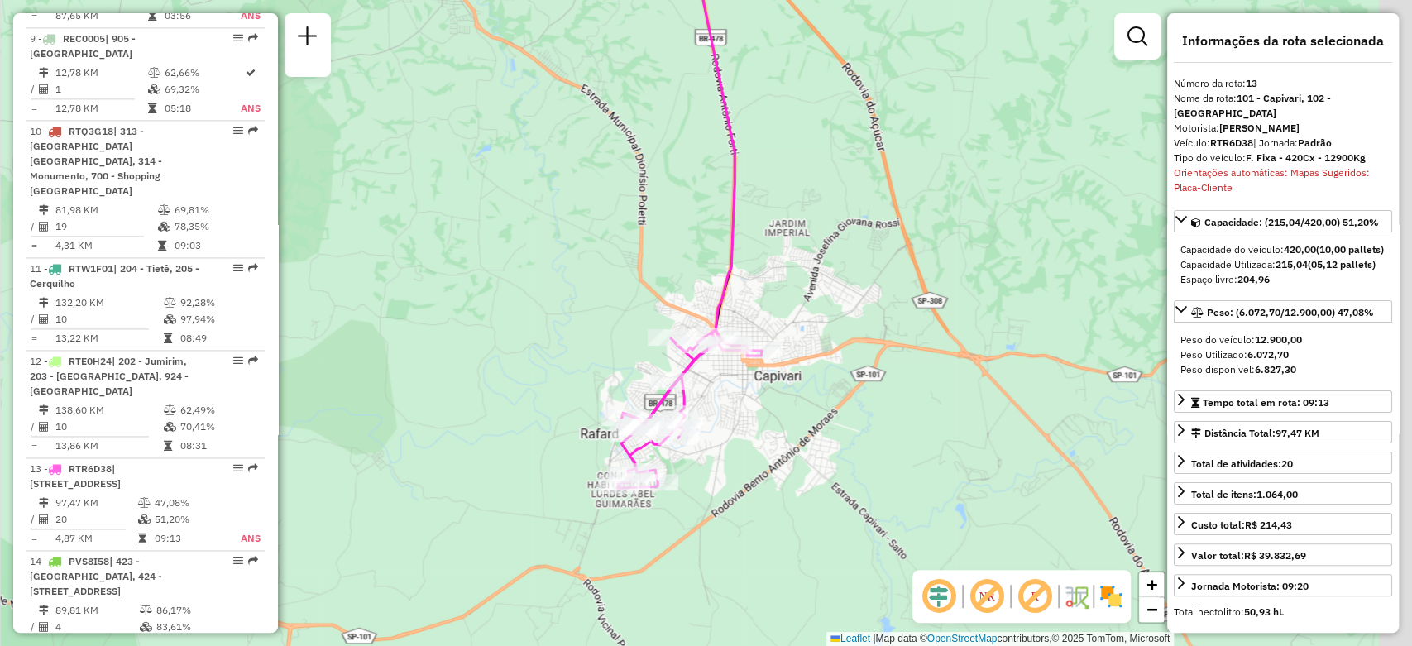
drag, startPoint x: 841, startPoint y: 515, endPoint x: 733, endPoint y: 442, distance: 129.9
click at [733, 442] on div "Janela de atendimento Grade de atendimento Capacidade Transportadoras Veículos …" at bounding box center [706, 323] width 1412 height 646
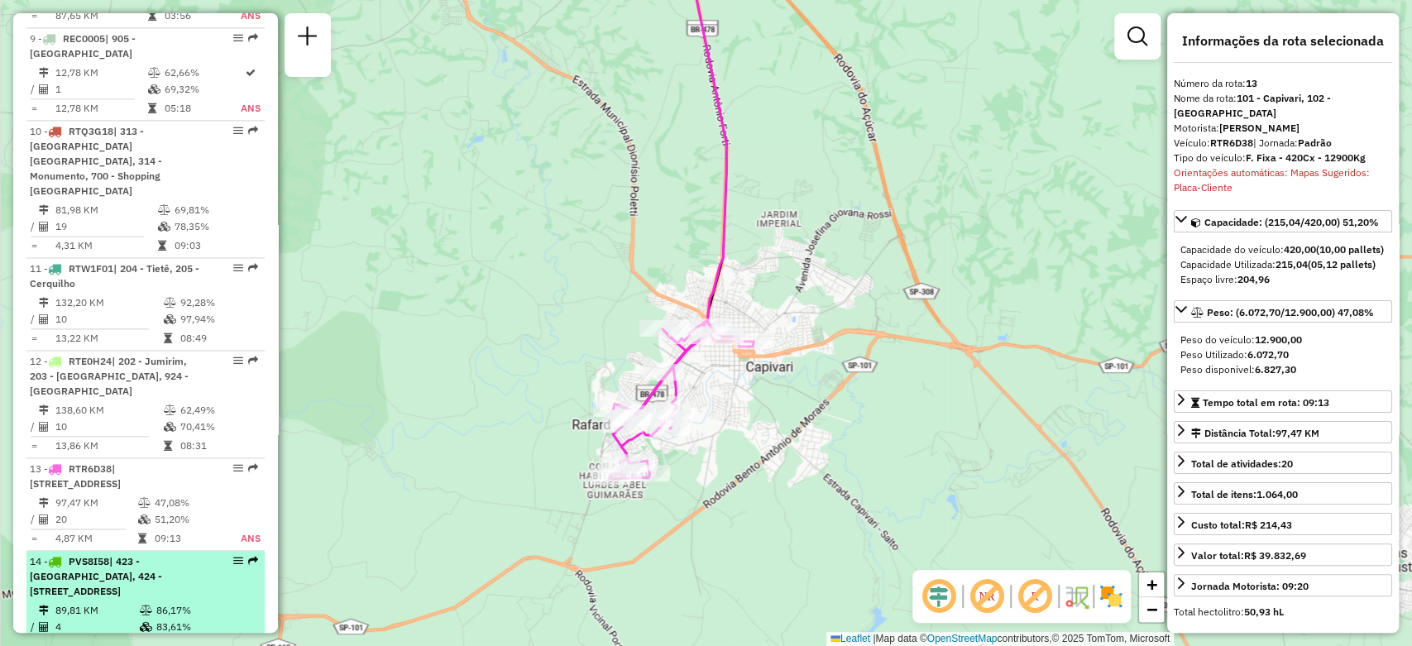
scroll to position [1562, 0]
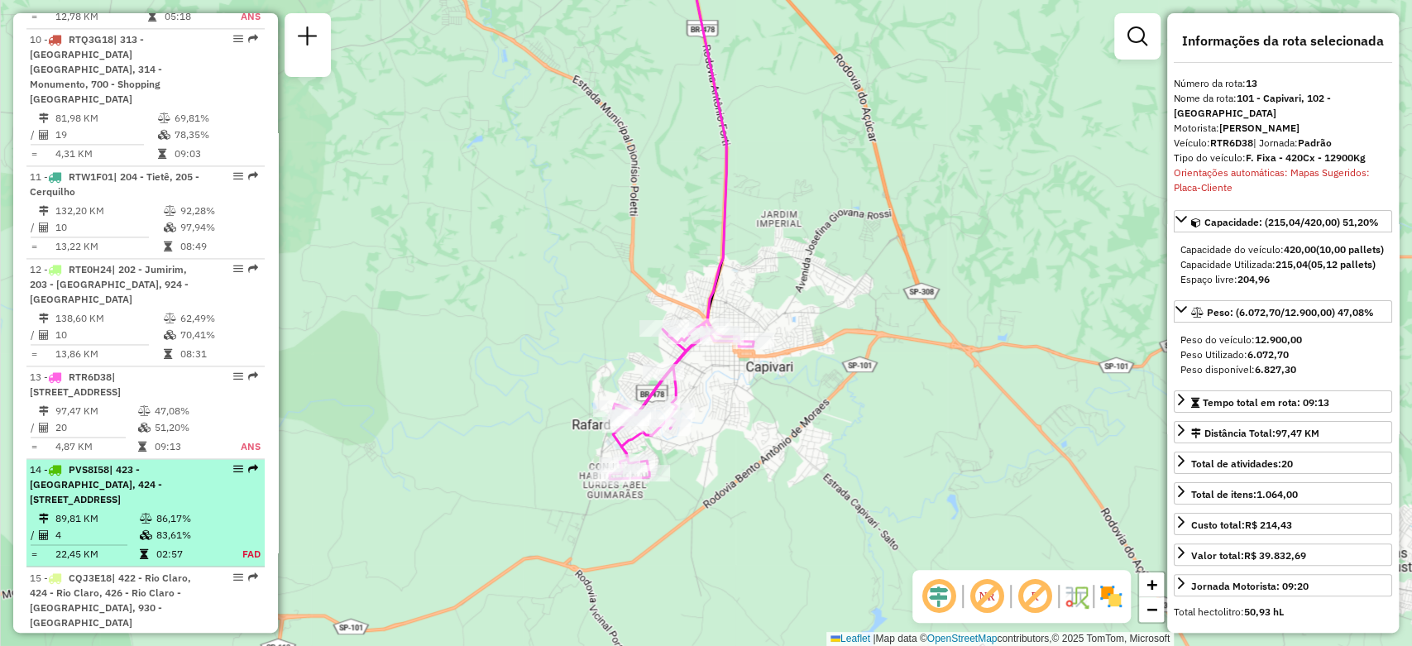
click at [109, 462] on div "14 - PVS8I58 | 423 - [GEOGRAPHIC_DATA], 424 - [GEOGRAPHIC_DATA], 930 - [GEOGRAP…" at bounding box center [117, 484] width 175 height 45
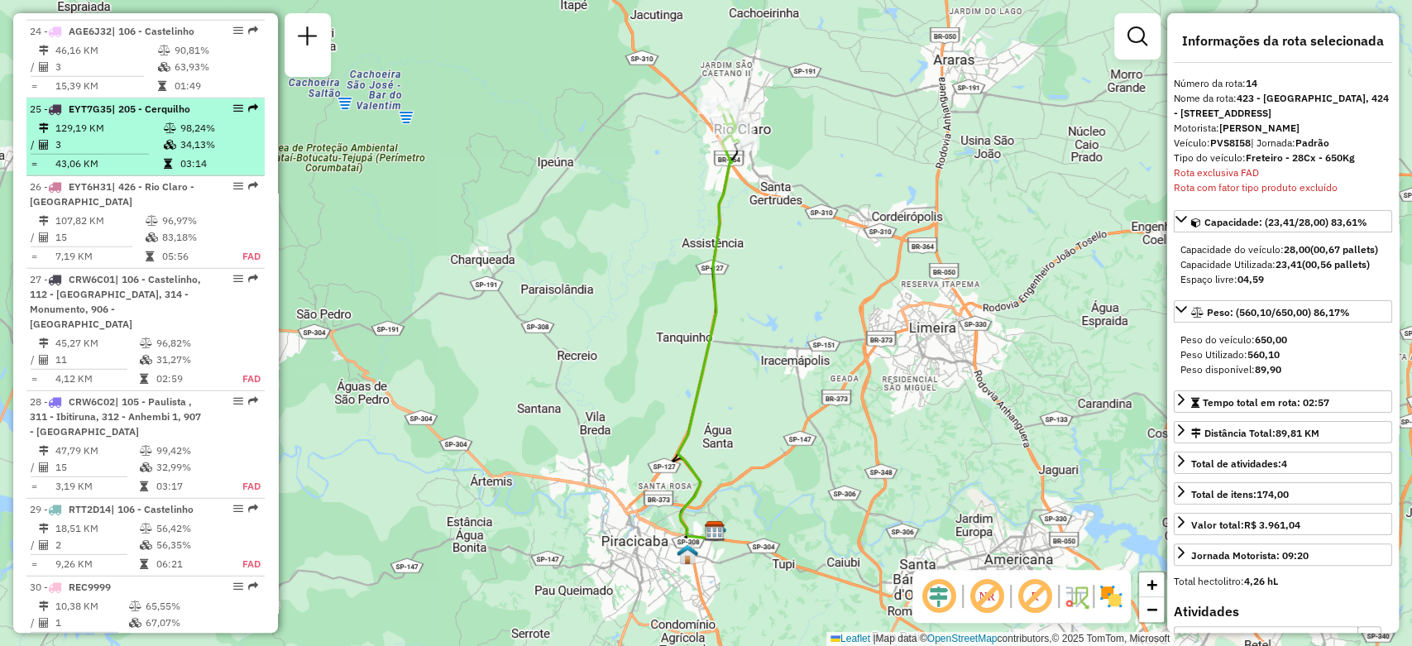
scroll to position [3064, 0]
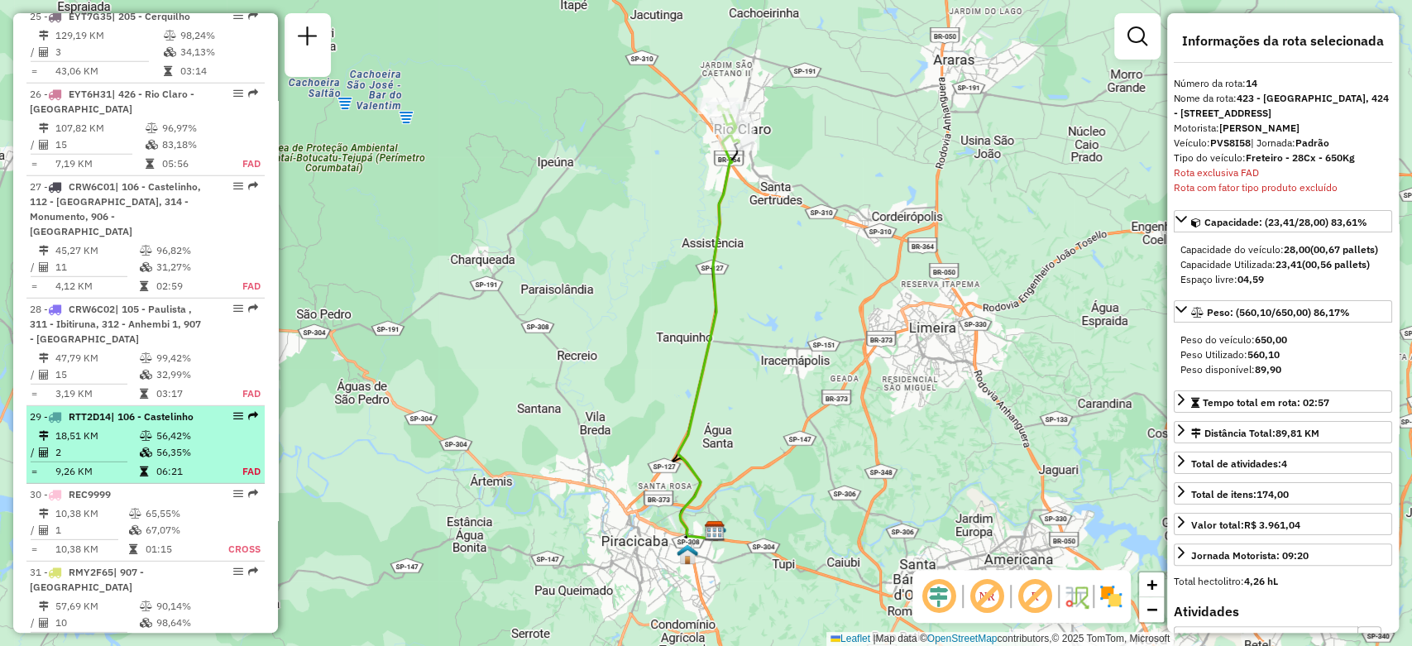
click at [98, 410] on span "RTT2D14" at bounding box center [90, 416] width 42 height 12
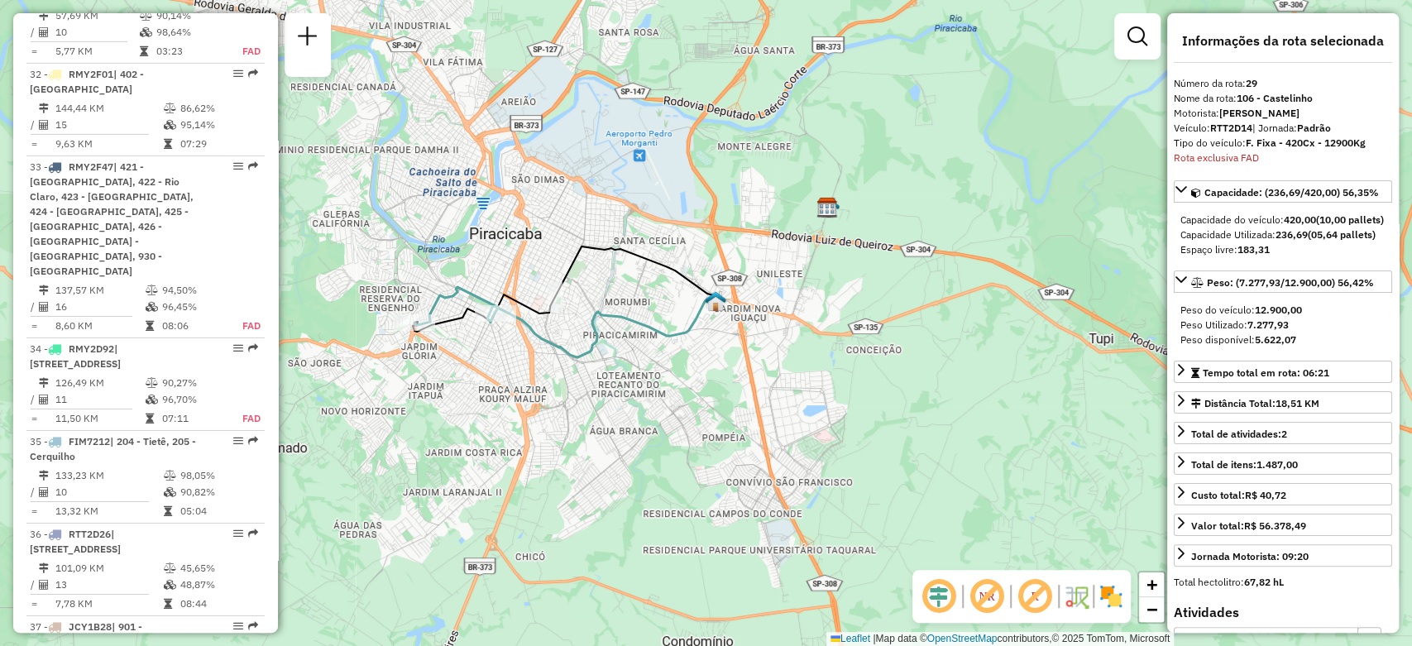
scroll to position [3839, 0]
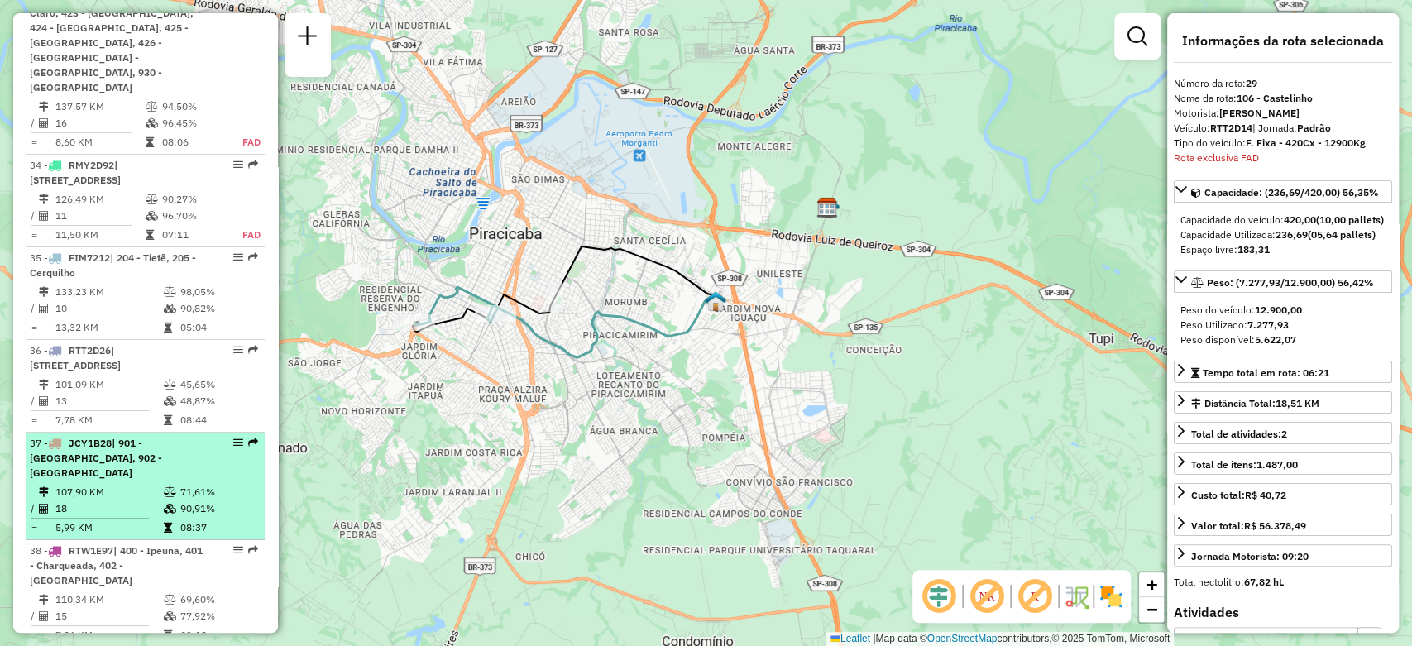
click at [108, 501] on td "18" at bounding box center [109, 509] width 108 height 17
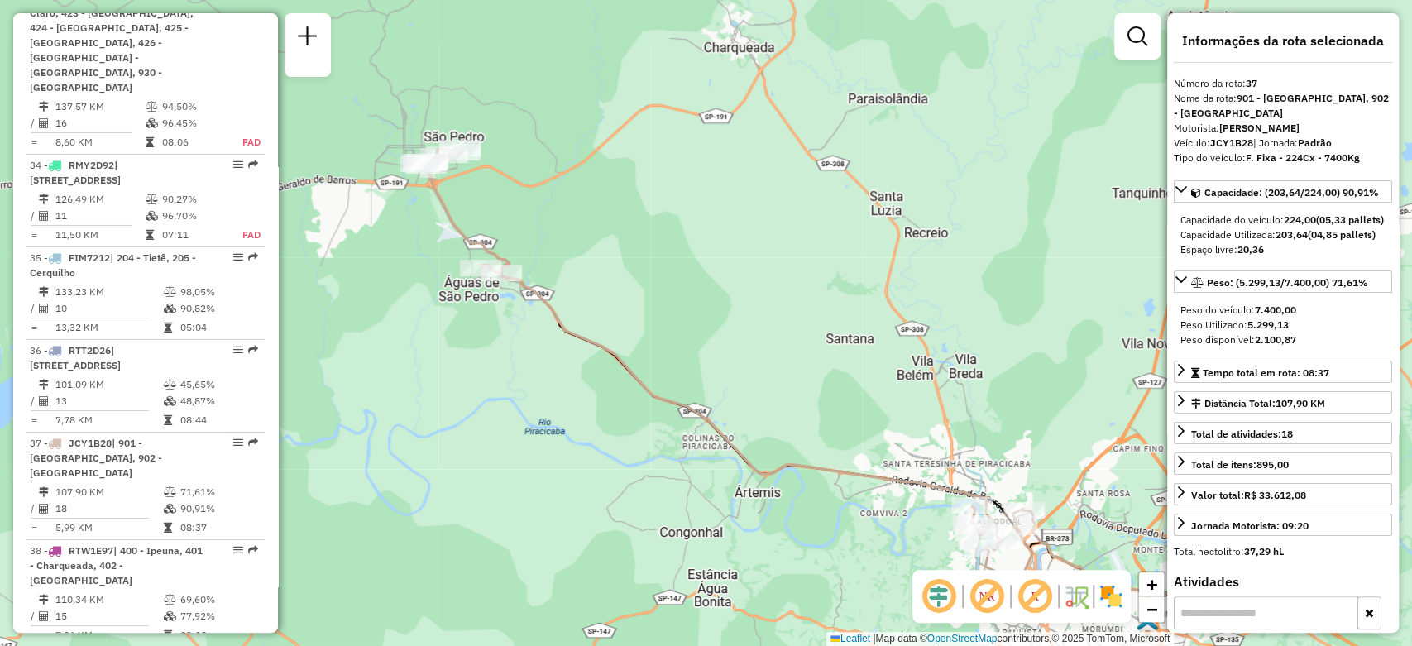
drag, startPoint x: 400, startPoint y: 296, endPoint x: 503, endPoint y: 347, distance: 115.4
click at [503, 347] on div "Janela de atendimento Grade de atendimento Capacidade Transportadoras Veículos …" at bounding box center [706, 323] width 1412 height 646
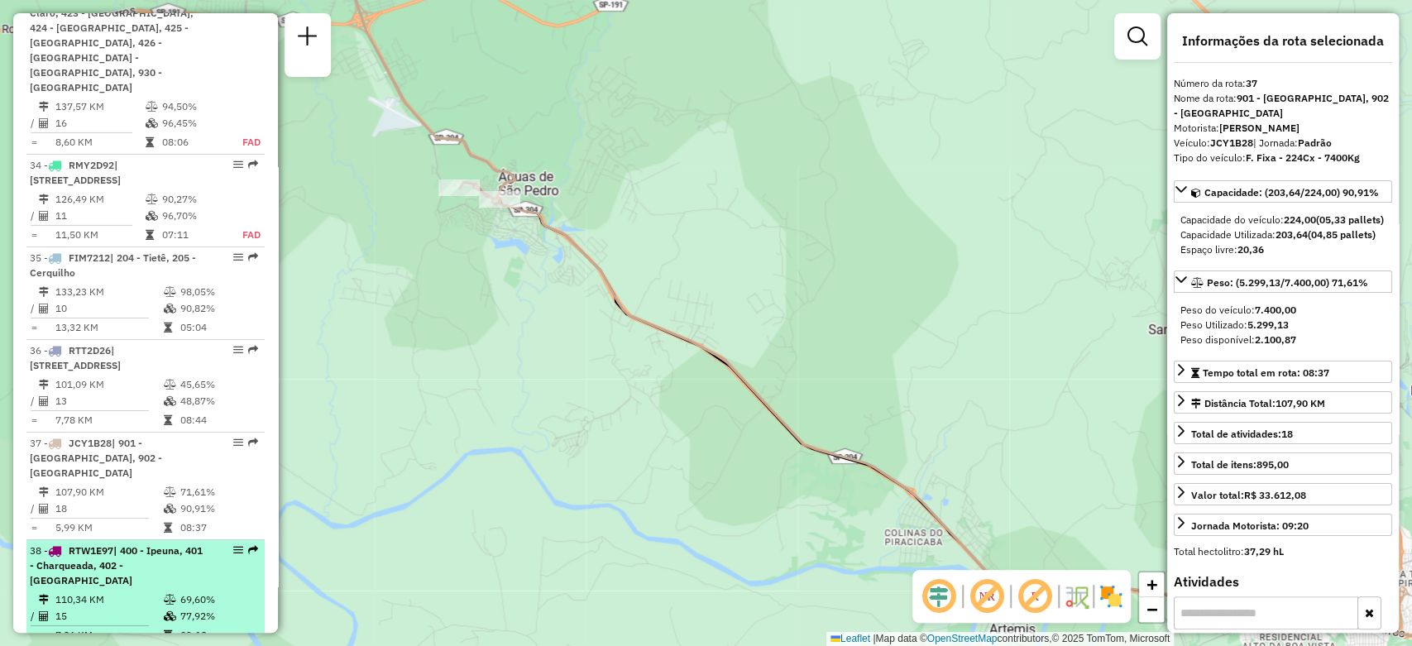
click at [151, 544] on span "| 400 - Ipeuna, 401 - Charqueada, 402 - [GEOGRAPHIC_DATA]" at bounding box center [116, 565] width 173 height 42
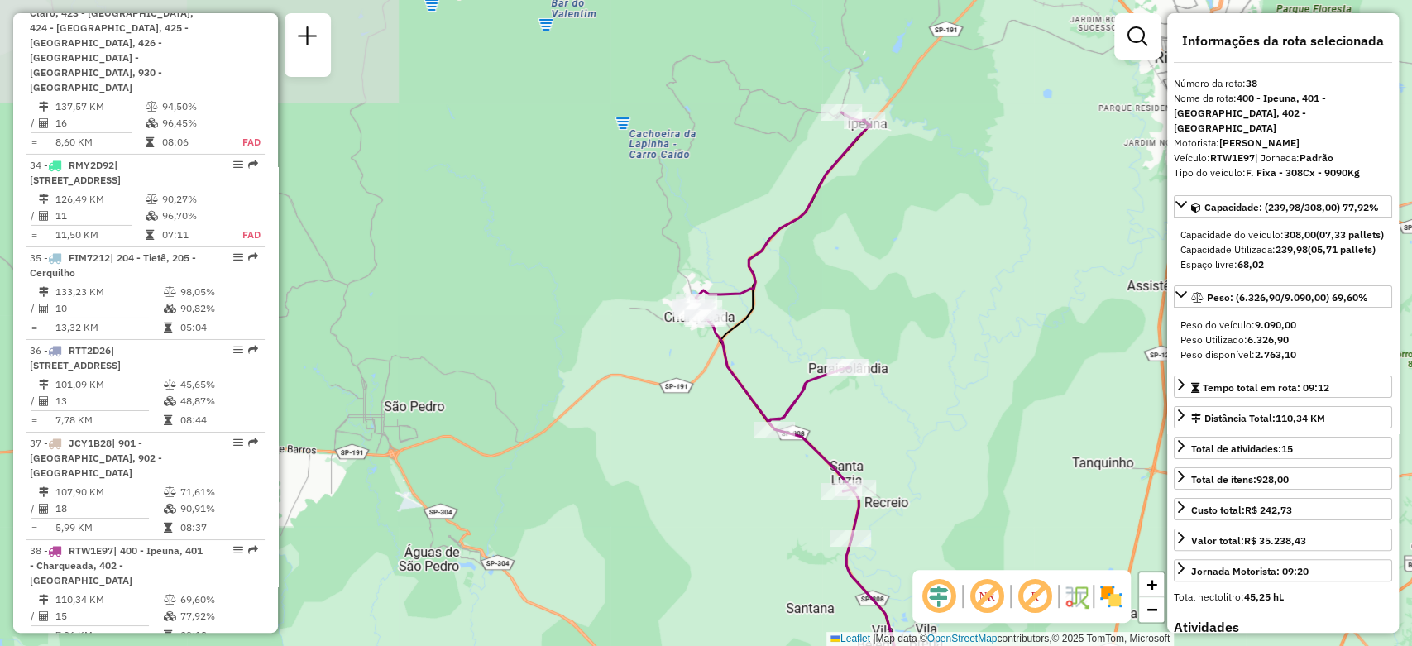
drag, startPoint x: 1024, startPoint y: 270, endPoint x: 927, endPoint y: 381, distance: 148.3
click at [927, 381] on div "Janela de atendimento Grade de atendimento Capacidade Transportadoras Veículos …" at bounding box center [706, 323] width 1412 height 646
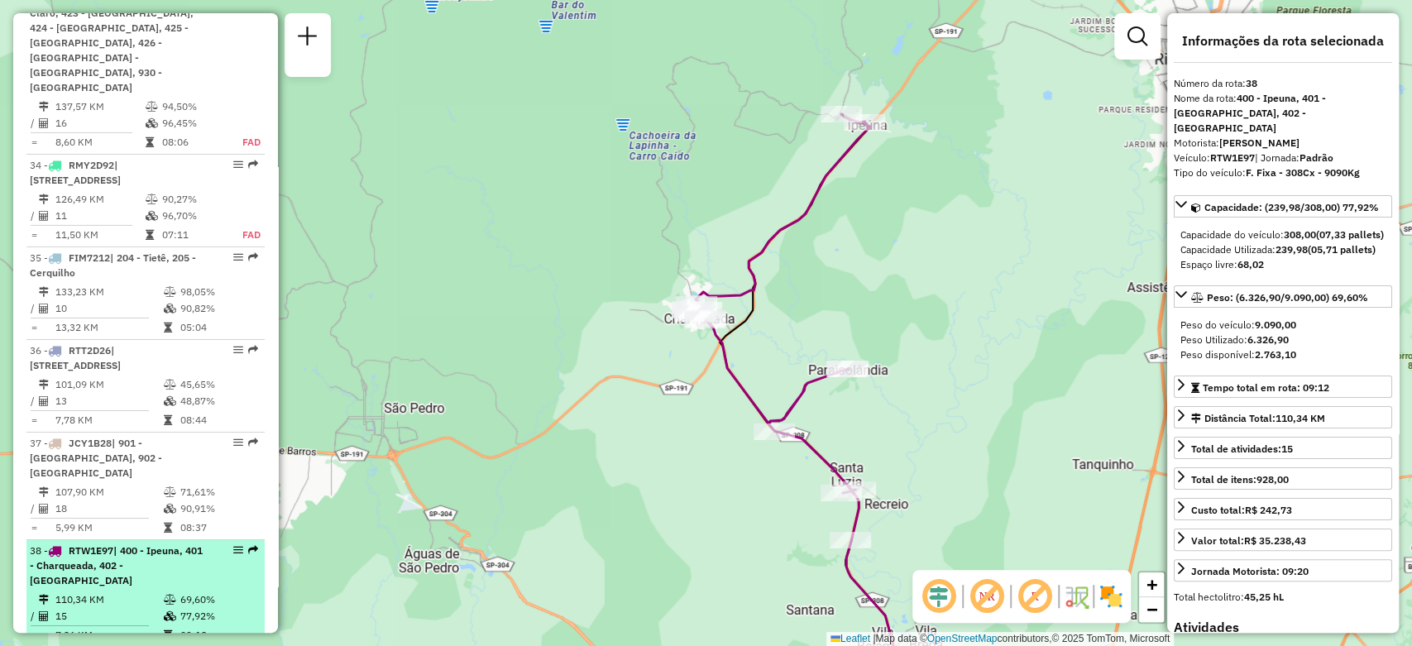
click at [132, 544] on span "| 400 - Ipeuna, 401 - Charqueada, 402 - [GEOGRAPHIC_DATA]" at bounding box center [116, 565] width 173 height 42
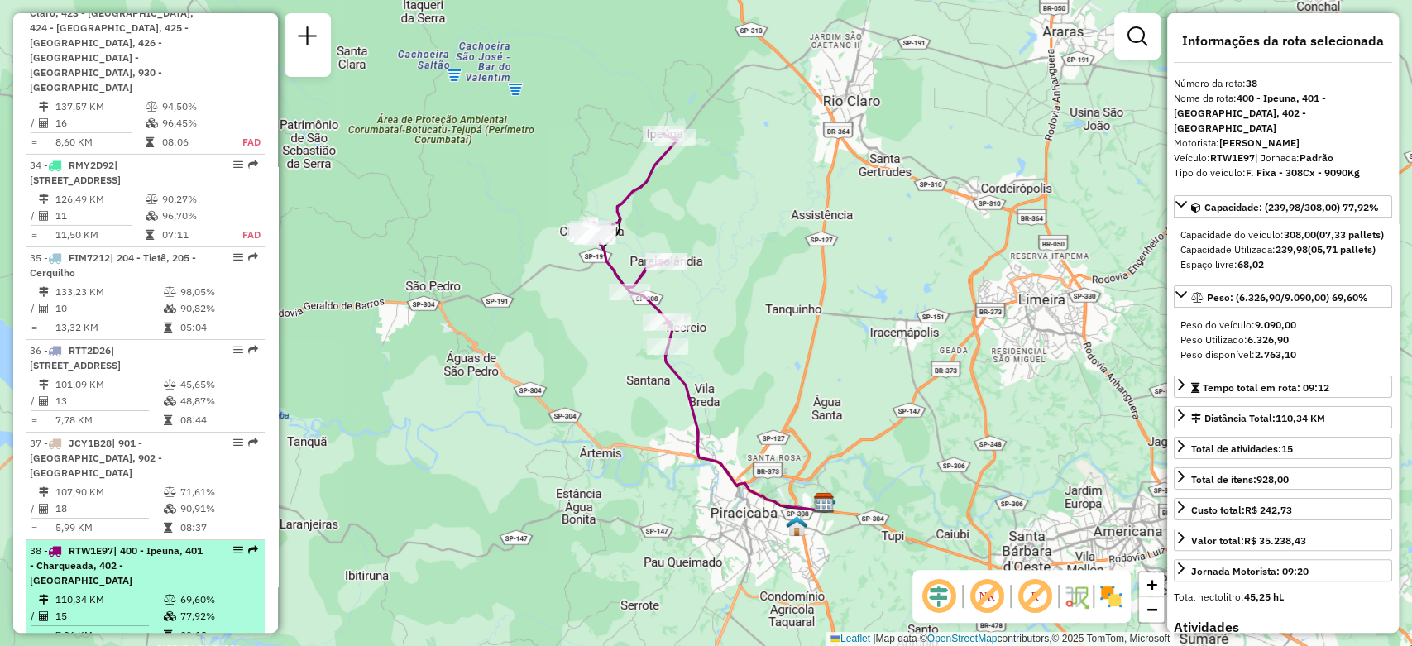
click at [97, 540] on li "38 - RTW1E97 | 400 - Ipeuna, 401 - [GEOGRAPHIC_DATA], 402 - [GEOGRAPHIC_DATA] 1…" at bounding box center [145, 594] width 238 height 108
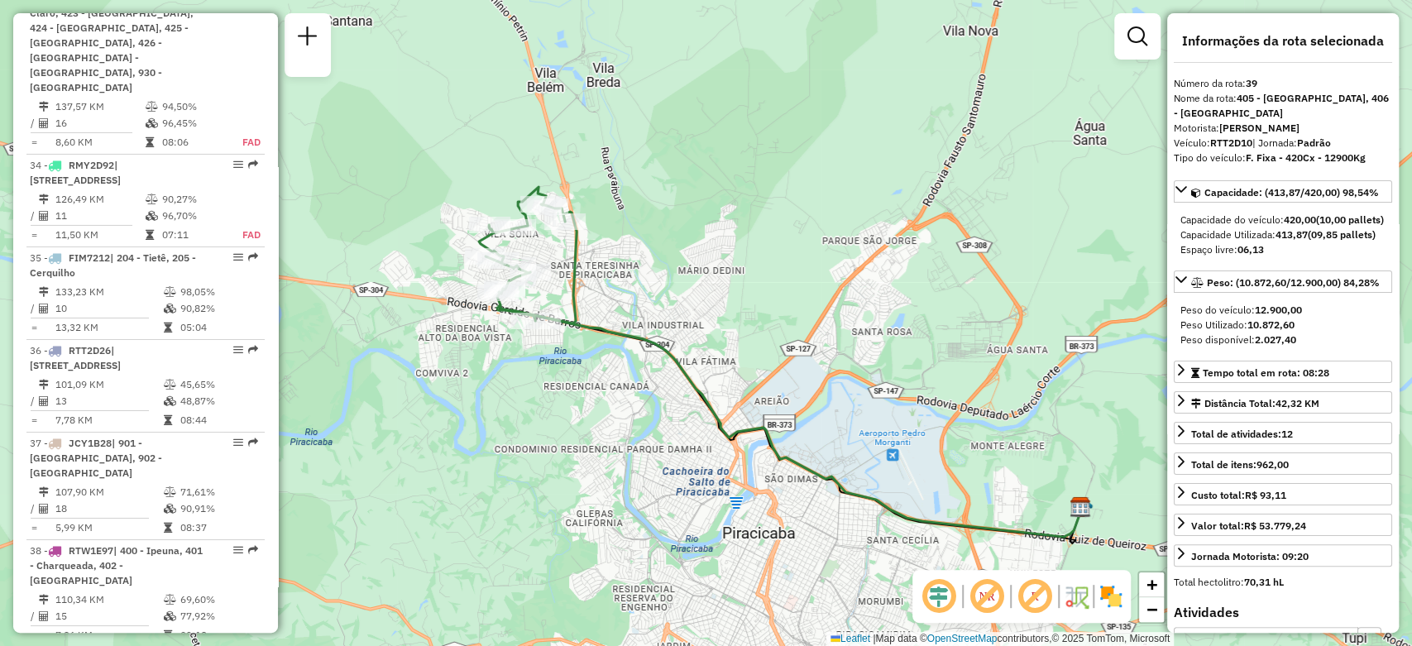
drag, startPoint x: 471, startPoint y: 346, endPoint x: 549, endPoint y: 389, distance: 89.6
click at [549, 389] on div "Janela de atendimento Grade de atendimento Capacidade Transportadoras Veículos …" at bounding box center [706, 323] width 1412 height 646
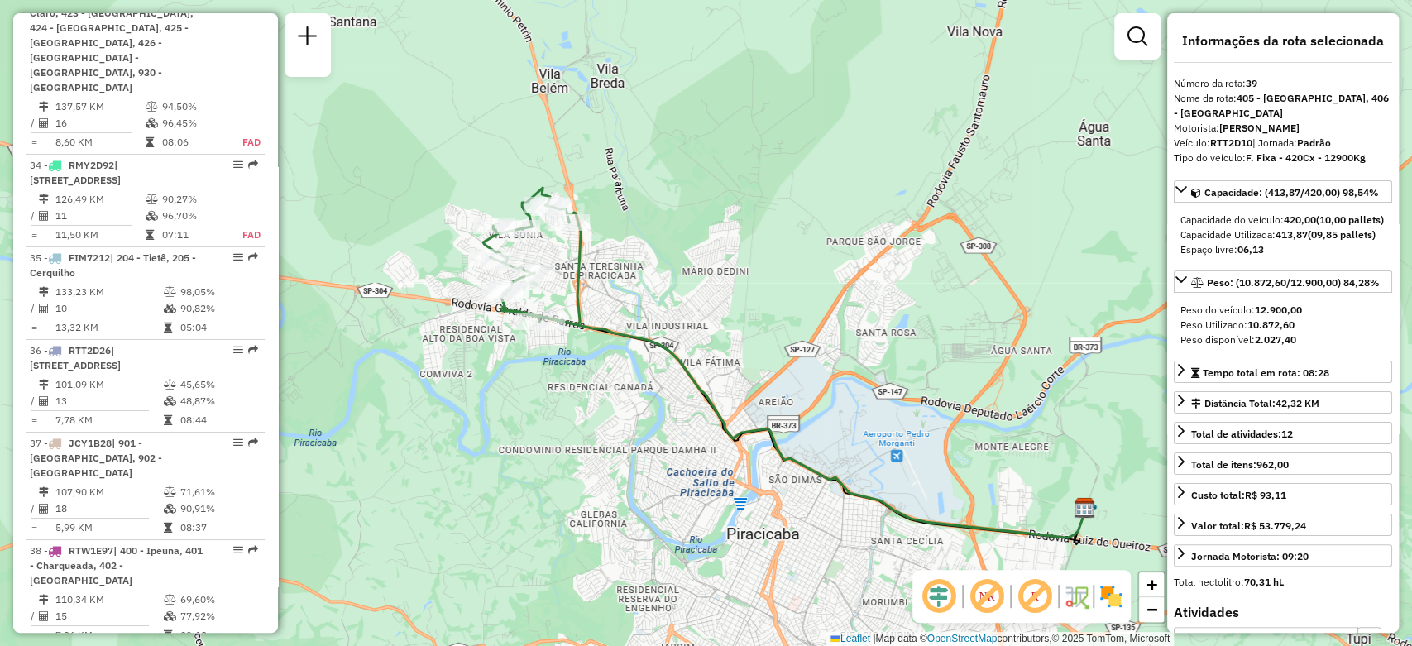
scroll to position [4023, 0]
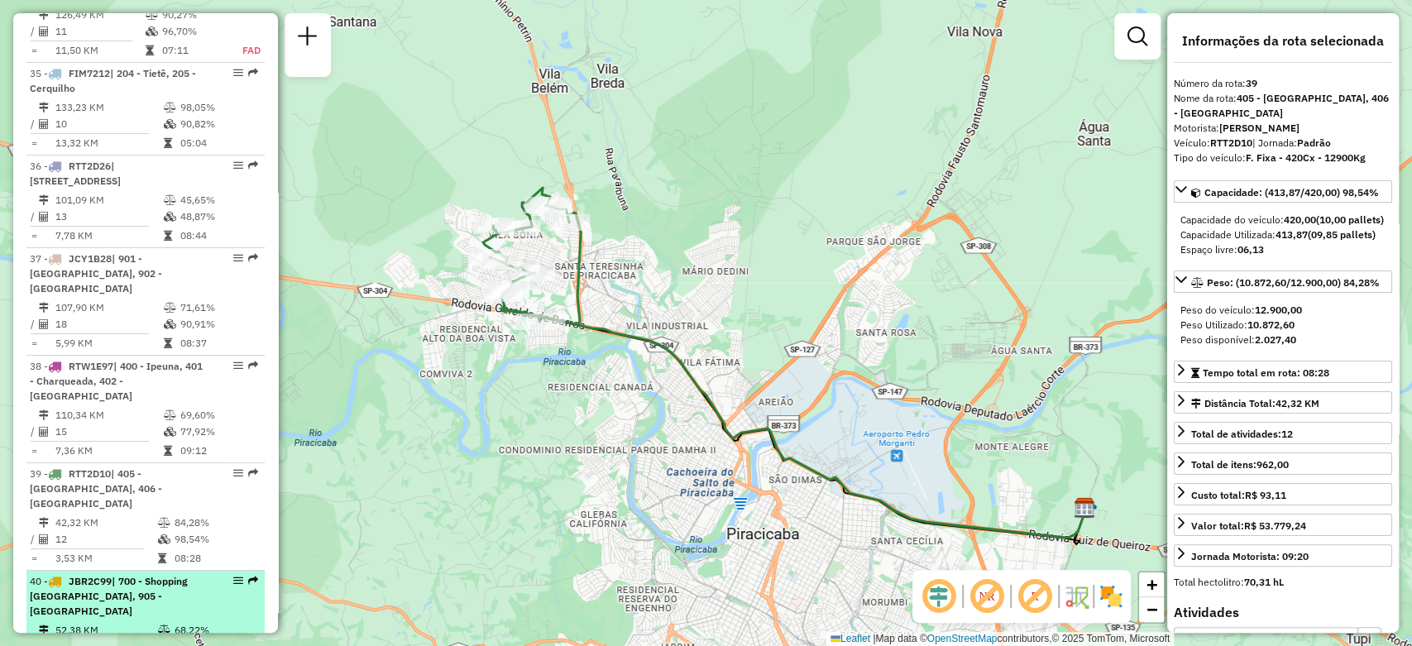
click at [110, 575] on span "| 700 - Shopping [GEOGRAPHIC_DATA], 905 - [GEOGRAPHIC_DATA]" at bounding box center [109, 596] width 158 height 42
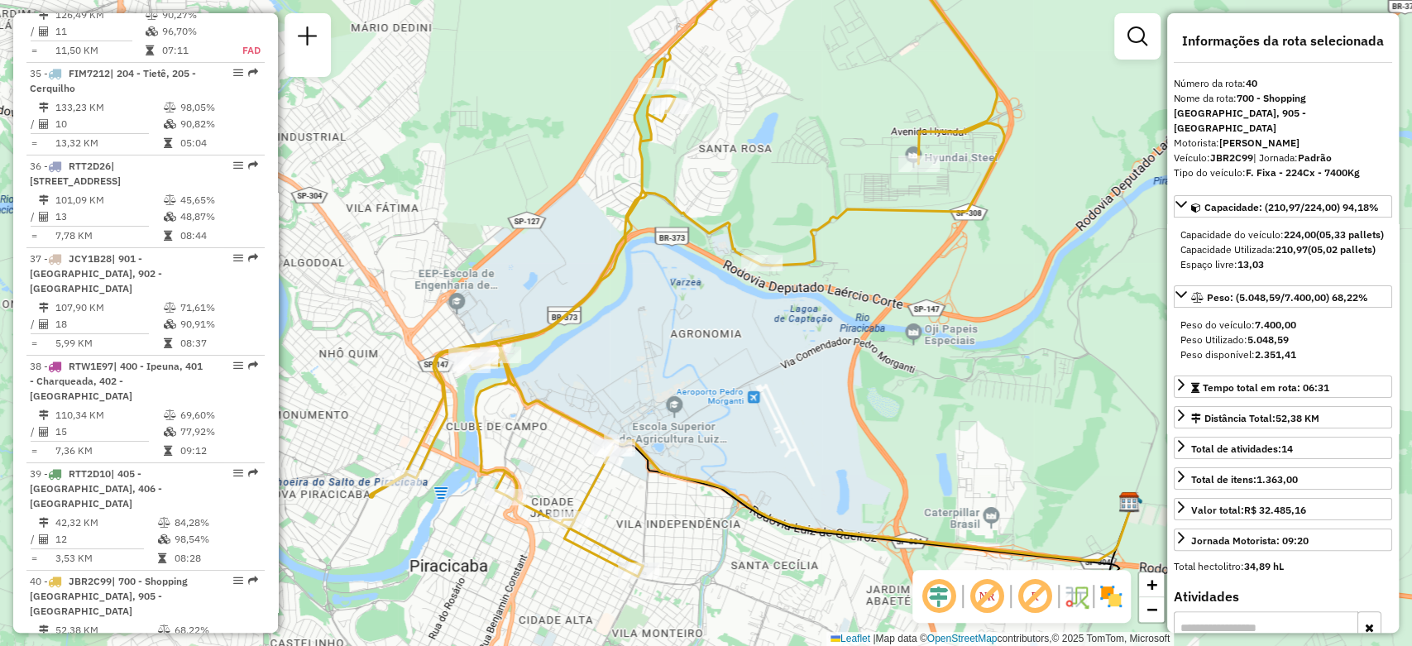
drag, startPoint x: 693, startPoint y: 331, endPoint x: 831, endPoint y: 320, distance: 138.6
click at [831, 320] on div "Janela de atendimento Grade de atendimento Capacidade Transportadoras Veículos …" at bounding box center [706, 323] width 1412 height 646
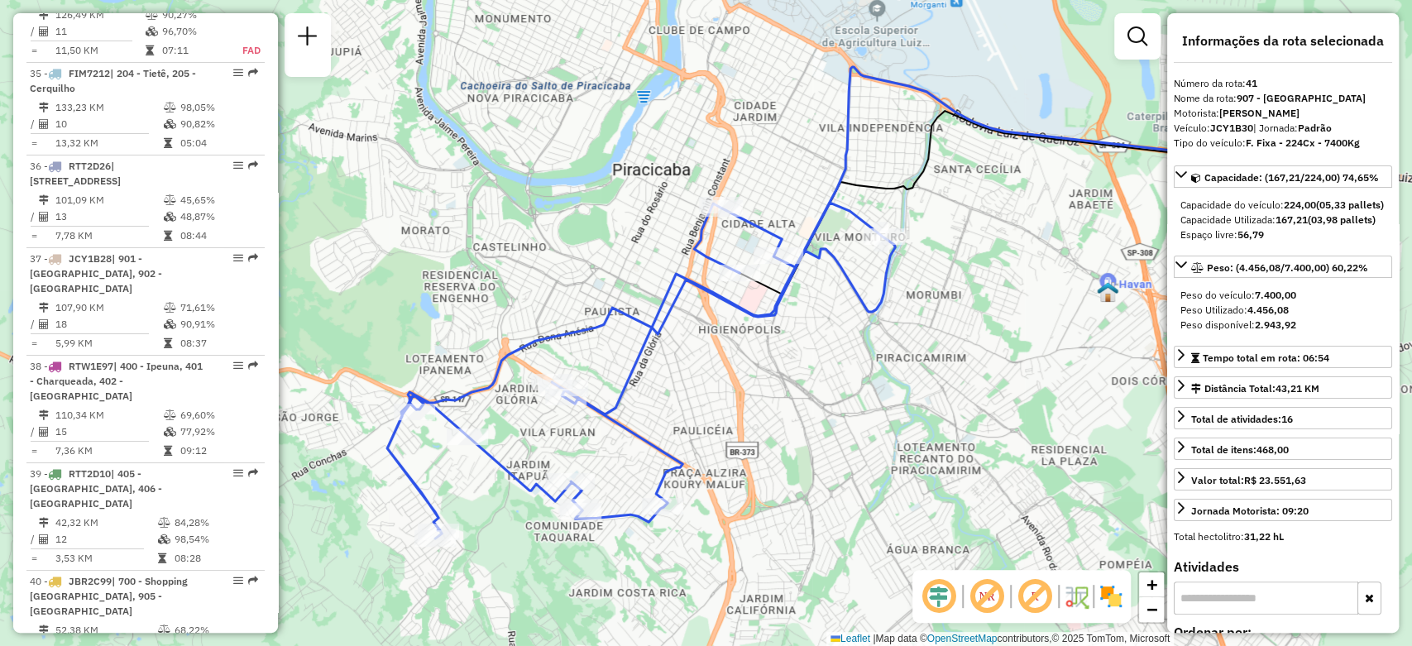
drag, startPoint x: 644, startPoint y: 410, endPoint x: 800, endPoint y: 391, distance: 156.8
click at [800, 391] on div "Janela de atendimento Grade de atendimento Capacidade Transportadoras Veículos …" at bounding box center [706, 323] width 1412 height 646
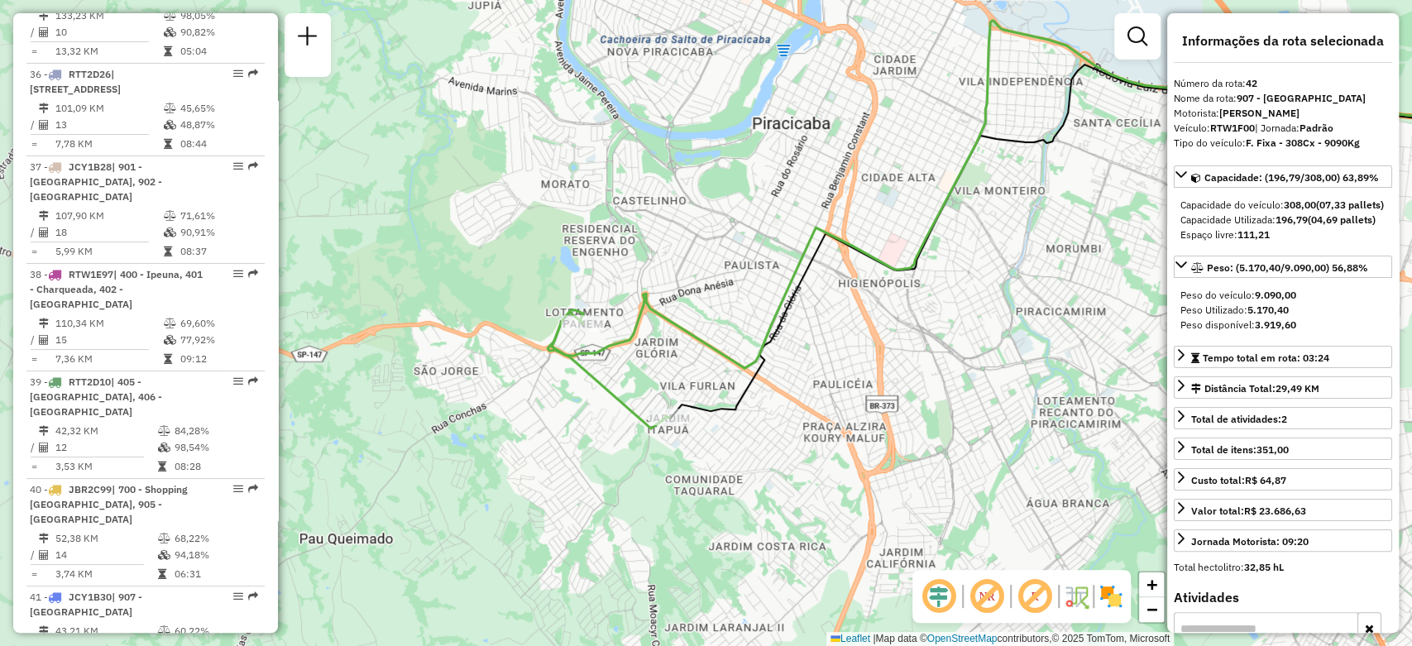
drag, startPoint x: 536, startPoint y: 444, endPoint x: 832, endPoint y: 346, distance: 312.1
click at [832, 346] on div "Janela de atendimento Grade de atendimento Capacidade Transportadoras Veículos …" at bounding box center [706, 323] width 1412 height 646
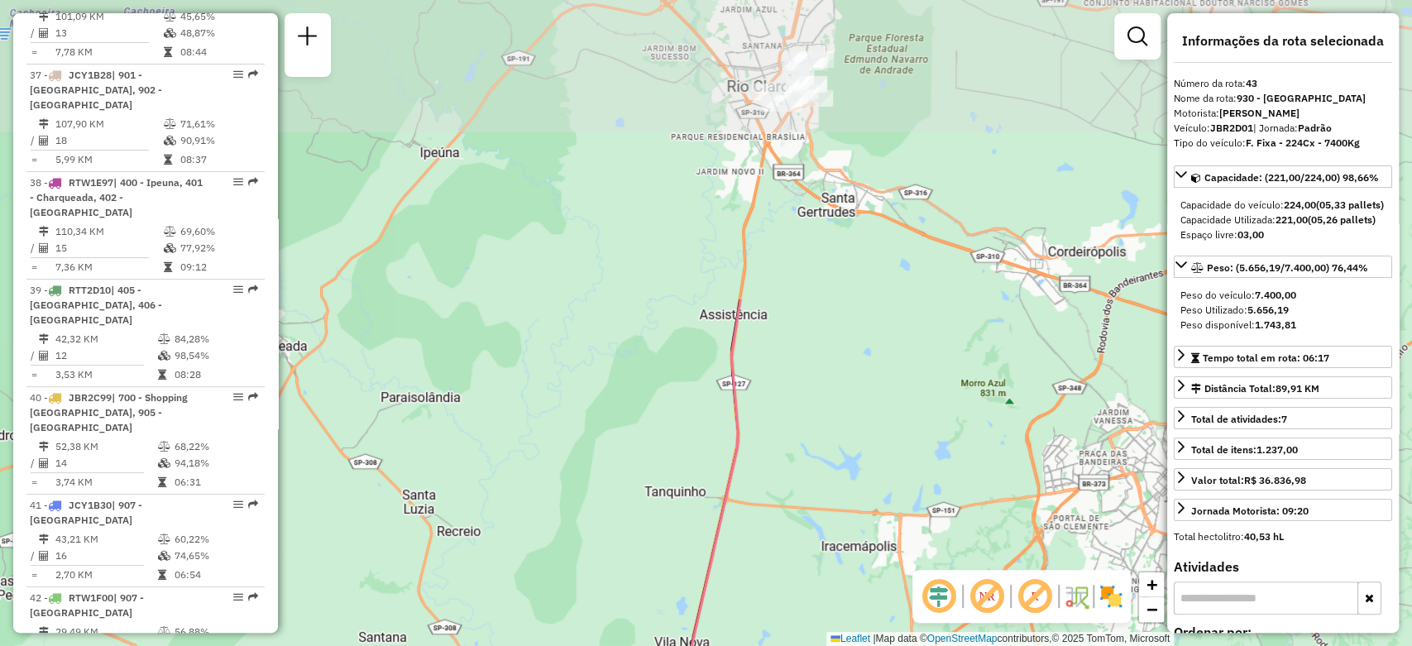
drag, startPoint x: 794, startPoint y: 143, endPoint x: 782, endPoint y: 486, distance: 343.6
click at [782, 486] on div "Janela de atendimento Grade de atendimento Capacidade Transportadoras Veículos …" at bounding box center [706, 323] width 1412 height 646
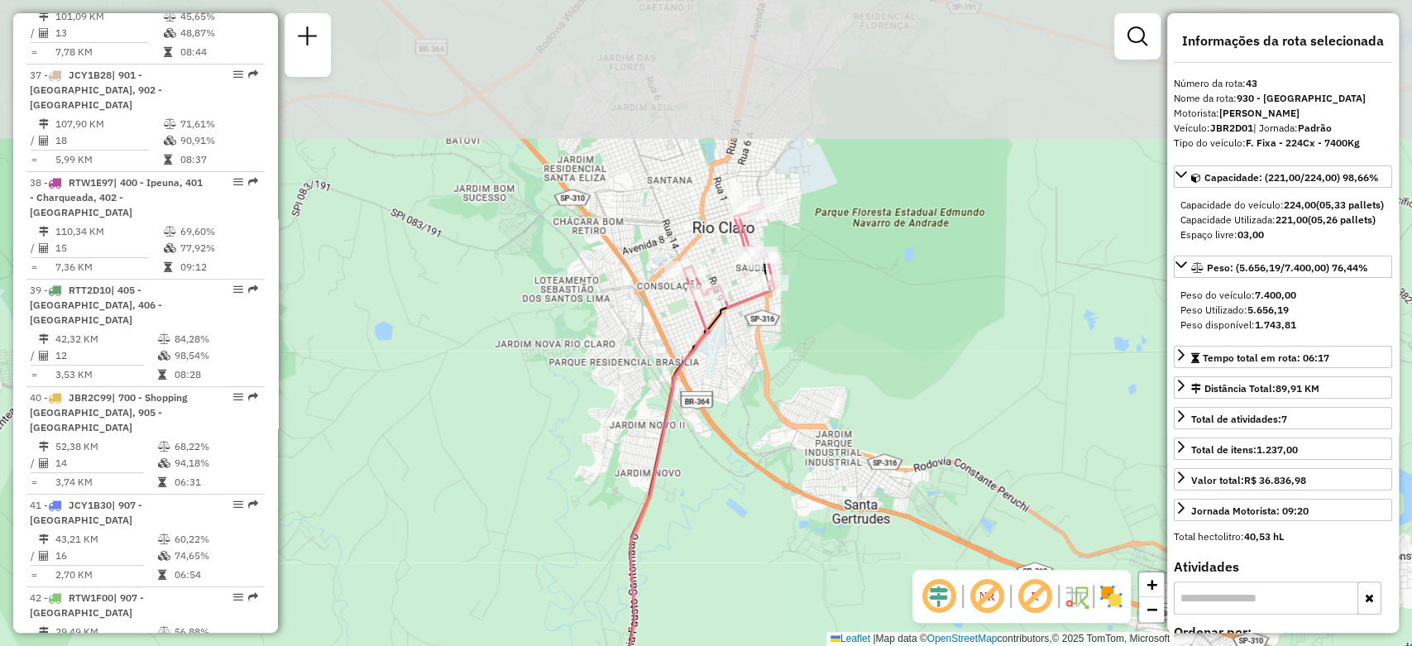
drag, startPoint x: 857, startPoint y: 118, endPoint x: 860, endPoint y: 294, distance: 175.4
click at [860, 294] on div "Janela de atendimento Grade de atendimento Capacidade Transportadoras Veículos …" at bounding box center [706, 323] width 1412 height 646
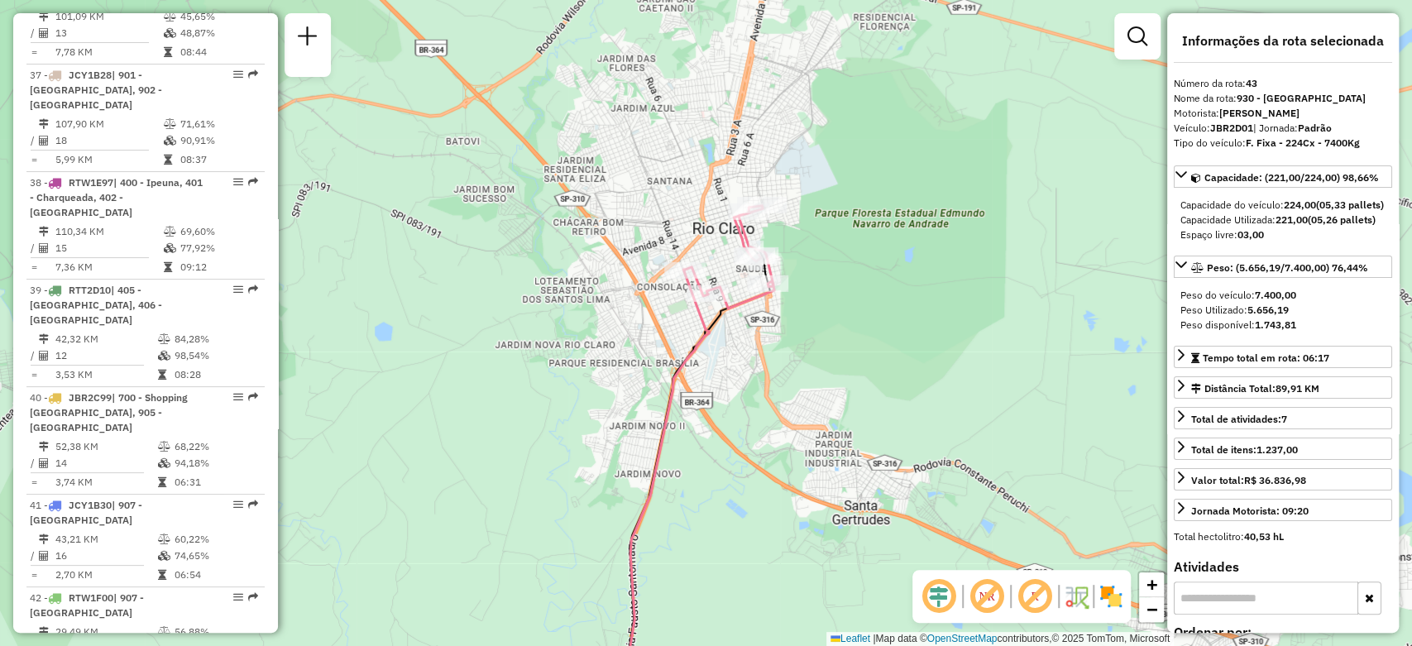
scroll to position [4299, 0]
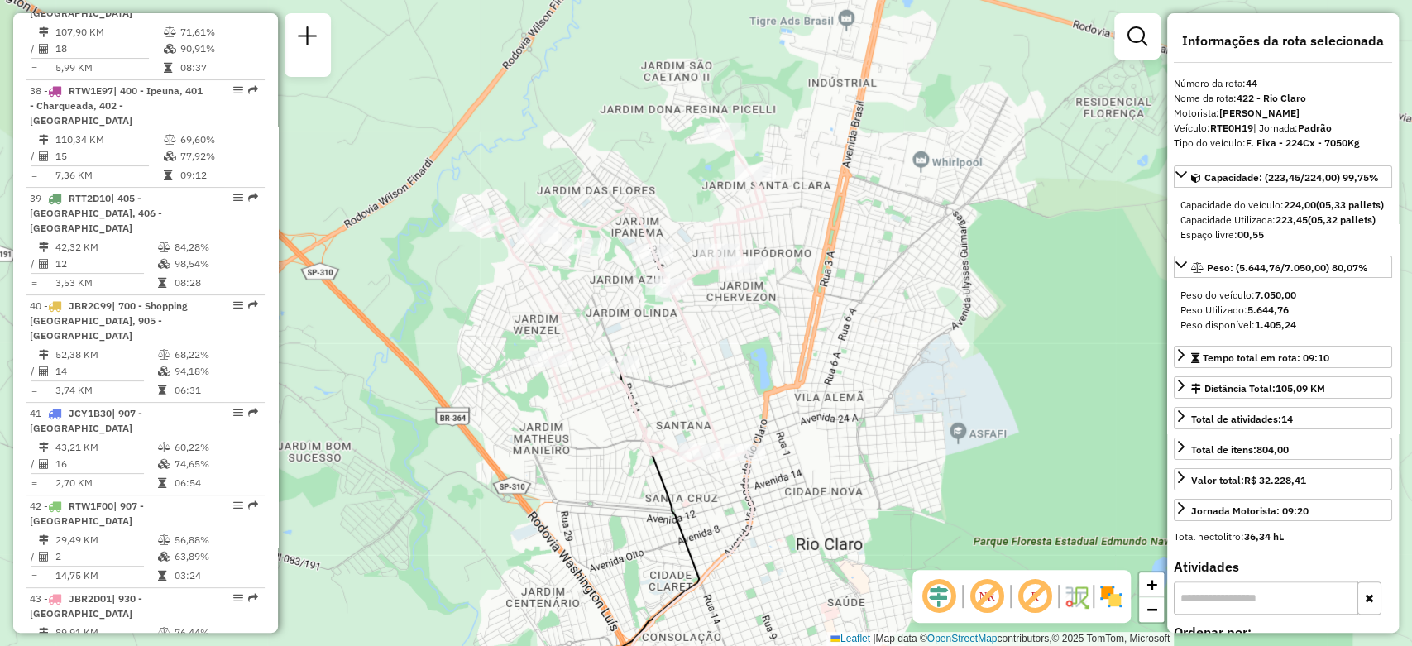
drag, startPoint x: 795, startPoint y: 91, endPoint x: 821, endPoint y: 223, distance: 134.0
click at [821, 223] on div "Janela de atendimento Grade de atendimento Capacidade Transportadoras Veículos …" at bounding box center [706, 323] width 1412 height 646
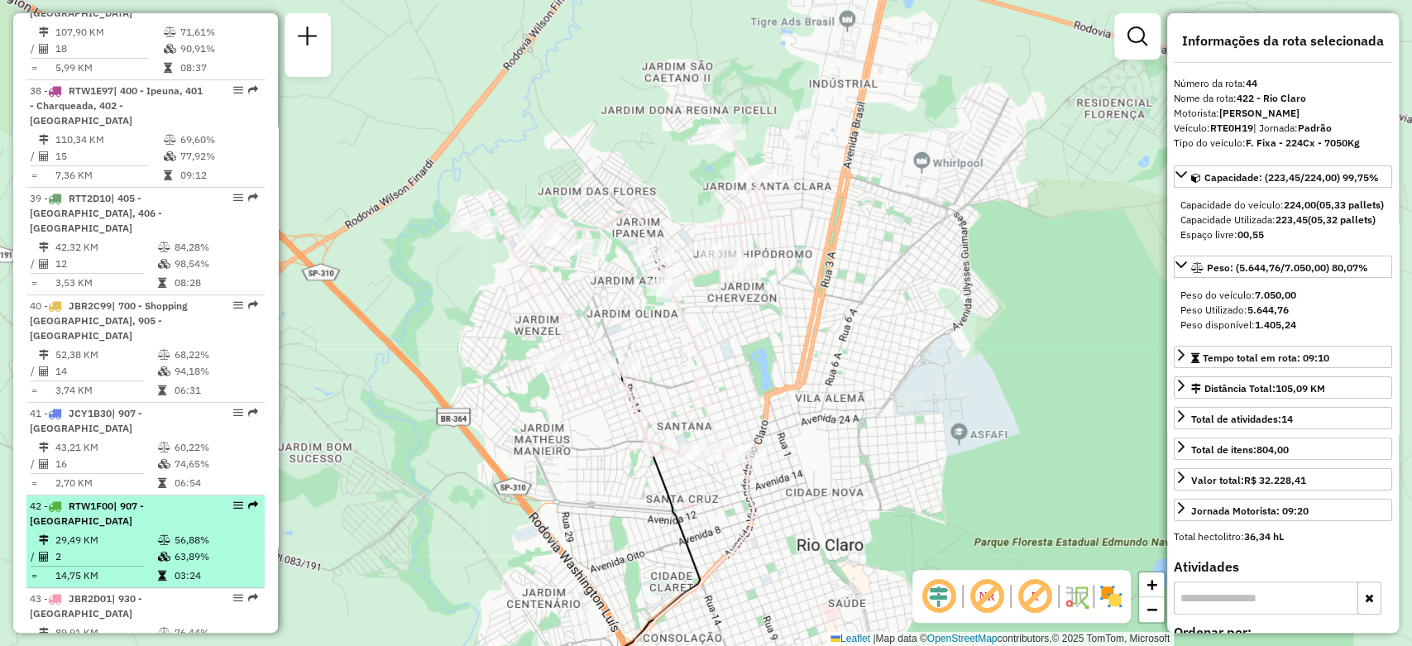
click at [148, 532] on td "29,49 KM" at bounding box center [106, 540] width 103 height 17
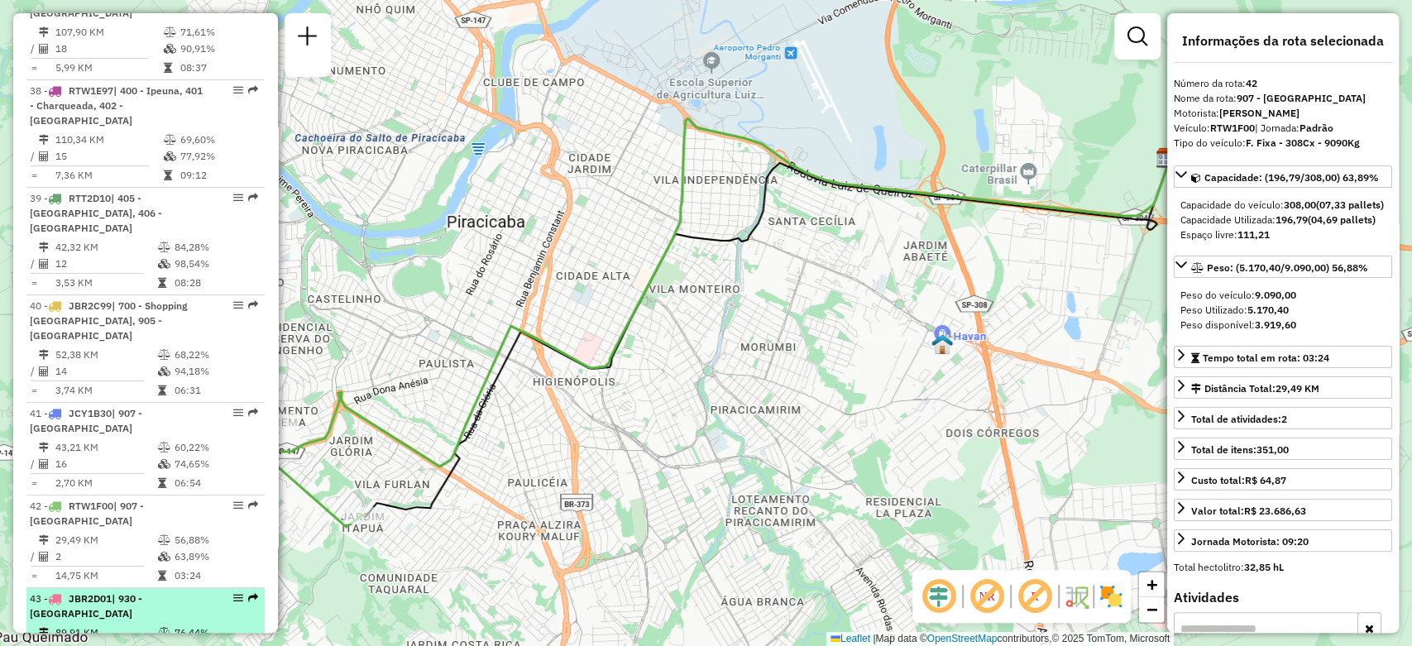
click at [119, 592] on div "43 - JBR2D01 | 930 - [GEOGRAPHIC_DATA]" at bounding box center [117, 607] width 175 height 30
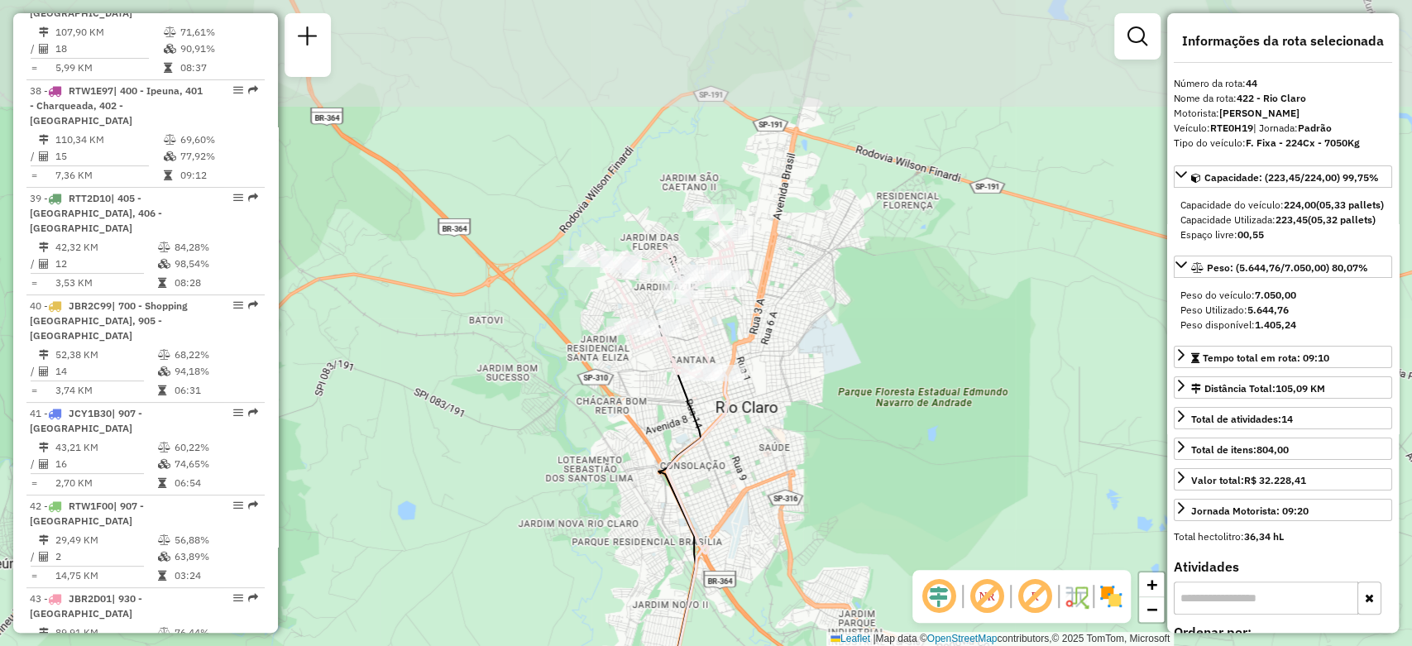
drag, startPoint x: 758, startPoint y: 115, endPoint x: 789, endPoint y: 278, distance: 166.0
click at [789, 278] on div "Janela de atendimento Grade de atendimento Capacidade Transportadoras Veículos …" at bounding box center [706, 323] width 1412 height 646
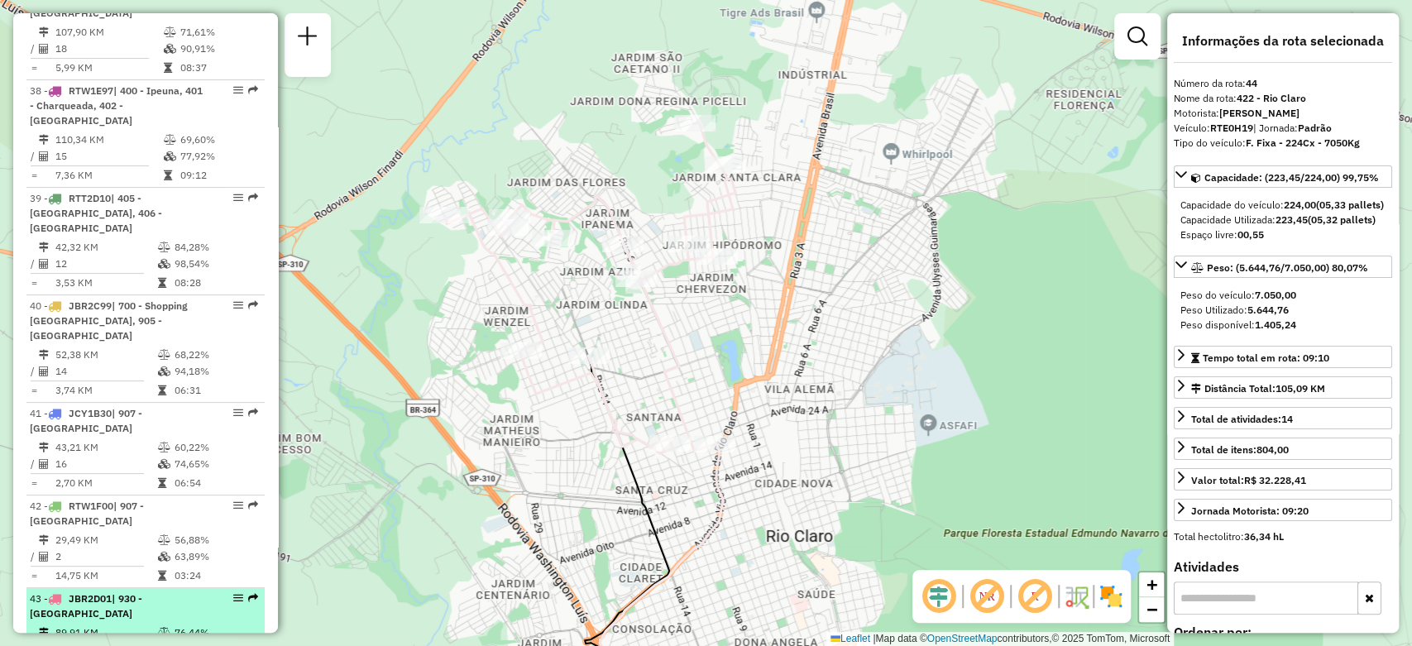
scroll to position [4391, 0]
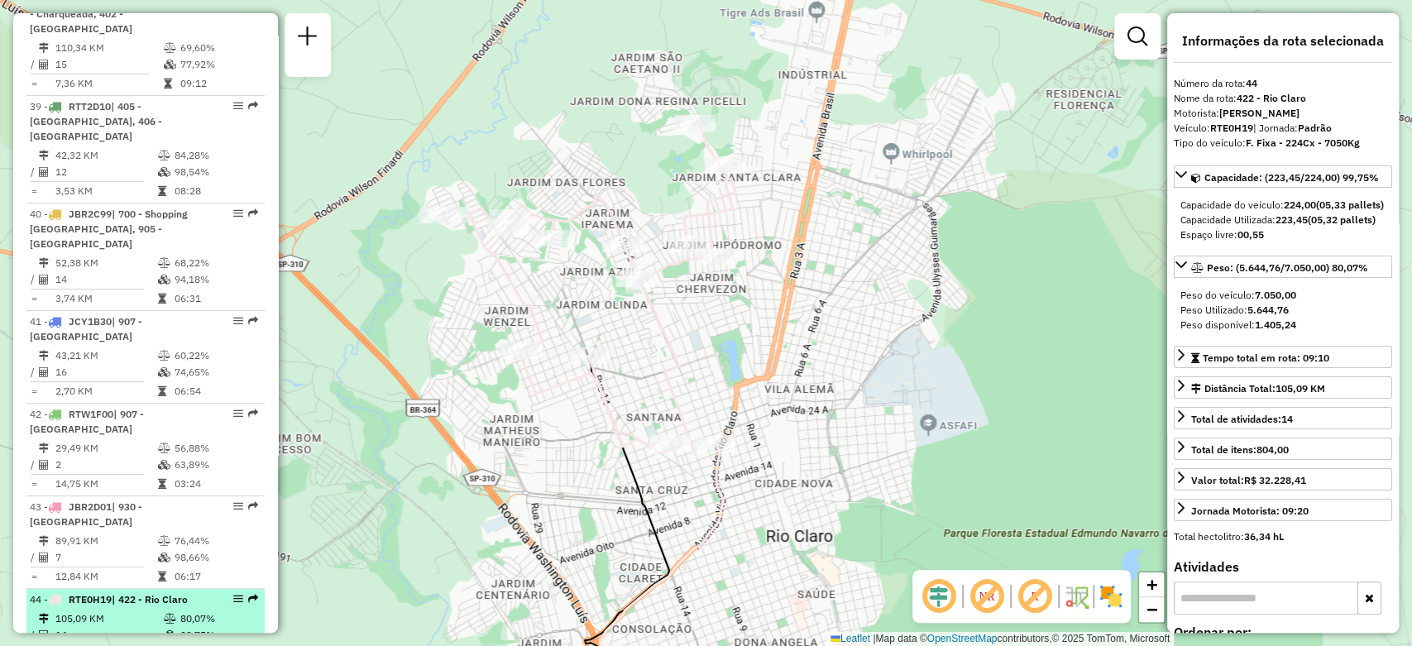
click at [143, 589] on li "44 - RTE0H19 | 422 - Rio Claro 105,09 KM 80,07% / 14 99,75% = 7,51 KM 09:10" at bounding box center [145, 628] width 238 height 78
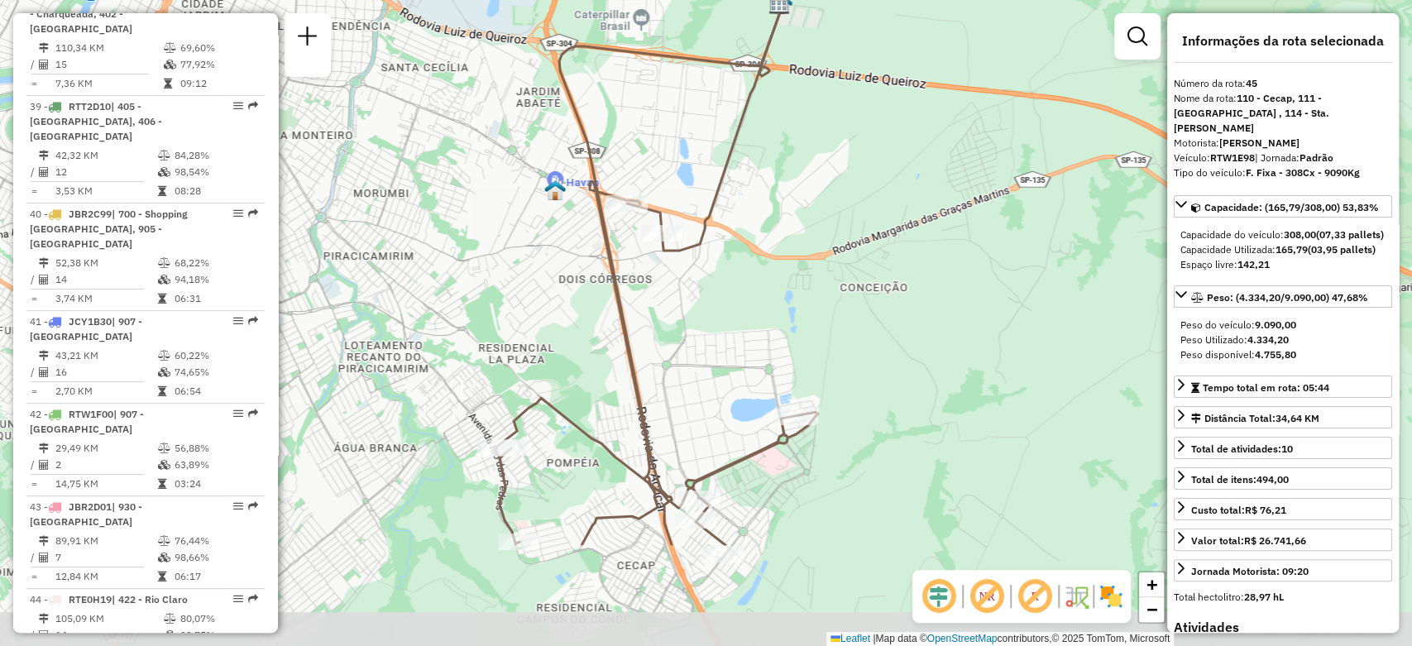
drag, startPoint x: 734, startPoint y: 471, endPoint x: 771, endPoint y: 271, distance: 203.6
click at [771, 271] on div "Janela de atendimento Grade de atendimento Capacidade Transportadoras Veículos …" at bounding box center [706, 323] width 1412 height 646
